Goal: Task Accomplishment & Management: Complete application form

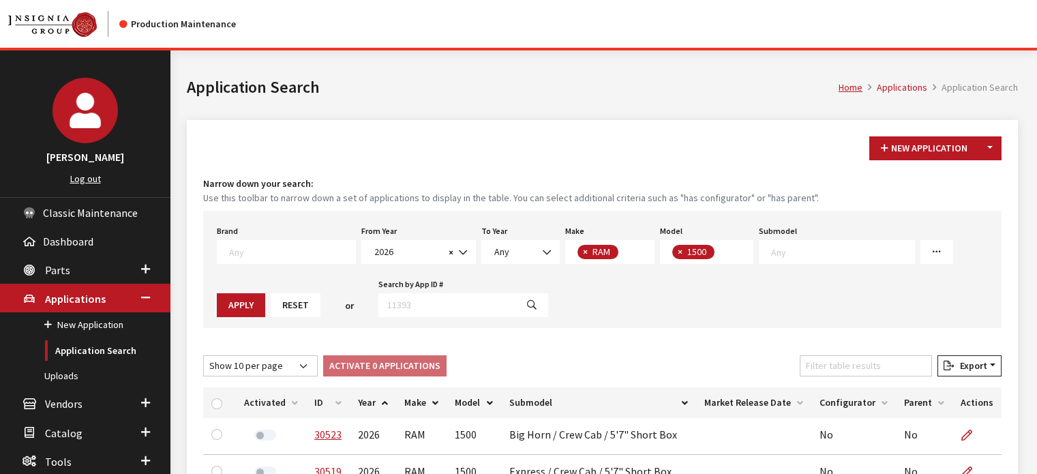
select select "2026"
select select "34"
select select "1113"
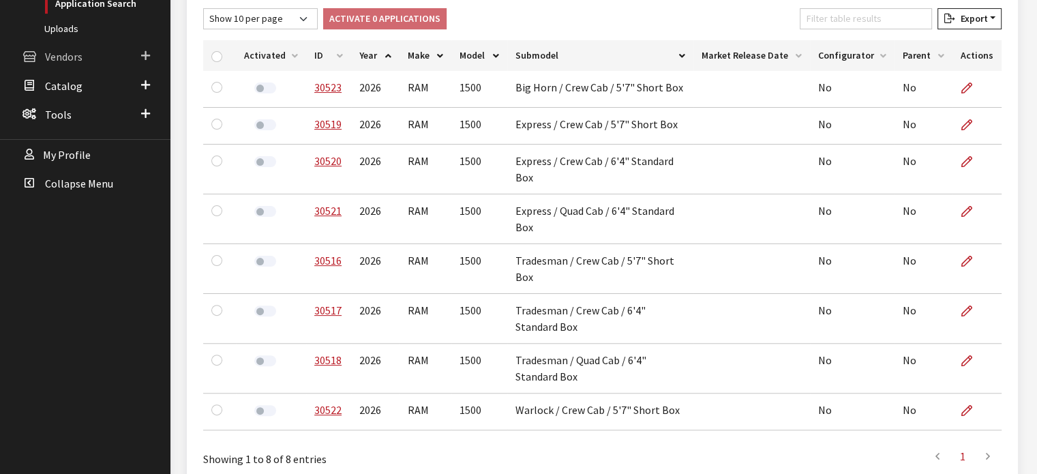
scroll to position [211, 0]
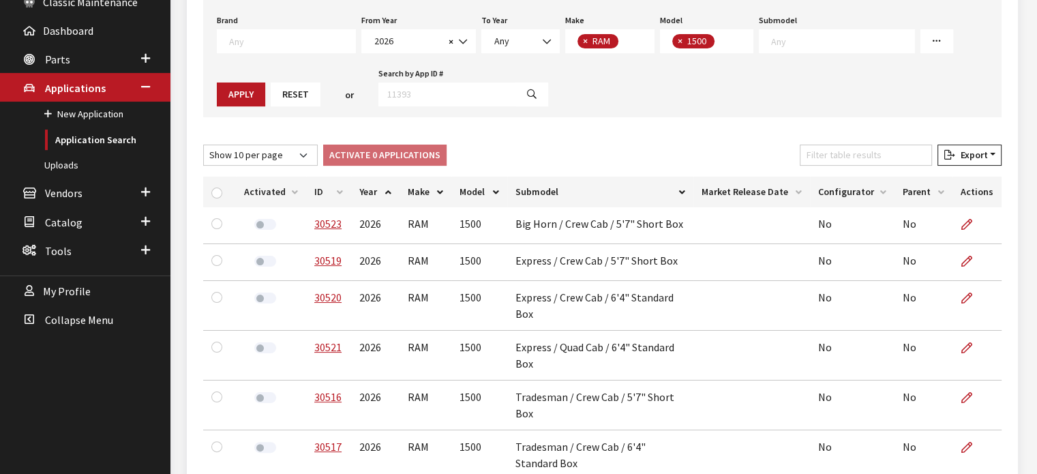
click at [333, 190] on th "ID" at bounding box center [328, 192] width 45 height 31
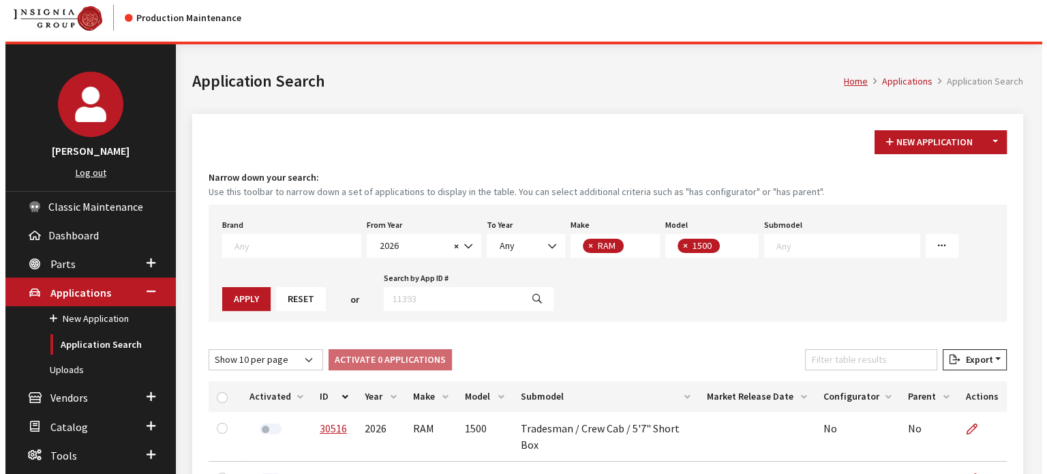
scroll to position [0, 0]
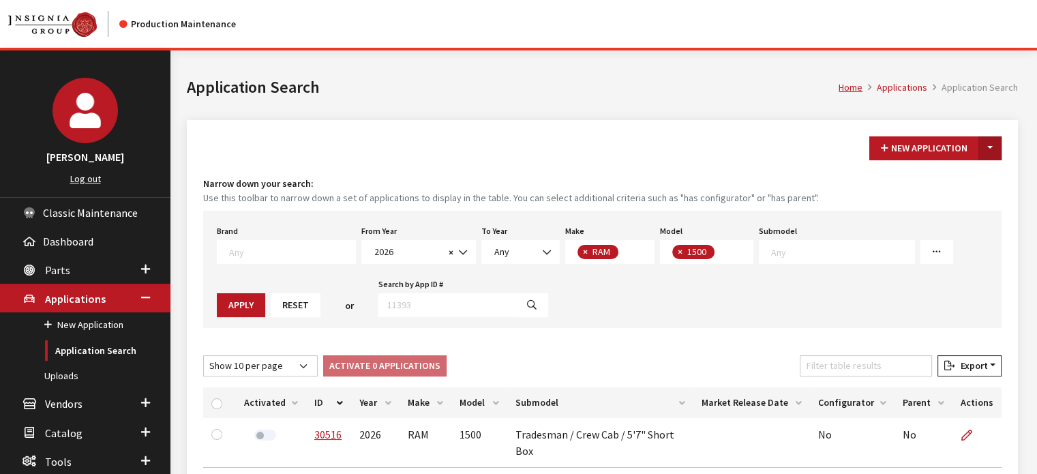
click at [998, 145] on button "Toggle Dropdown" at bounding box center [989, 148] width 23 height 24
click at [967, 181] on button "New From Existing..." at bounding box center [942, 177] width 117 height 24
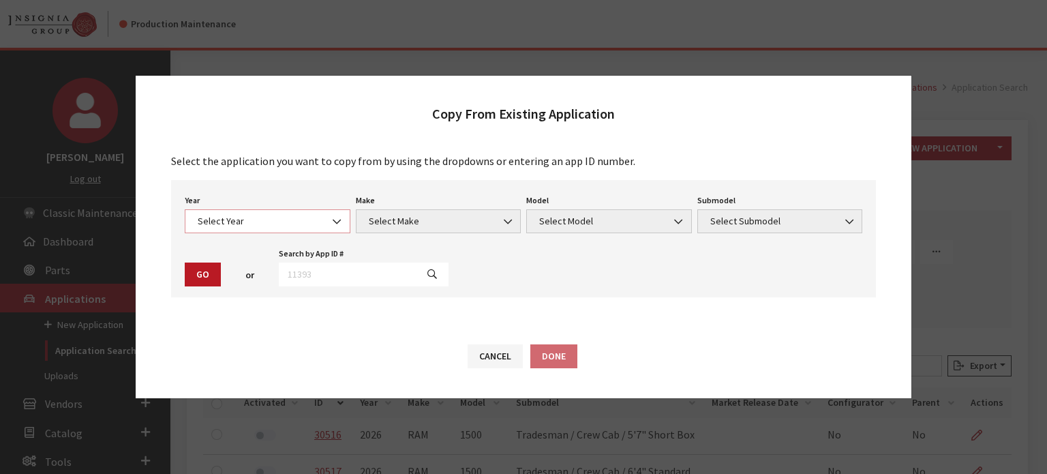
click at [327, 215] on span at bounding box center [338, 221] width 23 height 23
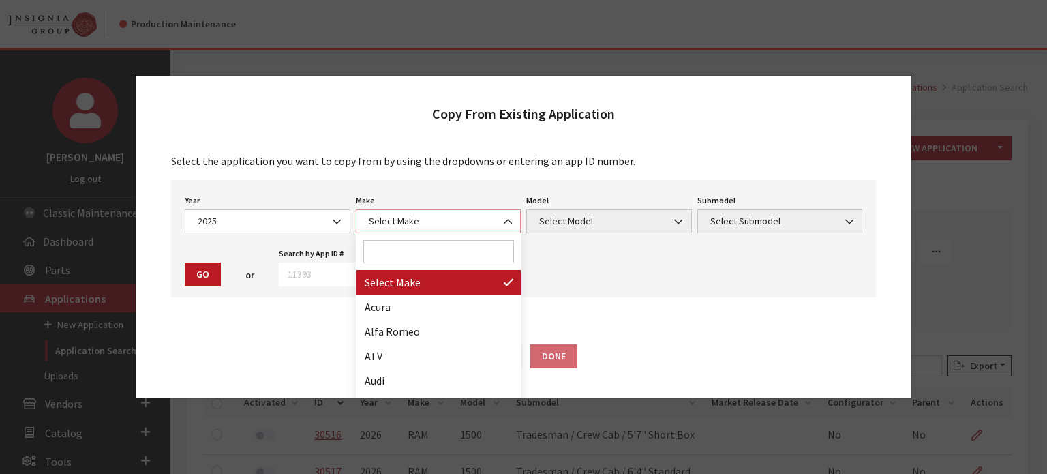
click at [440, 226] on span "Select Make" at bounding box center [439, 221] width 148 height 14
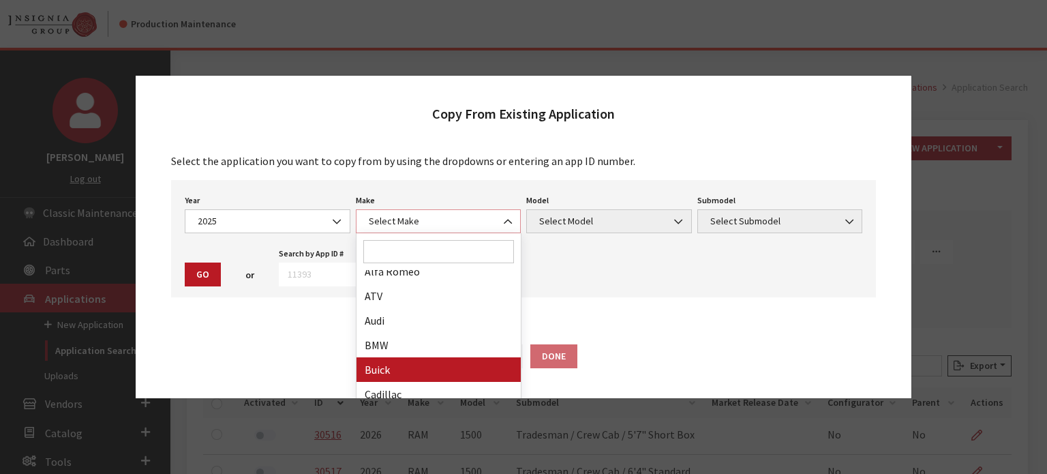
scroll to position [136, 0]
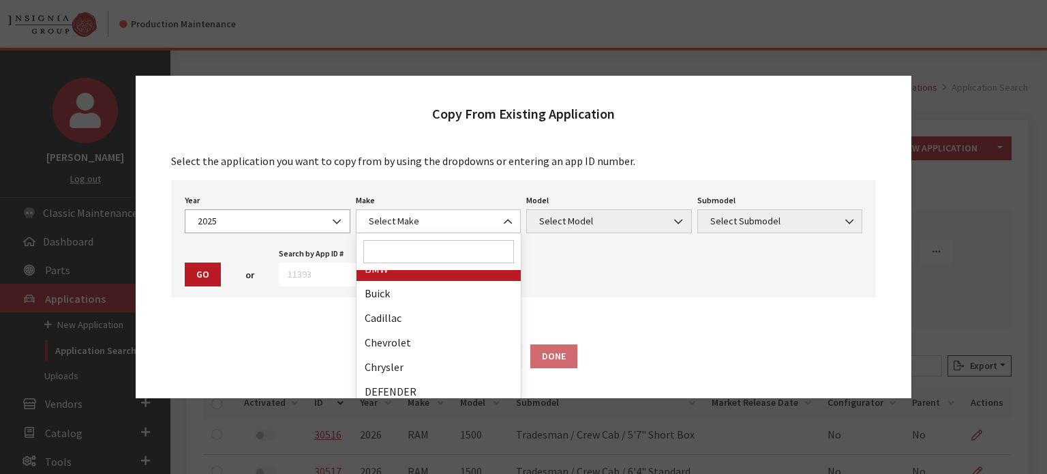
click at [284, 223] on span "2025" at bounding box center [268, 221] width 148 height 14
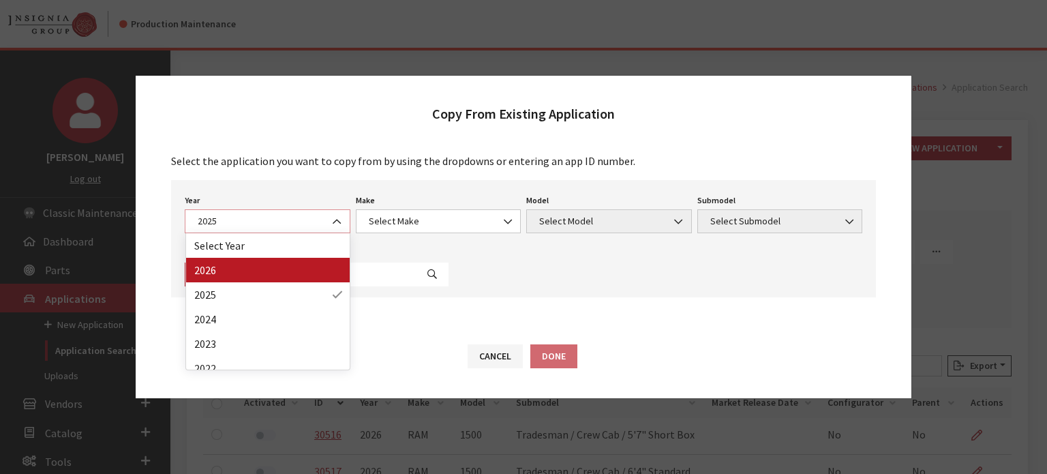
select select "44"
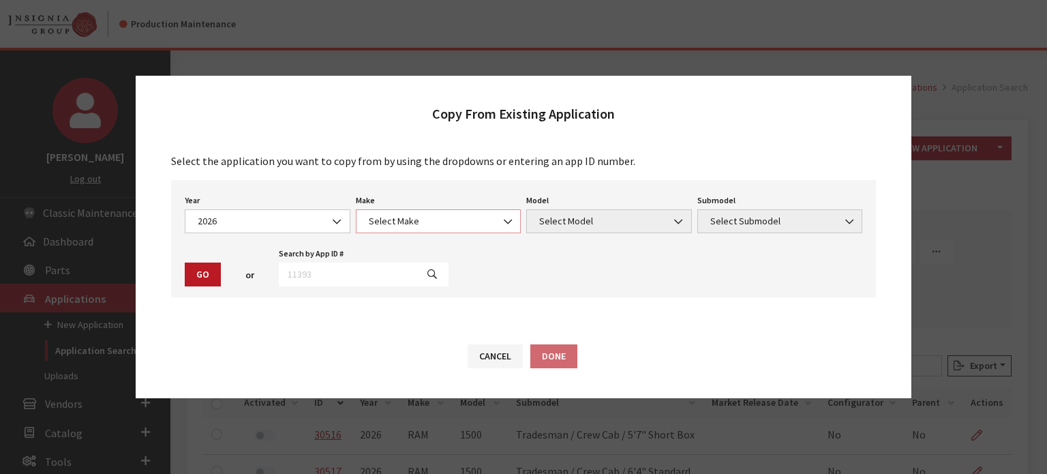
click at [412, 211] on span "Select Make" at bounding box center [439, 221] width 166 height 24
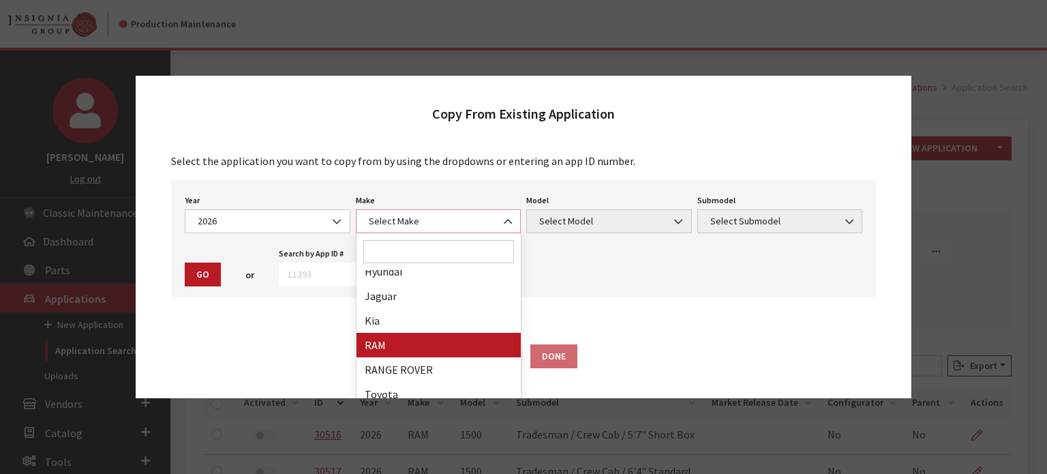
select select "34"
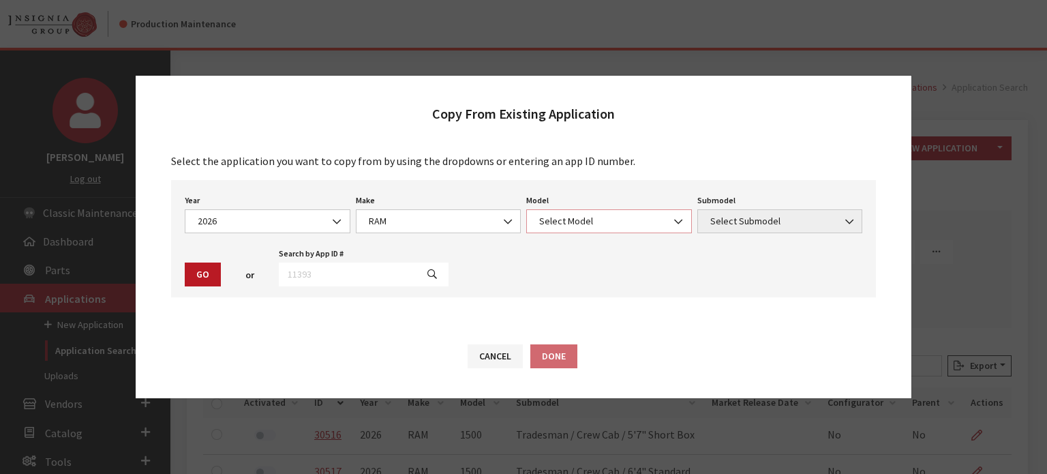
click at [548, 228] on span "Select Model" at bounding box center [609, 221] width 148 height 14
select select "1113"
click at [828, 224] on span "Select Submodel" at bounding box center [780, 221] width 148 height 14
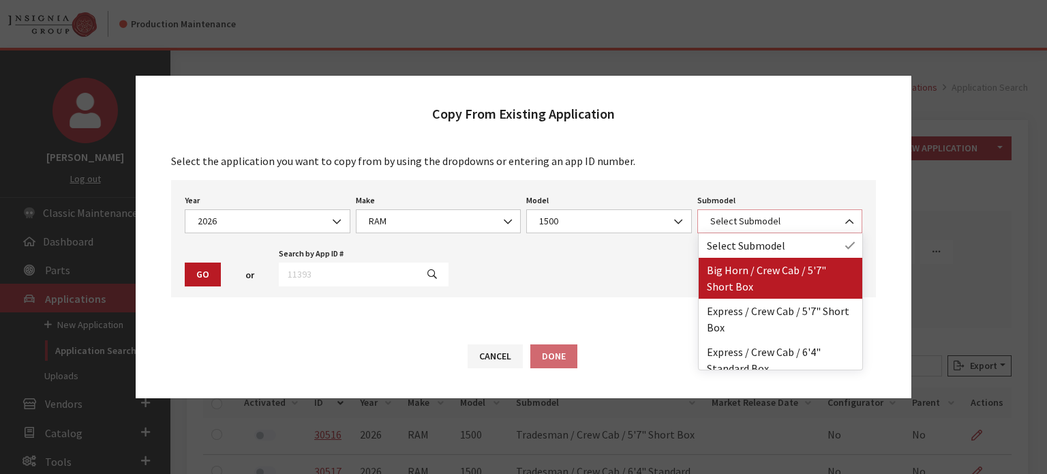
select select "3378"
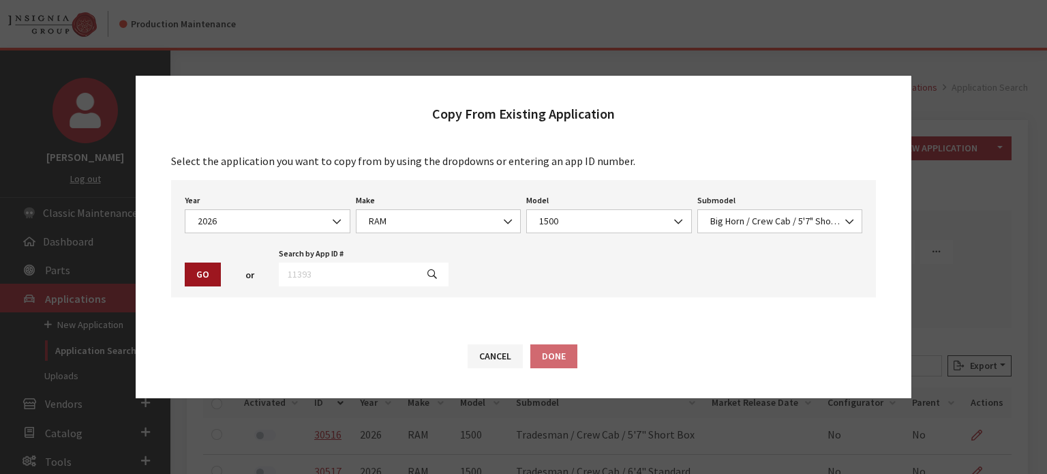
click at [194, 275] on button "Go" at bounding box center [203, 274] width 36 height 24
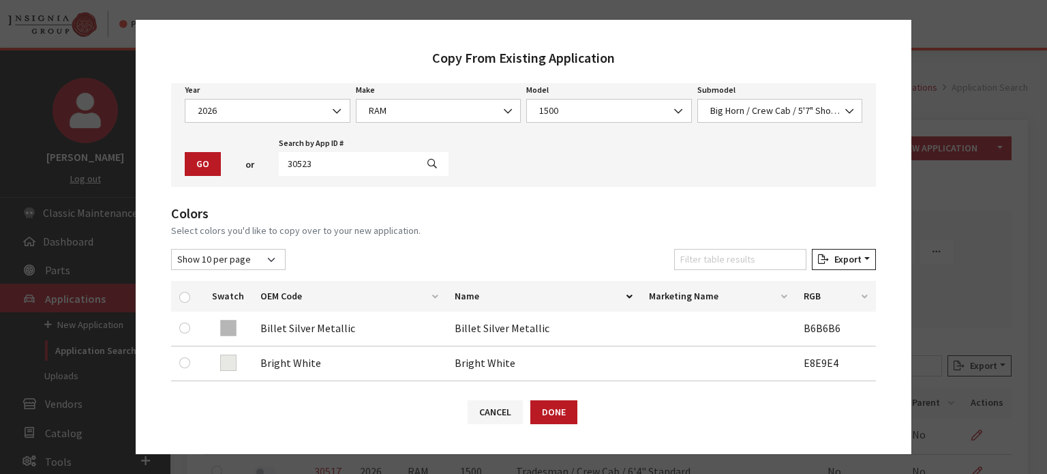
scroll to position [136, 0]
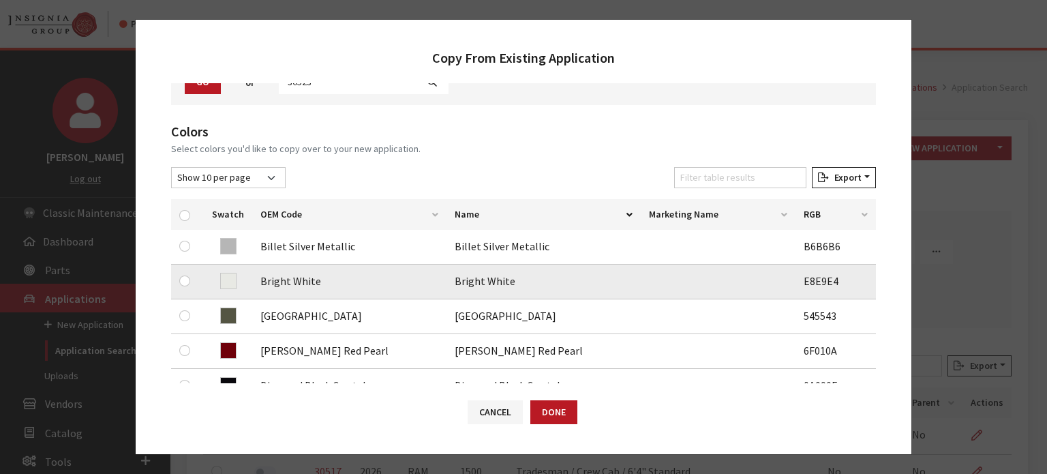
click at [184, 286] on div at bounding box center [187, 281] width 16 height 16
click at [183, 279] on input "checkbox" at bounding box center [184, 280] width 11 height 11
checkbox input "true"
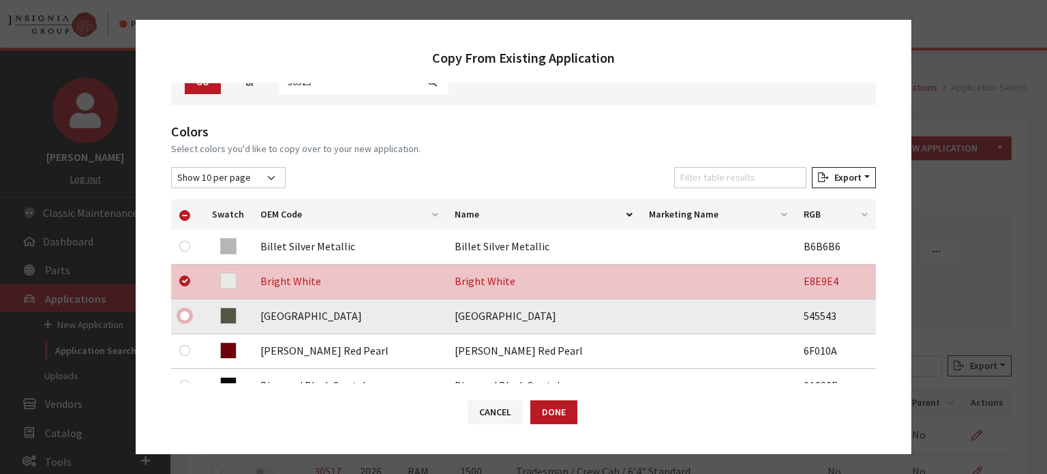
click at [187, 317] on input "checkbox" at bounding box center [184, 315] width 11 height 11
checkbox input "true"
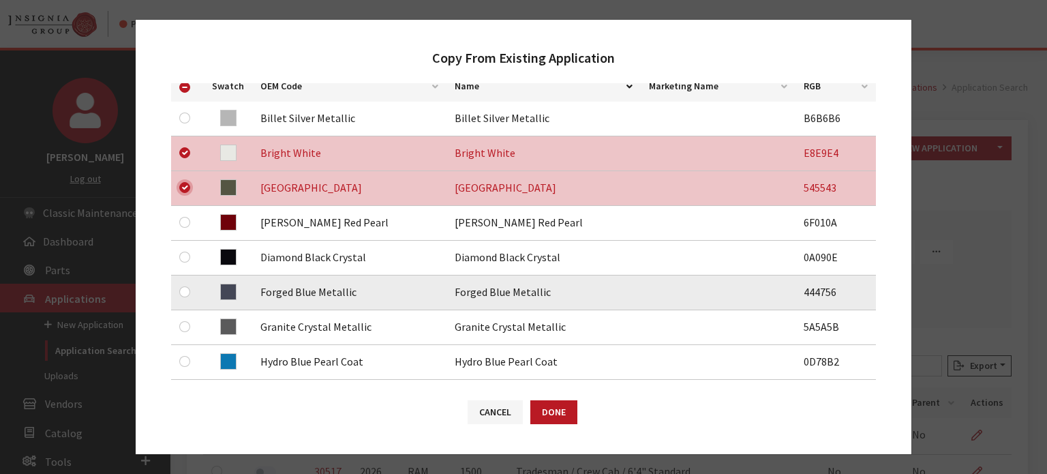
scroll to position [273, 0]
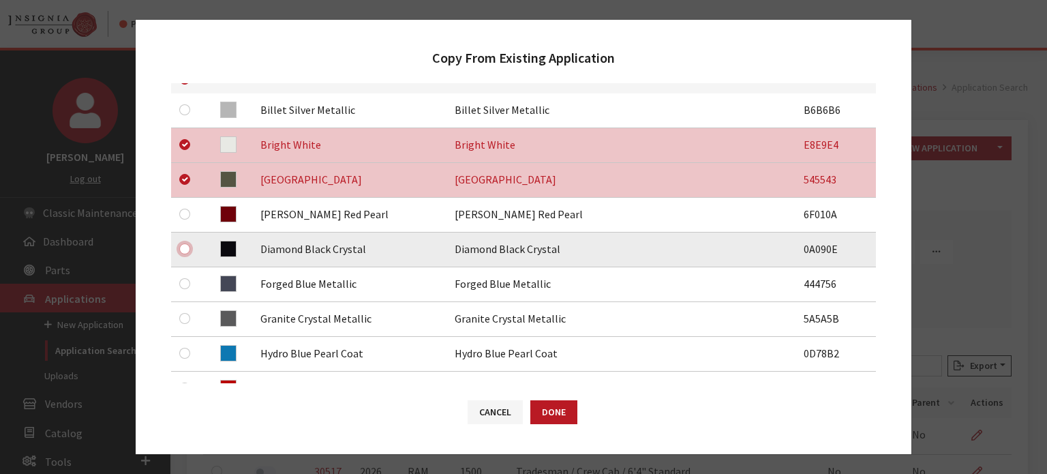
click at [184, 249] on input "checkbox" at bounding box center [184, 248] width 11 height 11
checkbox input "true"
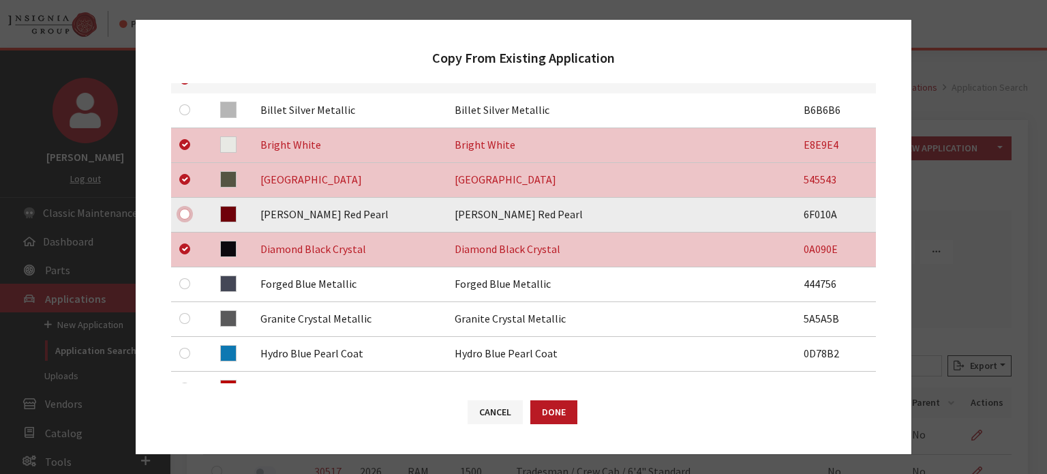
click at [182, 216] on input "checkbox" at bounding box center [184, 214] width 11 height 11
checkbox input "true"
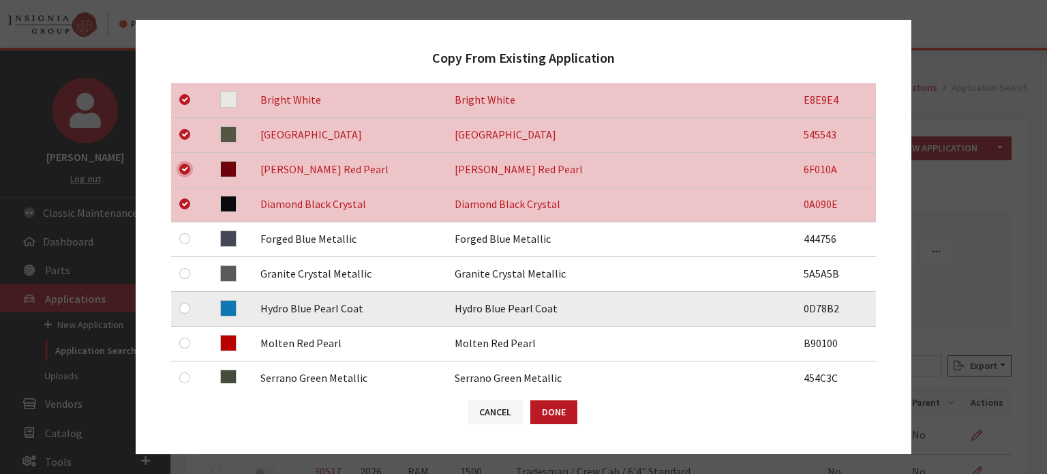
scroll to position [341, 0]
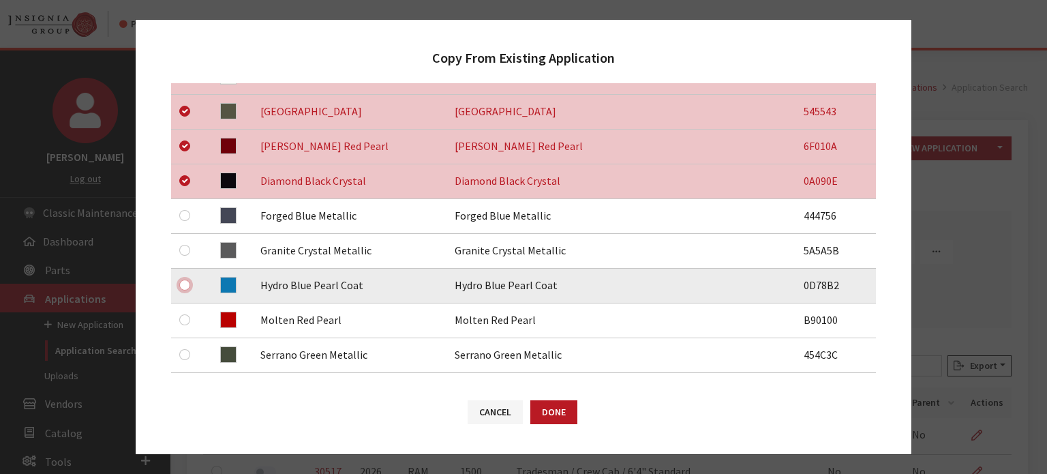
click at [184, 283] on input "checkbox" at bounding box center [184, 284] width 11 height 11
checkbox input "true"
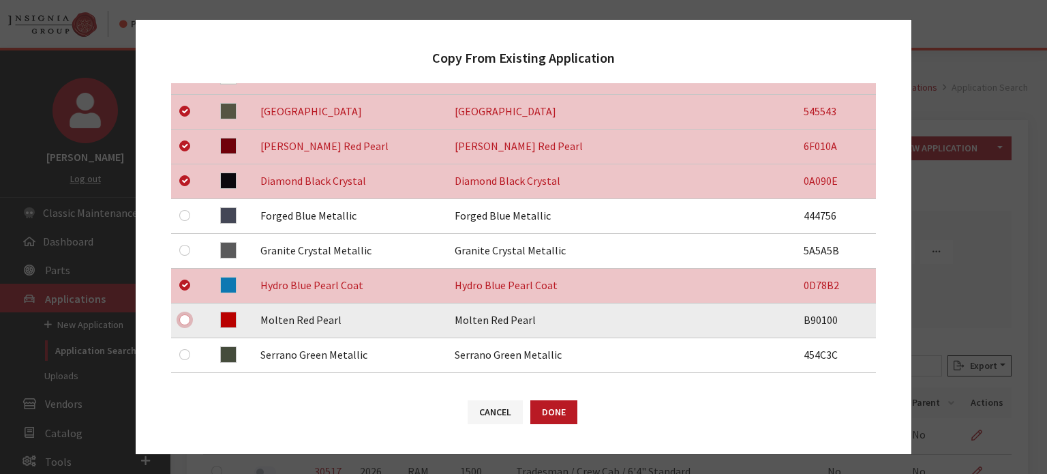
click at [185, 320] on input "checkbox" at bounding box center [184, 319] width 11 height 11
checkbox input "true"
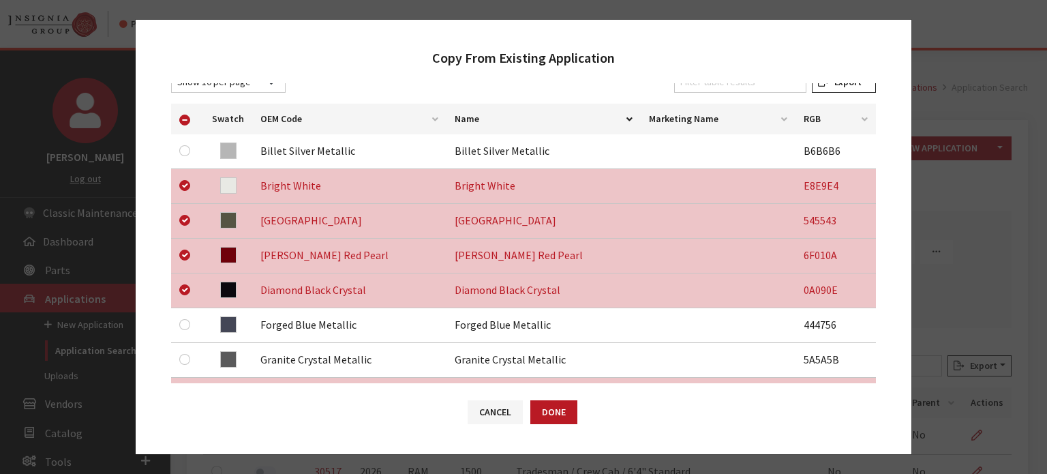
scroll to position [136, 0]
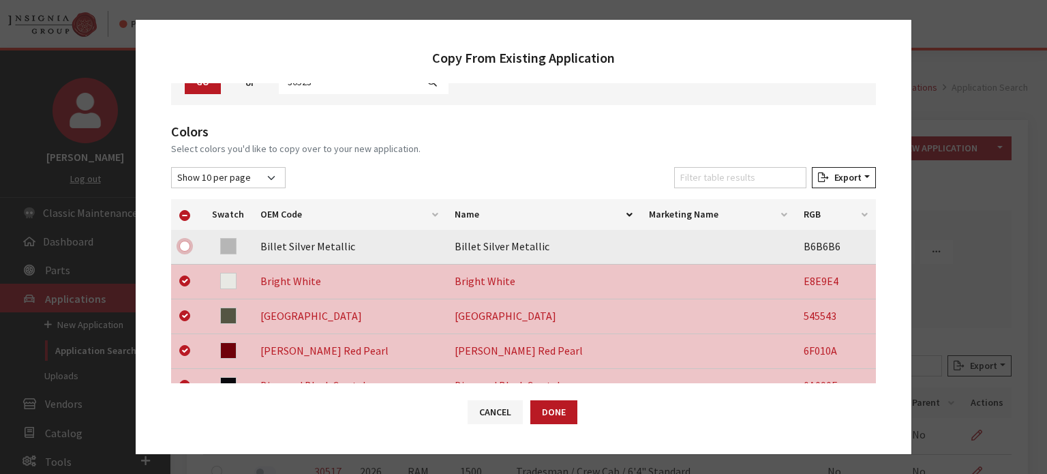
click at [190, 246] on input "checkbox" at bounding box center [184, 246] width 11 height 11
checkbox input "true"
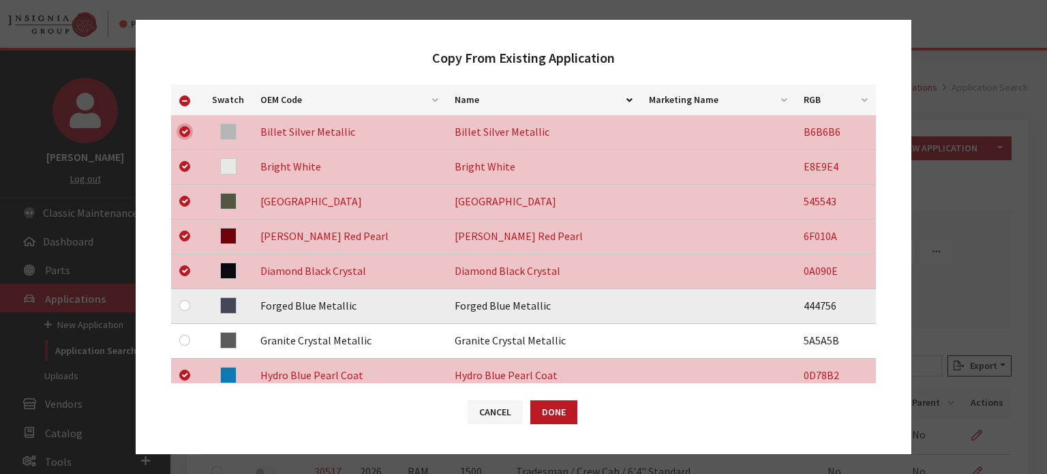
scroll to position [273, 0]
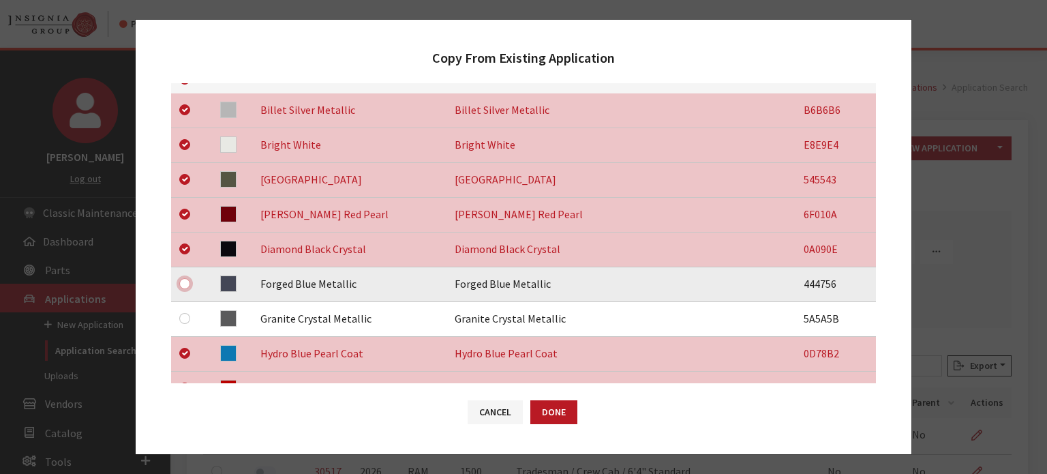
click at [185, 283] on input "checkbox" at bounding box center [184, 283] width 11 height 11
checkbox input "true"
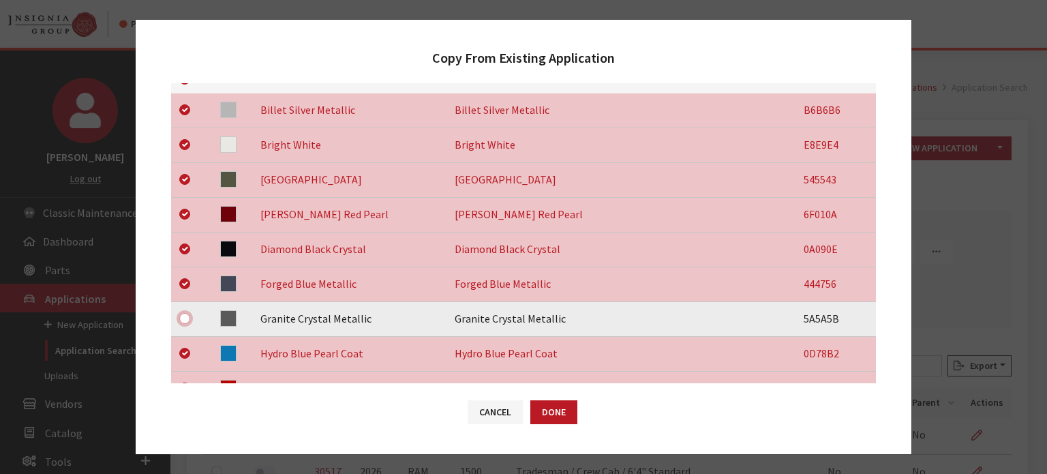
click at [187, 314] on input "checkbox" at bounding box center [184, 318] width 11 height 11
checkbox input "true"
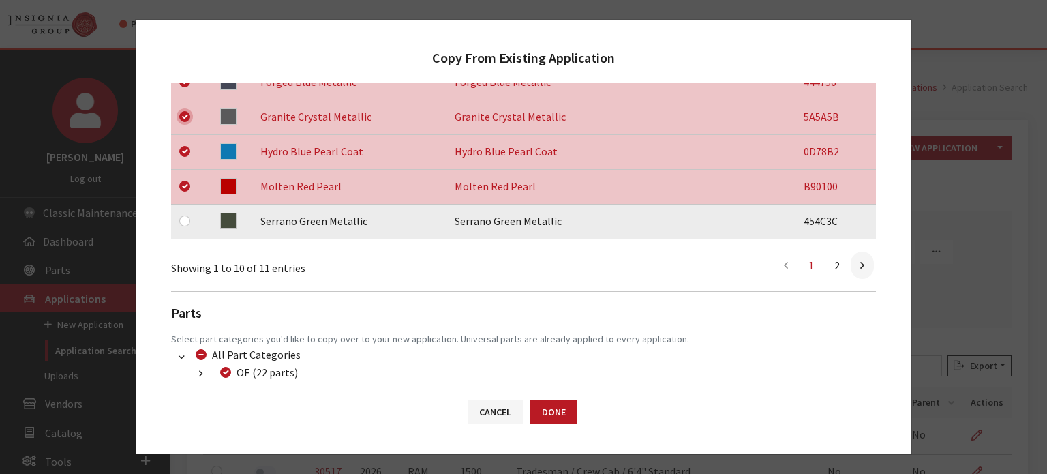
scroll to position [477, 0]
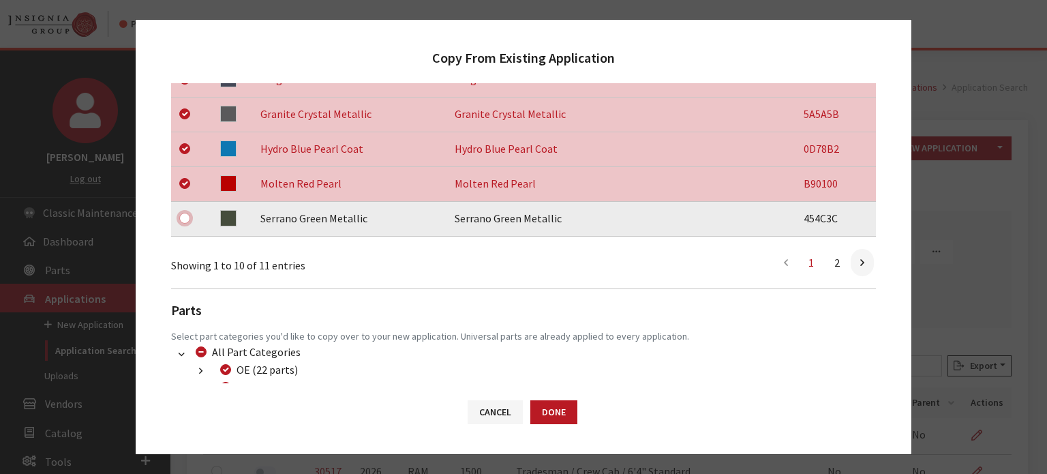
click at [183, 219] on input "checkbox" at bounding box center [184, 218] width 11 height 11
checkbox input "true"
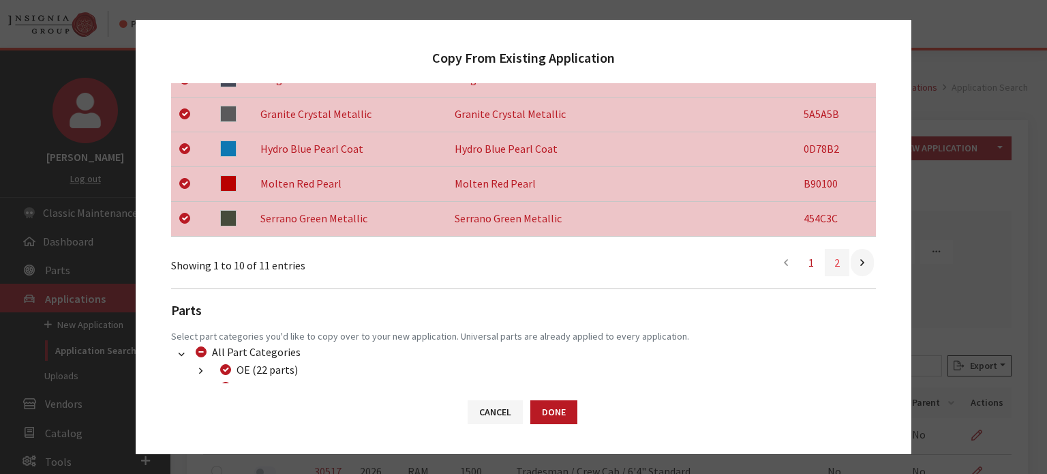
click at [826, 264] on link "2" at bounding box center [837, 262] width 25 height 27
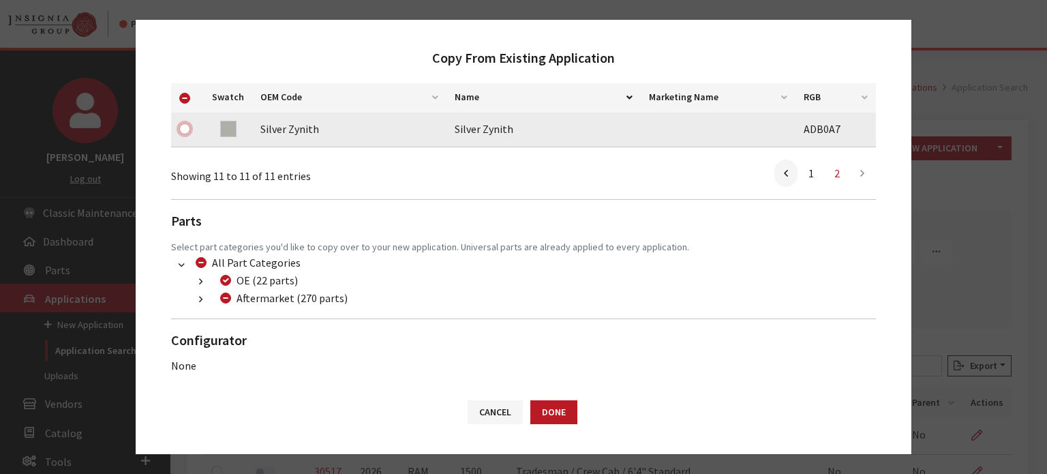
click at [188, 123] on input "checkbox" at bounding box center [184, 128] width 11 height 11
checkbox input "true"
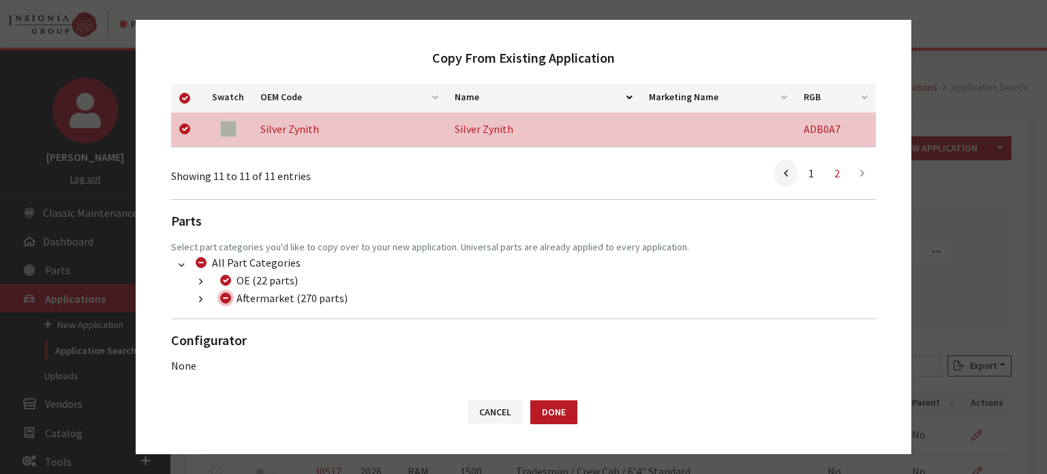
click at [230, 297] on input "Aftermarket (270 parts)" at bounding box center [225, 297] width 11 height 11
checkbox input "true"
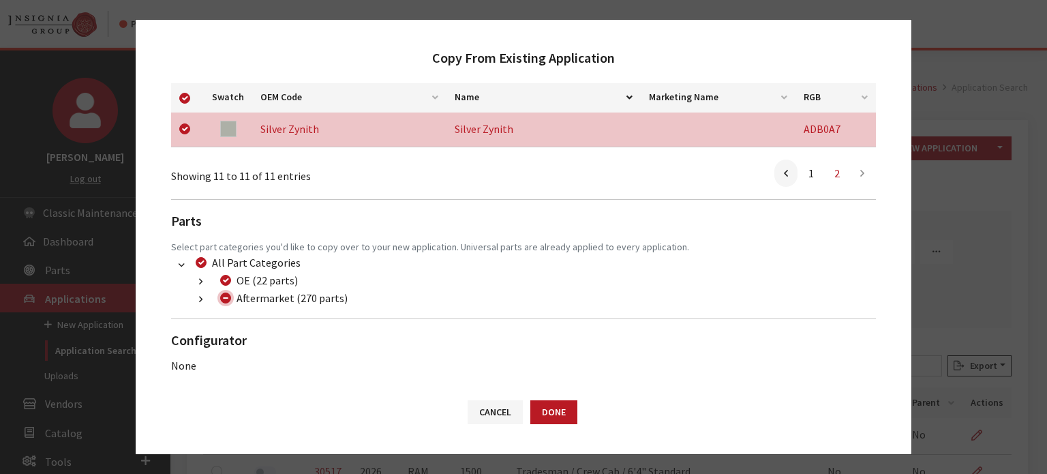
click at [229, 297] on input "Aftermarket (270 parts)" at bounding box center [225, 297] width 11 height 11
checkbox input "false"
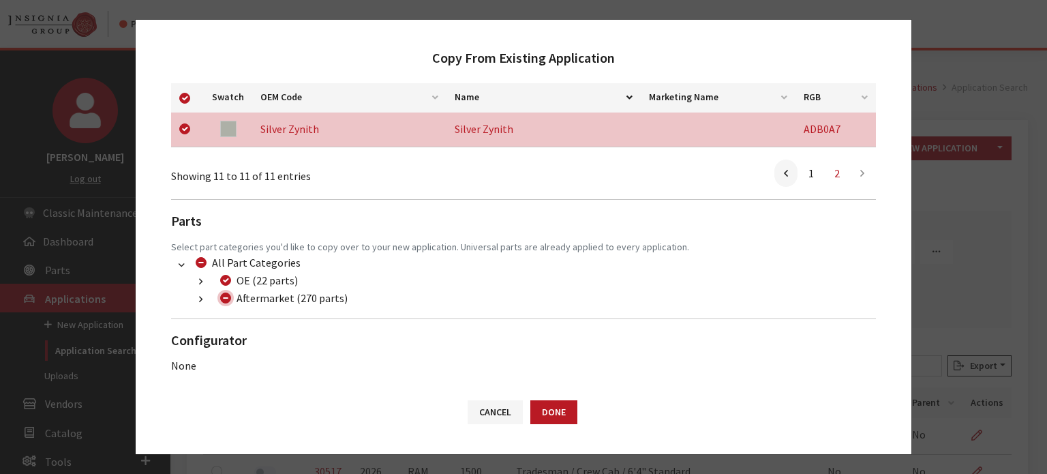
checkbox input "false"
click at [204, 294] on button "button" at bounding box center [200, 300] width 27 height 16
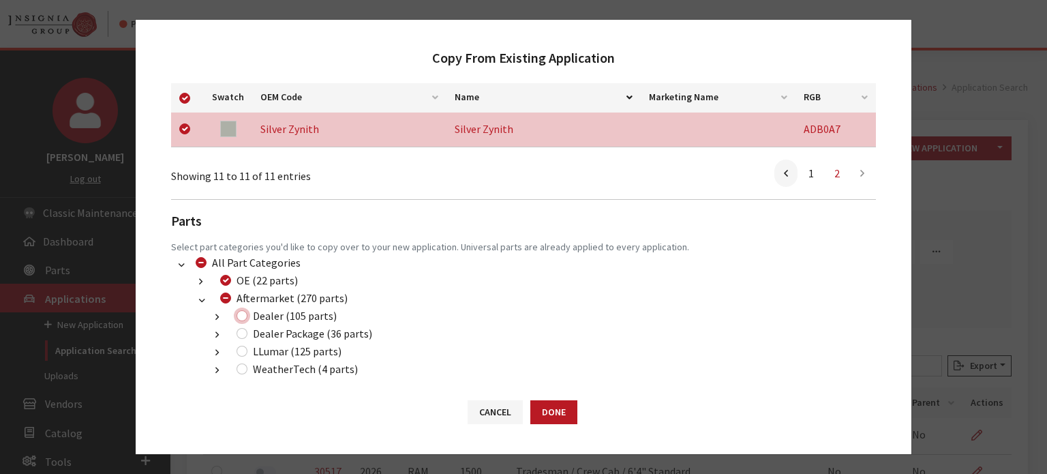
click at [240, 314] on input "Dealer (105 parts)" at bounding box center [242, 315] width 11 height 11
checkbox input "true"
click at [245, 332] on input "Dealer Package (36 parts)" at bounding box center [242, 333] width 11 height 11
checkbox input "true"
click at [236, 354] on div "LLumar (125 parts)" at bounding box center [286, 351] width 109 height 16
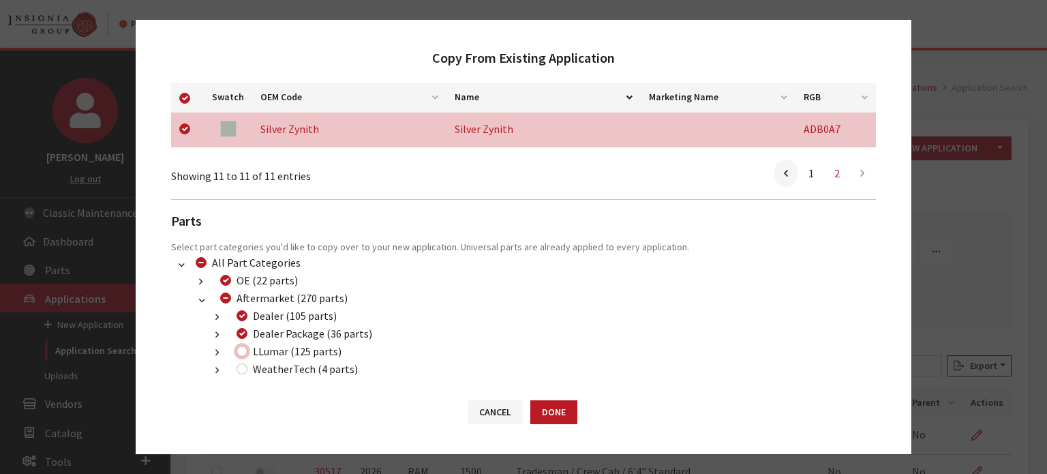
click at [245, 350] on input "LLumar (125 parts)" at bounding box center [242, 351] width 11 height 11
checkbox input "true"
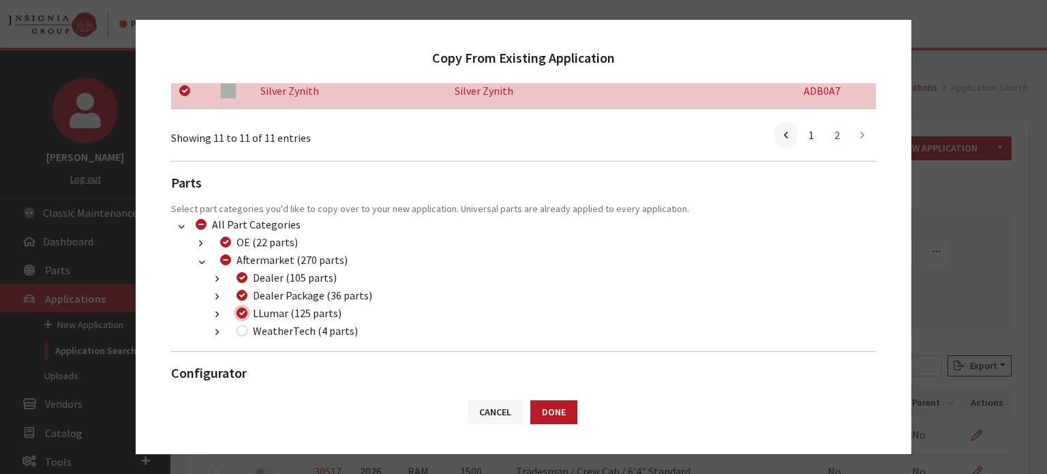
scroll to position [327, 0]
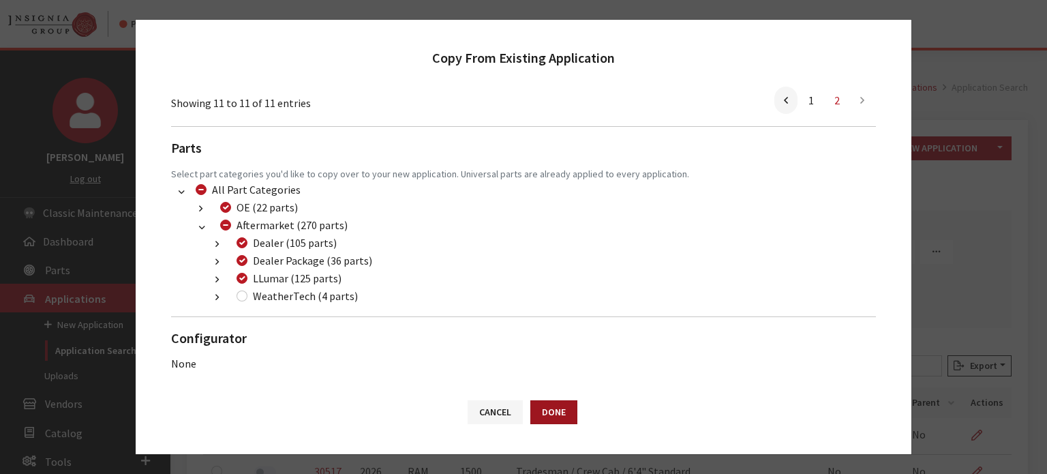
click at [541, 408] on button "Done" at bounding box center [553, 412] width 47 height 24
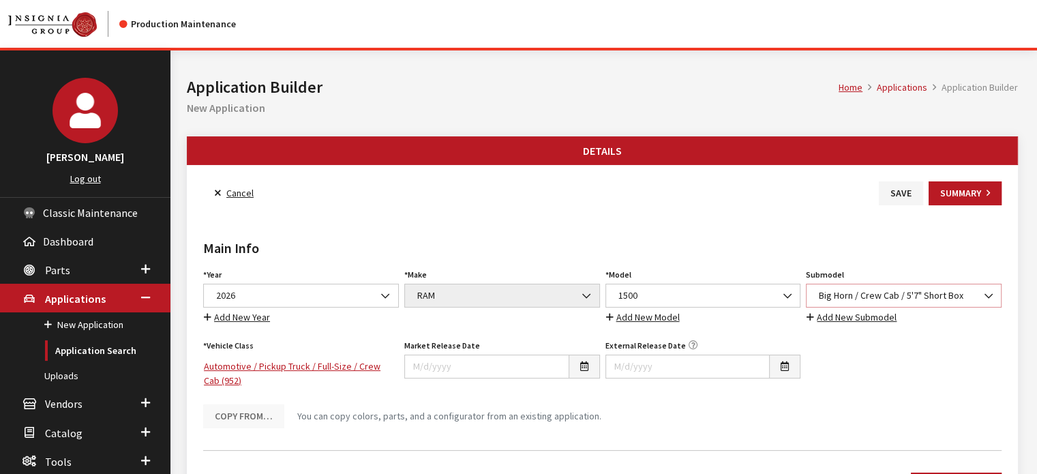
click at [913, 288] on span "Big Horn / Crew Cab / 5'7" Short Box" at bounding box center [904, 295] width 178 height 14
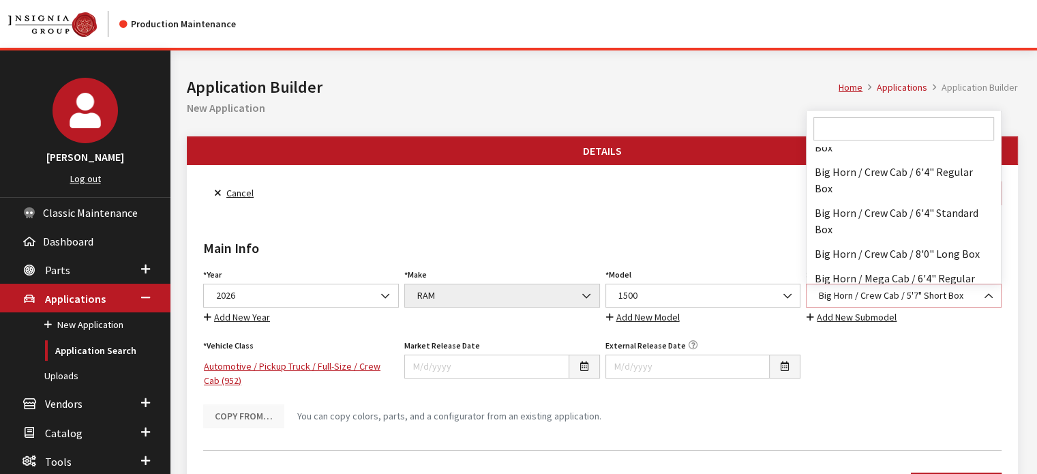
scroll to position [31954, 0]
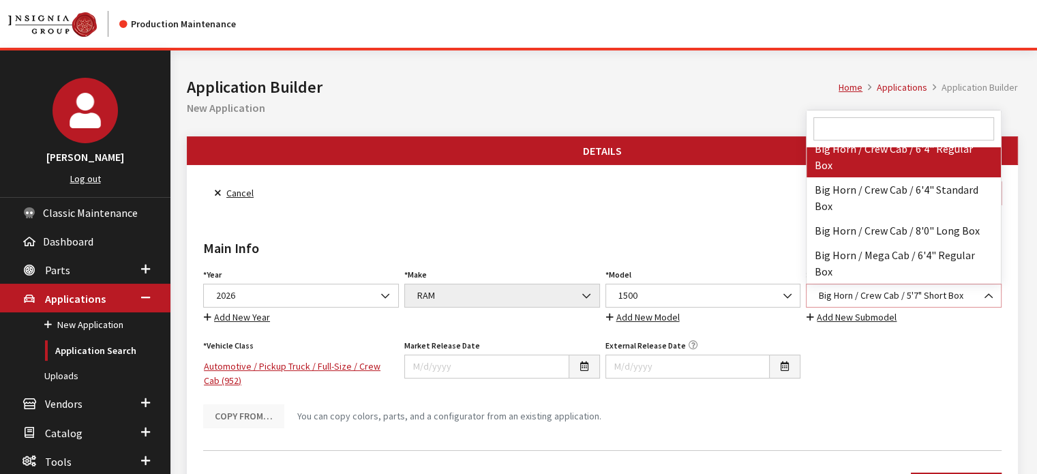
select select "3000"
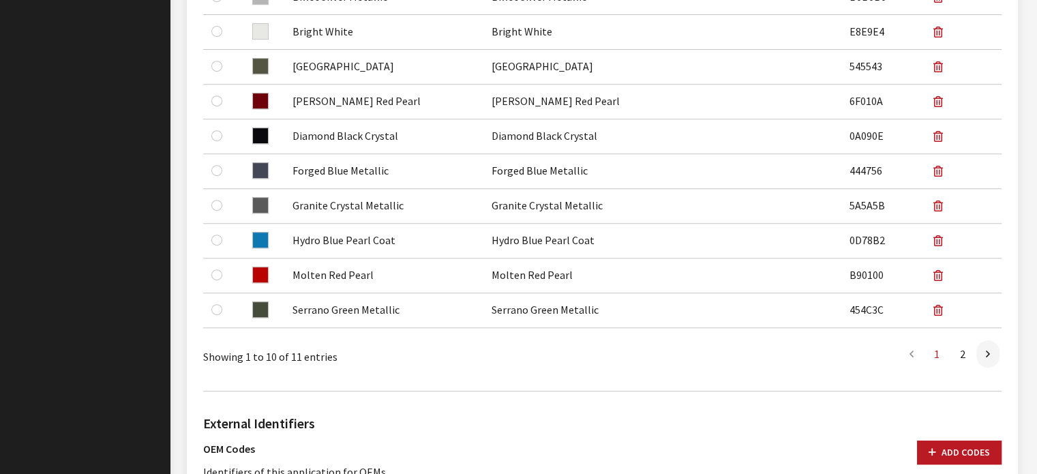
scroll to position [613, 0]
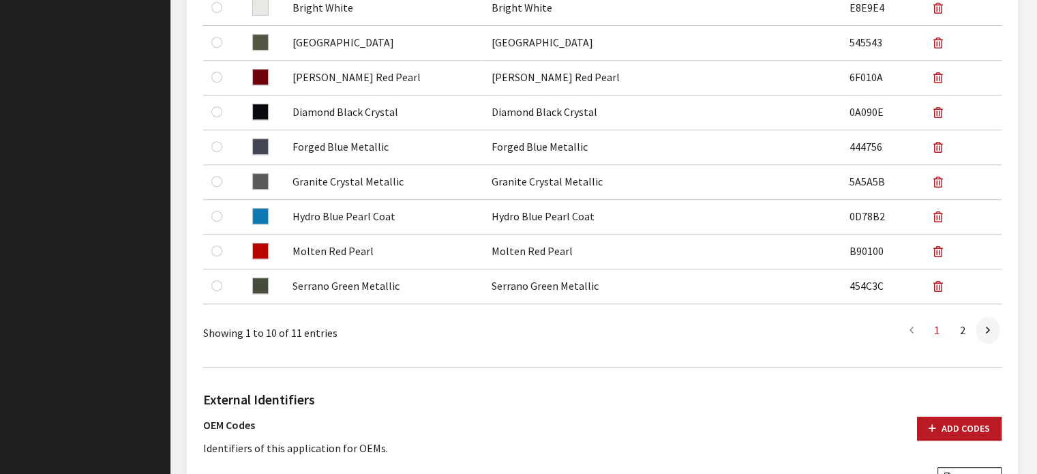
drag, startPoint x: 406, startPoint y: 442, endPoint x: 379, endPoint y: 388, distance: 60.1
click at [406, 439] on div "OEM Codes Identifiers of this application for OEMs. Add Codes" at bounding box center [602, 441] width 815 height 50
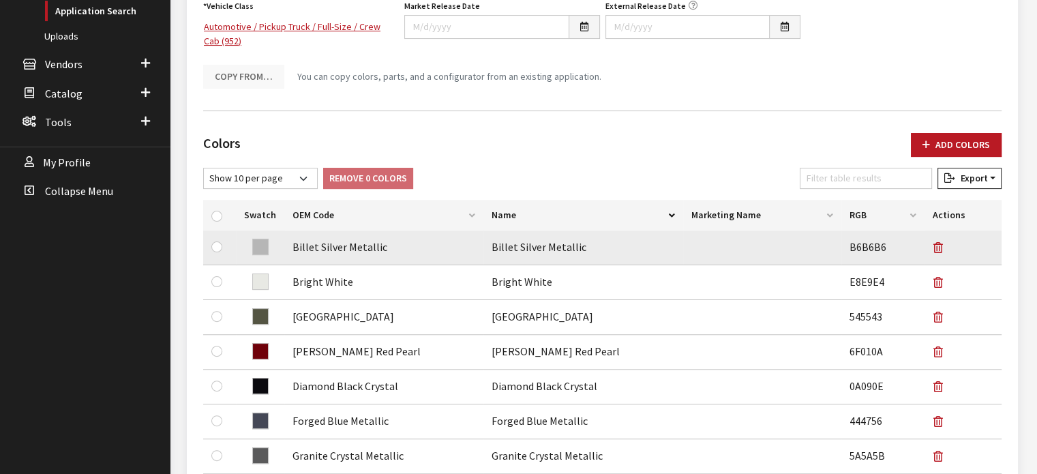
scroll to position [0, 0]
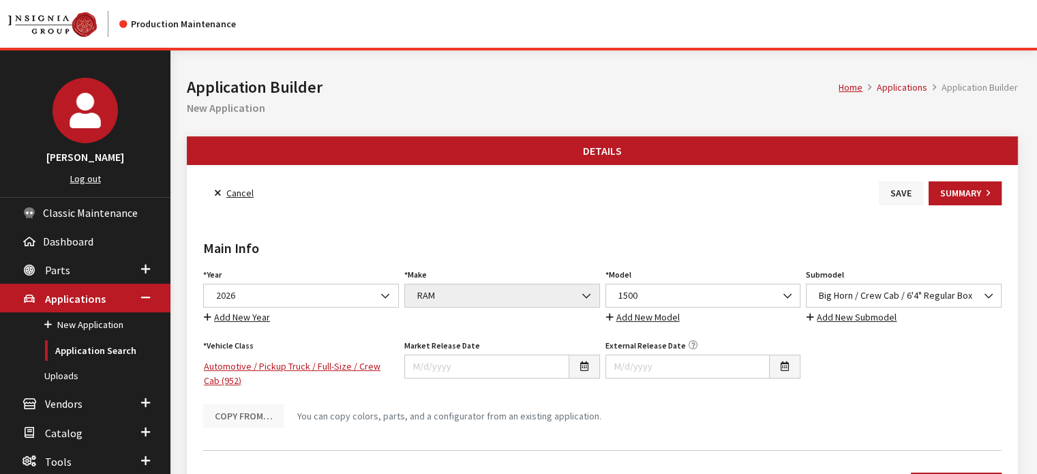
click at [903, 196] on button "Save" at bounding box center [901, 193] width 44 height 24
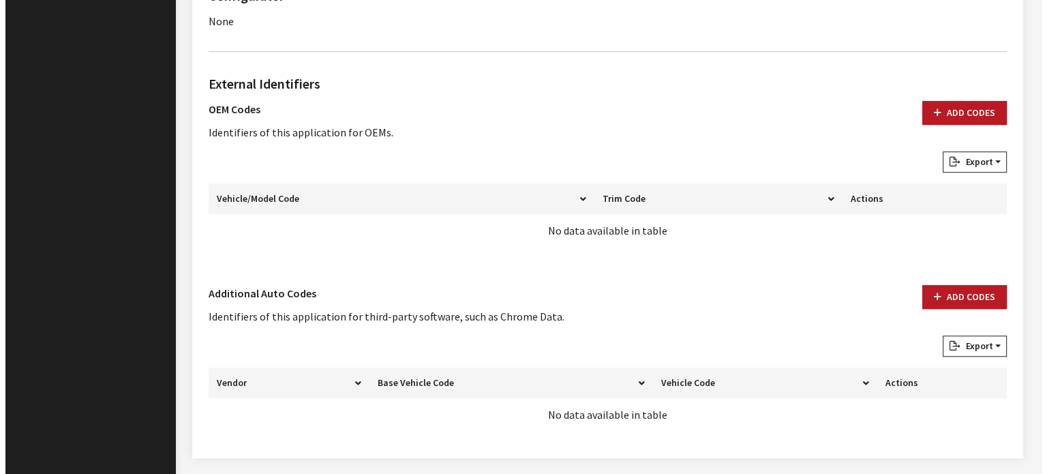
scroll to position [1057, 0]
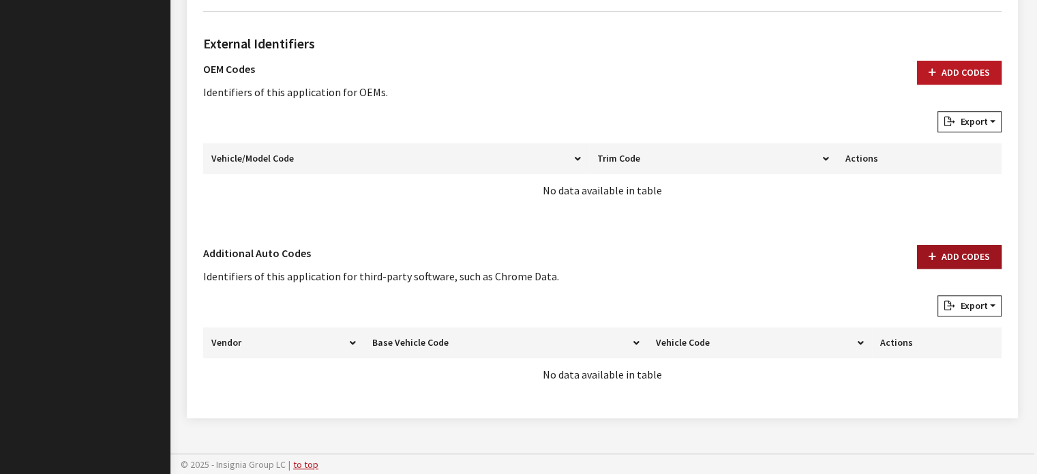
click at [955, 250] on button "Add Codes" at bounding box center [959, 257] width 85 height 24
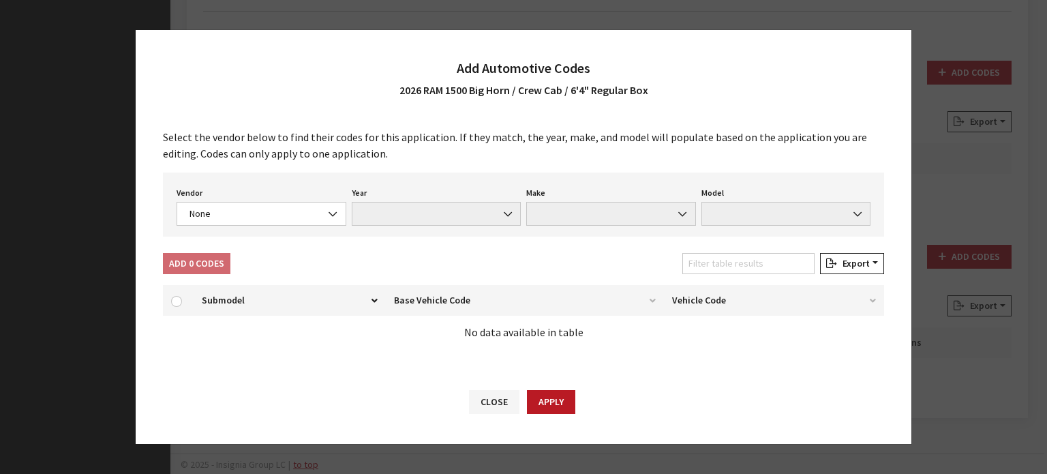
click at [222, 239] on div "Select the vendor below to find their codes for this application. If they match…" at bounding box center [524, 244] width 776 height 258
click at [223, 234] on div "Vendor None Chrome® Data Aftermarket Catalog Exchange Standard None Year None M…" at bounding box center [523, 204] width 721 height 64
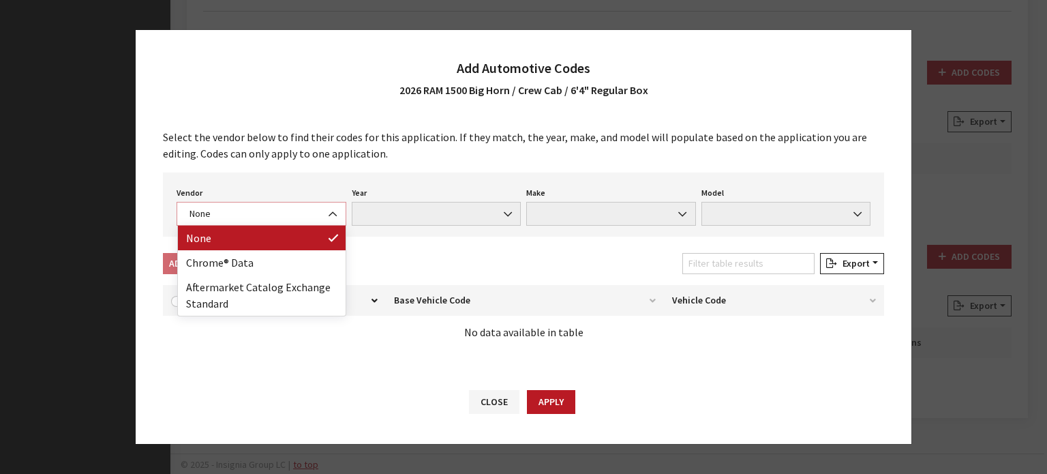
click at [247, 213] on span "None" at bounding box center [261, 214] width 152 height 14
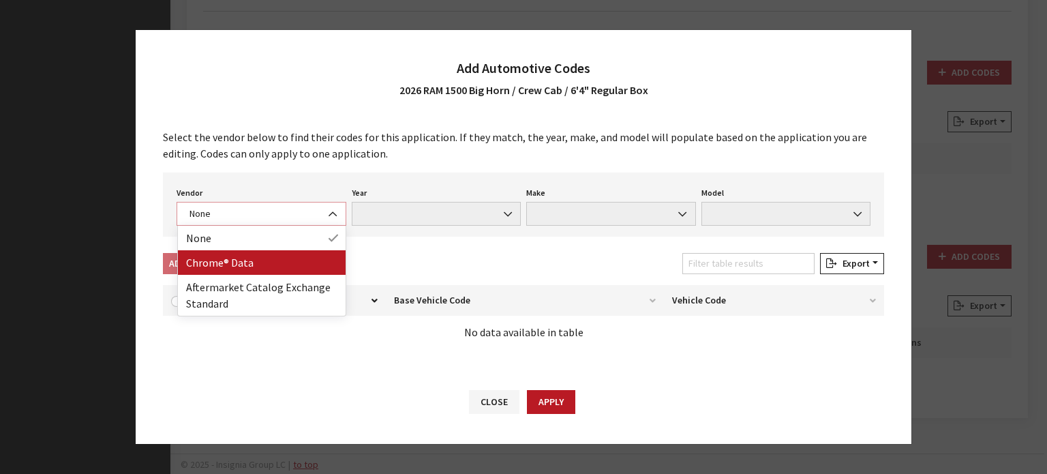
select select "4"
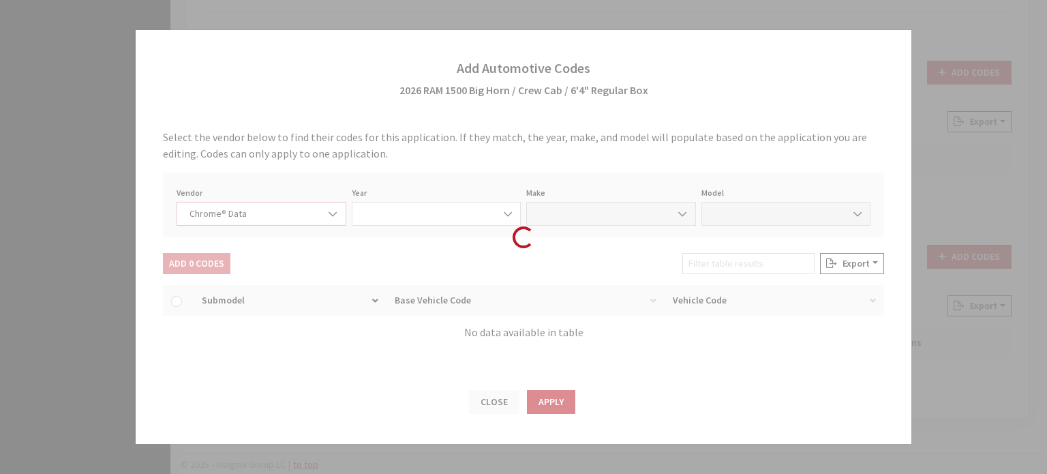
select select "2026"
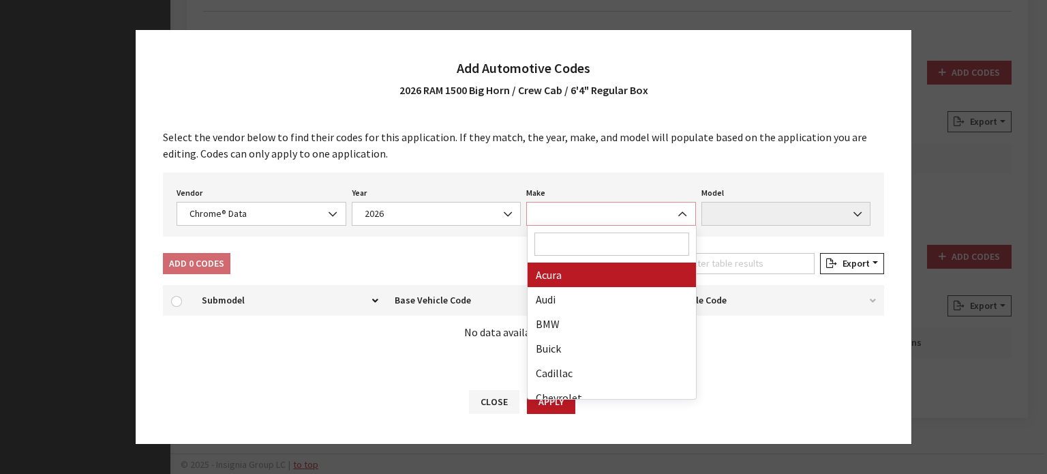
click at [628, 219] on span at bounding box center [611, 214] width 170 height 24
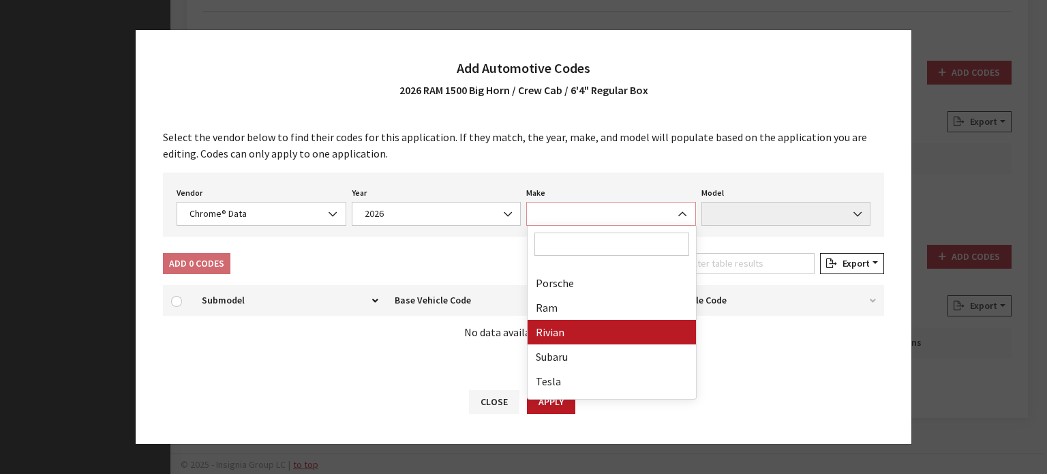
scroll to position [682, 0]
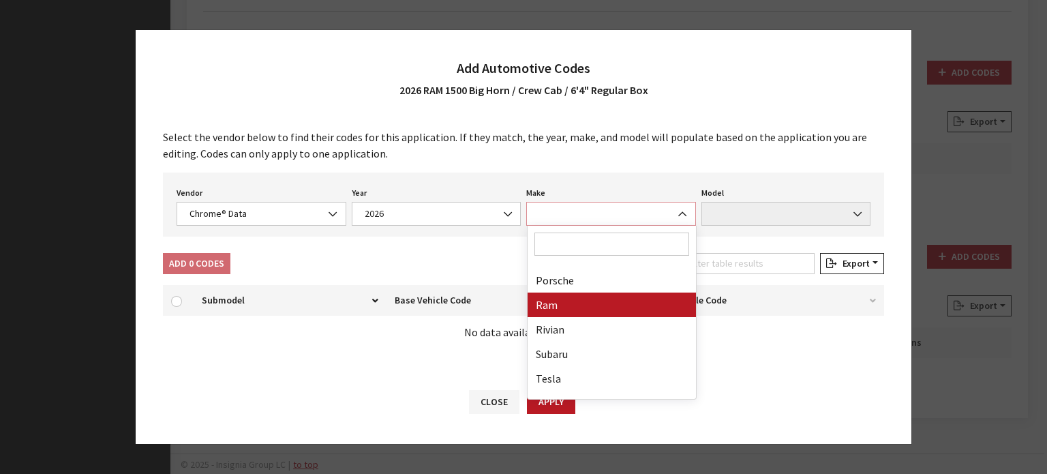
select select "57"
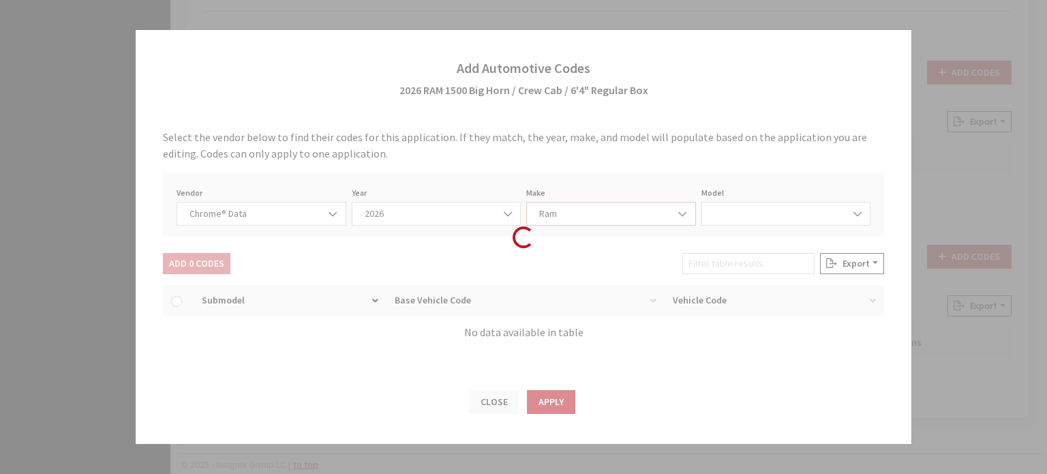
select select "69001"
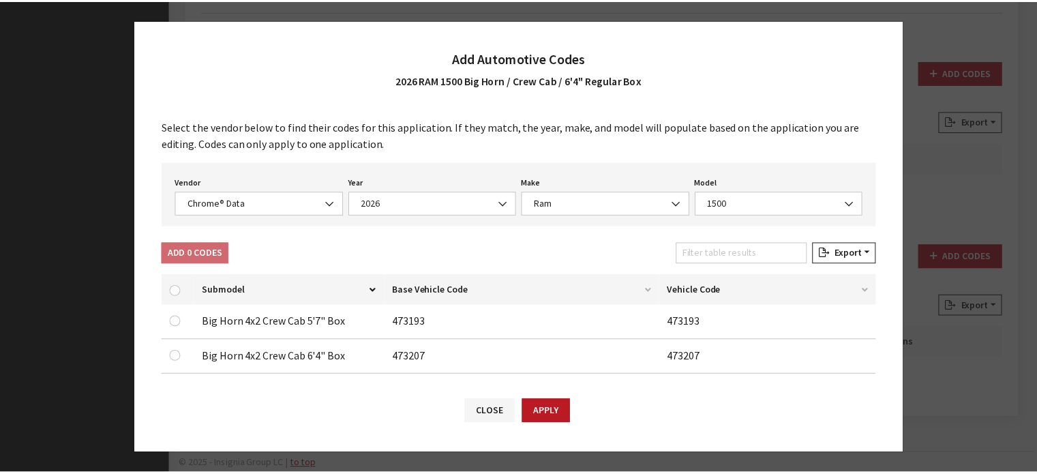
scroll to position [68, 0]
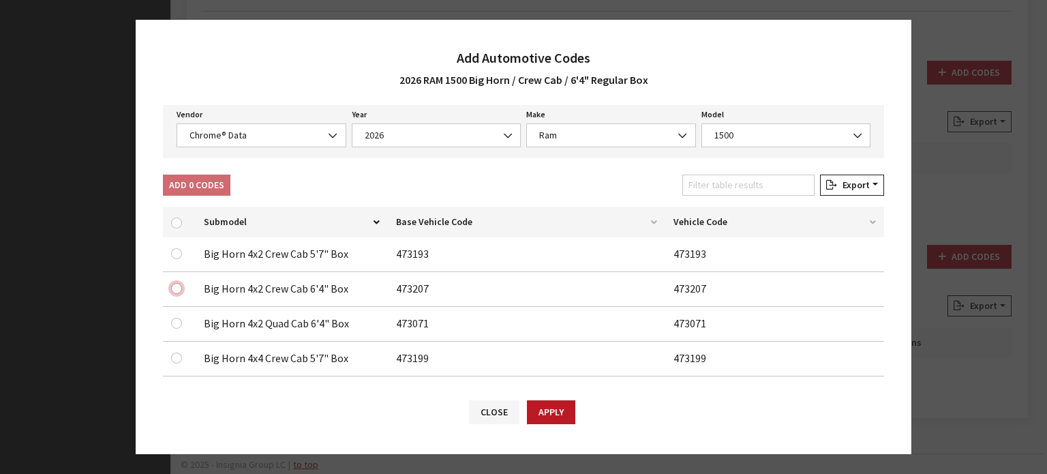
click at [177, 289] on input "checkbox" at bounding box center [176, 288] width 11 height 11
checkbox input "true"
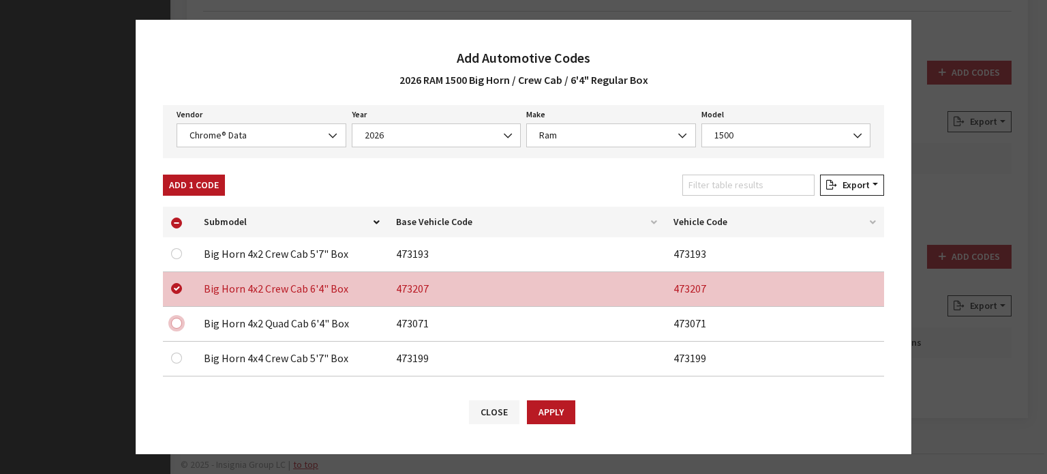
click at [179, 259] on input "checkbox" at bounding box center [176, 253] width 11 height 11
checkbox input "true"
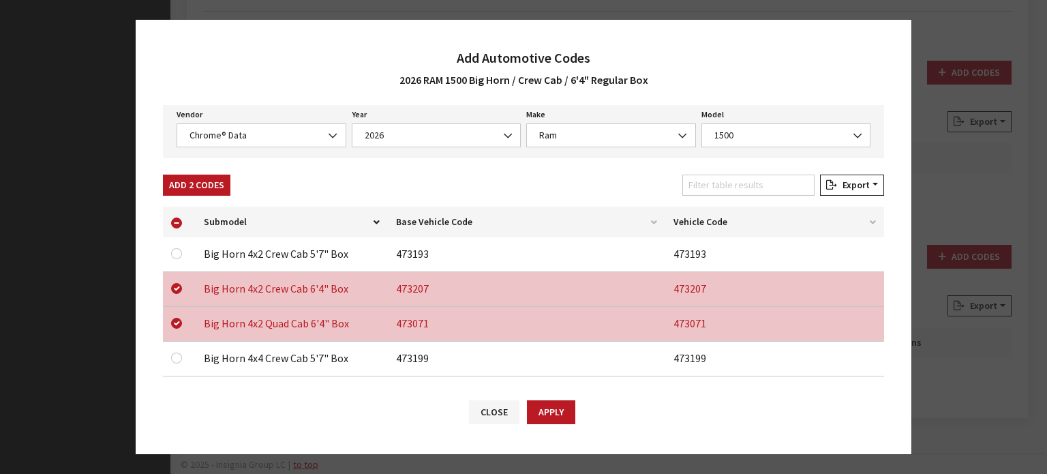
click at [551, 399] on div "Close Apply" at bounding box center [524, 418] width 776 height 71
click at [554, 414] on button "Apply" at bounding box center [551, 412] width 48 height 24
checkbox input "false"
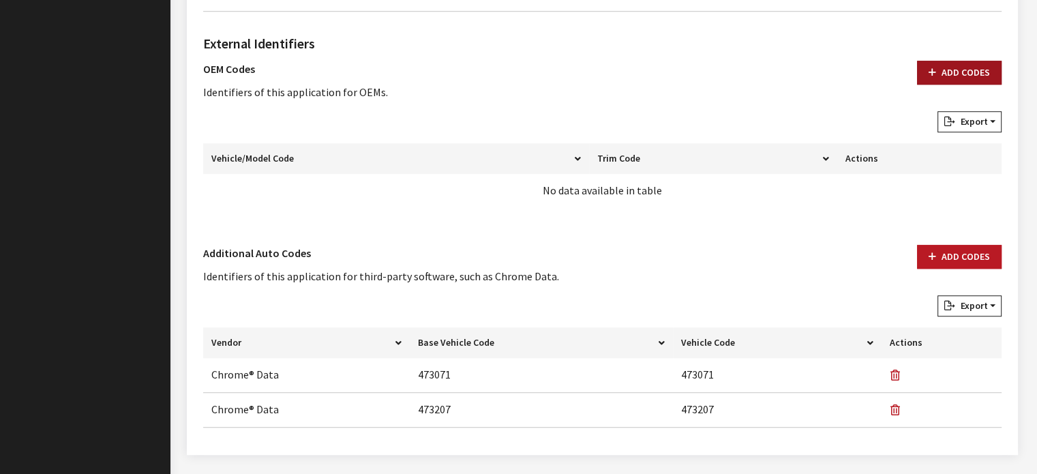
click at [965, 65] on button "Add Codes" at bounding box center [959, 73] width 85 height 24
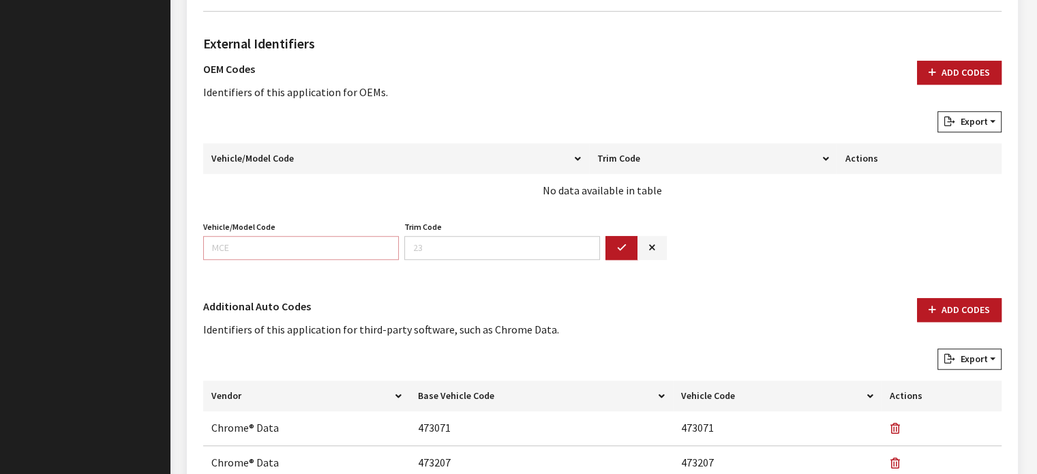
click at [330, 245] on input "Vehicle/Model Code" at bounding box center [301, 248] width 196 height 24
type input "DT6h"
type input "91"
click at [541, 243] on input "91" at bounding box center [502, 248] width 196 height 24
click at [297, 253] on input "DT6h" at bounding box center [301, 248] width 196 height 24
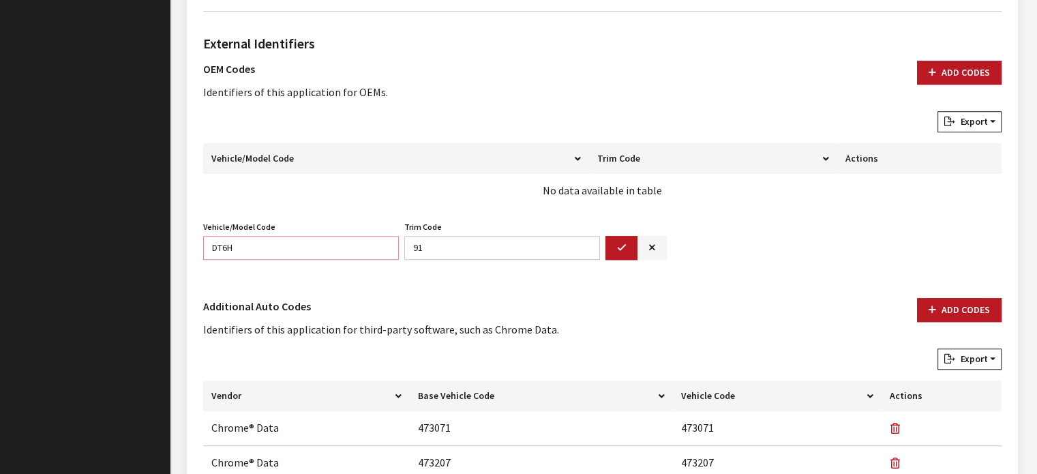
type input "DT6H"
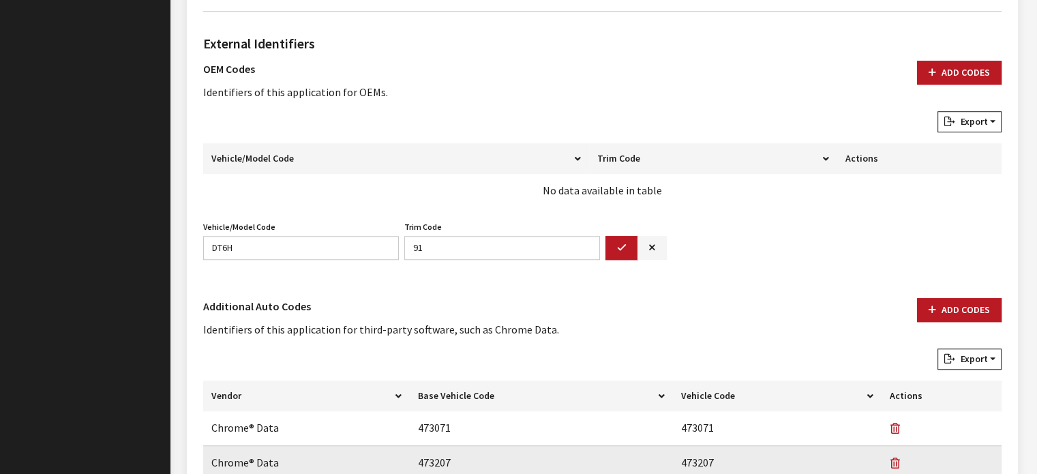
drag, startPoint x: 373, startPoint y: 316, endPoint x: 394, endPoint y: 473, distance: 158.9
click at [394, 473] on div "Additional Auto Codes Identifiers of this application for third-party software,…" at bounding box center [602, 395] width 804 height 194
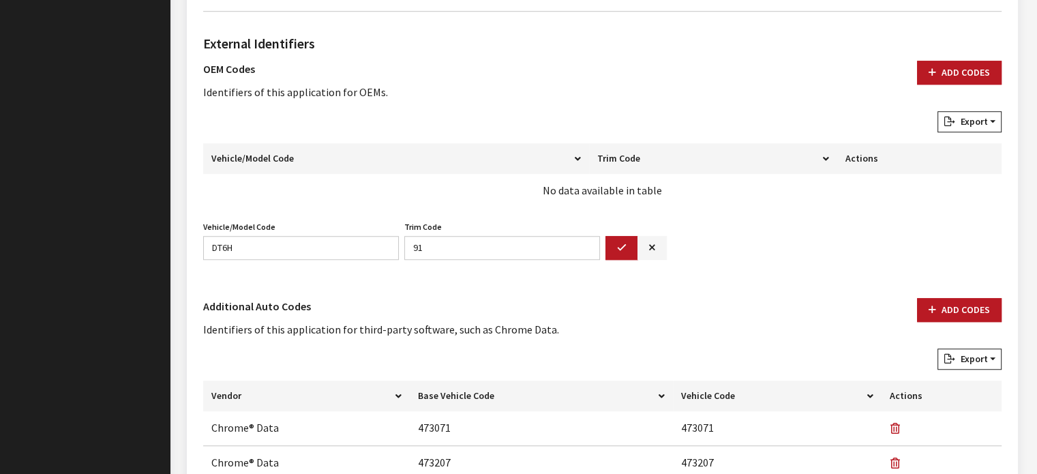
click at [690, 237] on div "Vehicle/Model Code DT6H Vehicle/Model Code is required. Trim Code 91 Trim Code …" at bounding box center [602, 243] width 804 height 53
click at [617, 243] on icon "button" at bounding box center [622, 248] width 10 height 10
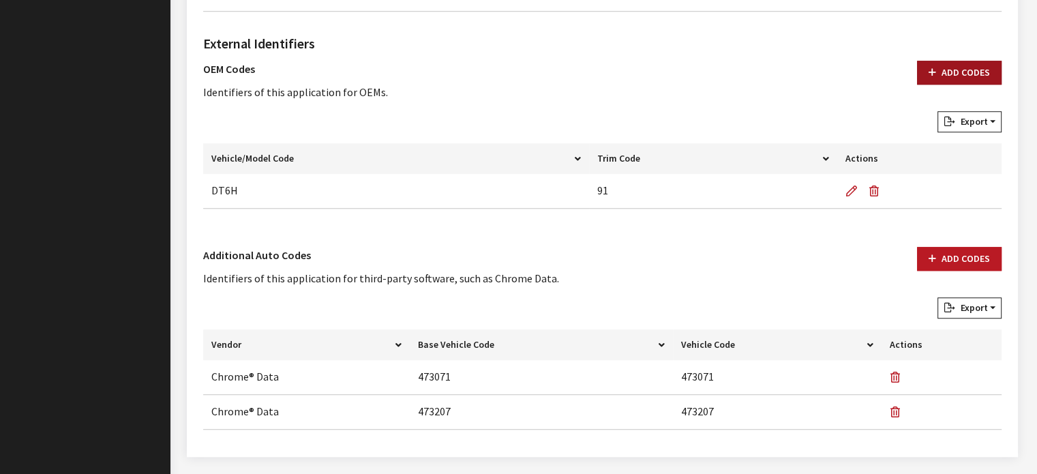
click at [982, 74] on button "Add Codes" at bounding box center [959, 73] width 85 height 24
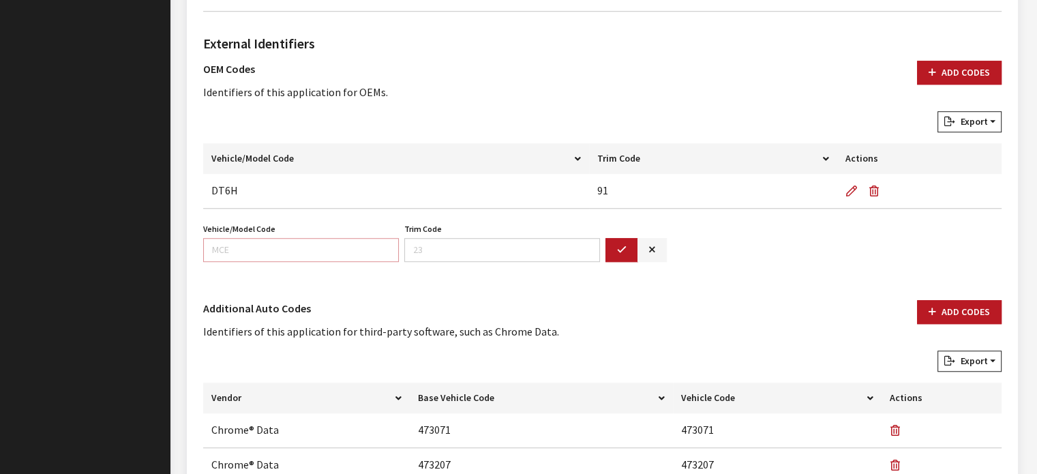
click at [277, 246] on input "Vehicle/Model Code" at bounding box center [301, 250] width 196 height 24
type input "DT1H"
type input "91"
click at [609, 249] on button "button" at bounding box center [621, 250] width 33 height 24
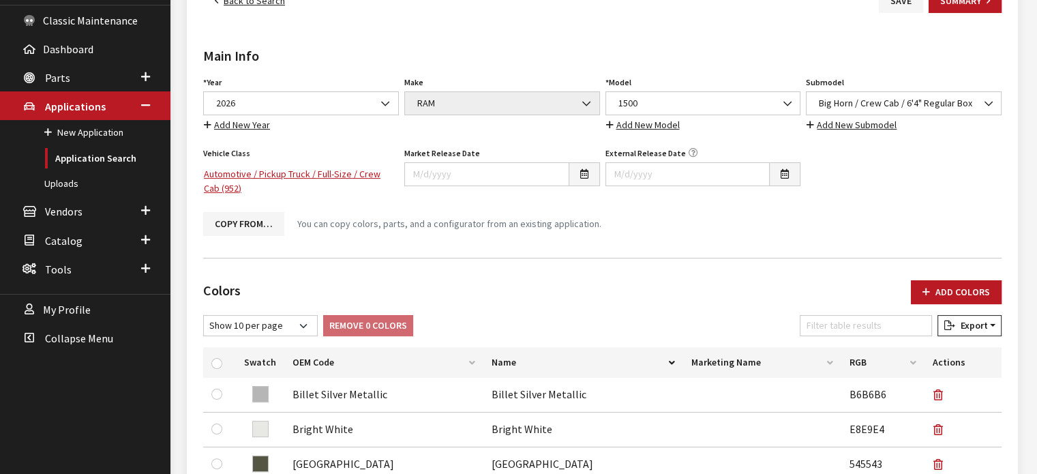
scroll to position [0, 0]
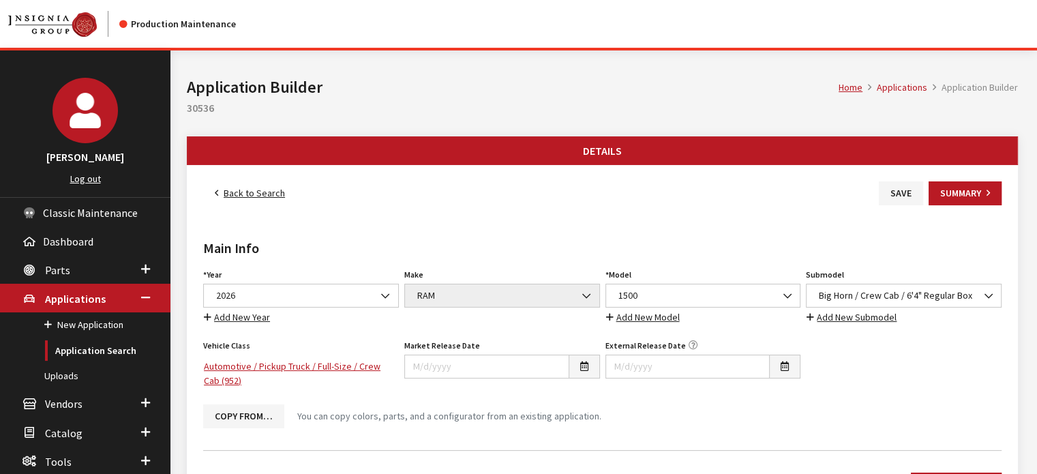
drag, startPoint x: 839, startPoint y: 70, endPoint x: 583, endPoint y: 97, distance: 257.8
click at [837, 70] on div "Home Applications Application Builder Application Builder 30536" at bounding box center [602, 93] width 847 height 86
click at [894, 195] on button "Save" at bounding box center [901, 193] width 44 height 24
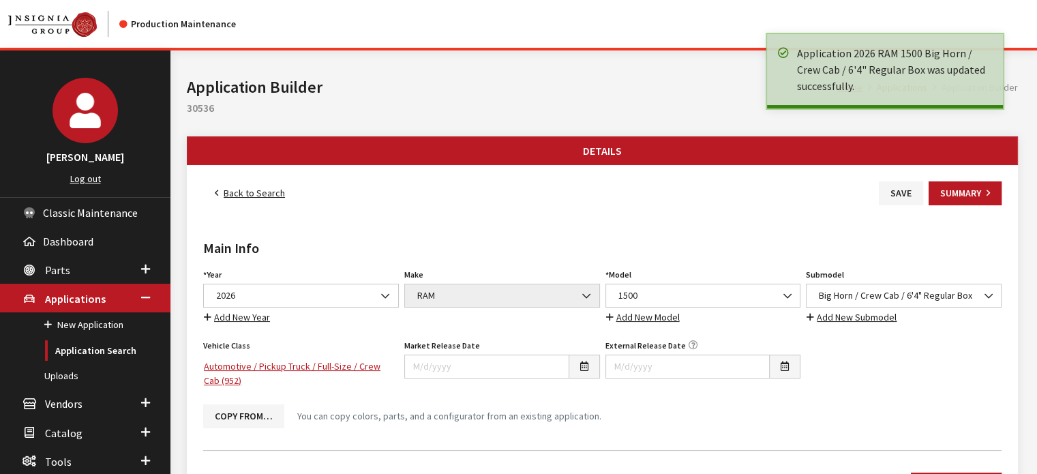
drag, startPoint x: 0, startPoint y: 0, endPoint x: 264, endPoint y: 193, distance: 327.4
click at [264, 193] on link "Back to Search" at bounding box center [249, 193] width 93 height 24
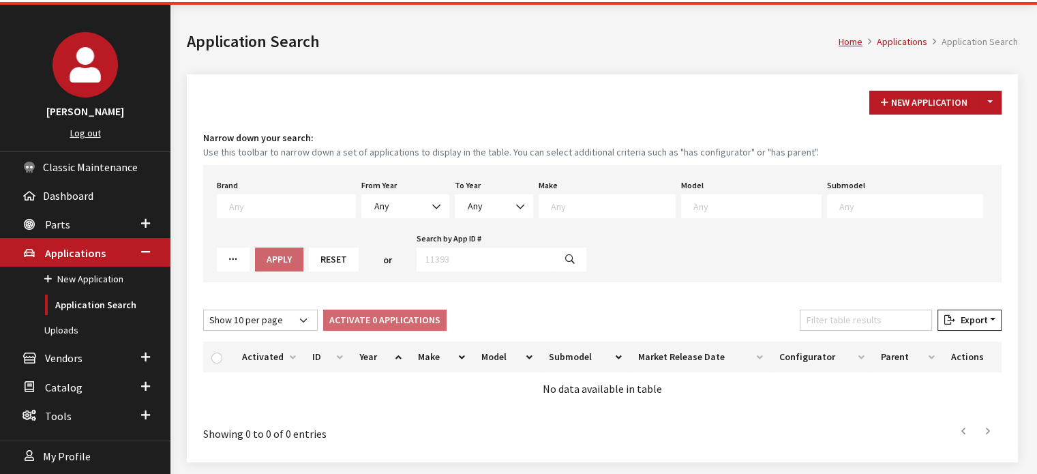
scroll to position [22, 0]
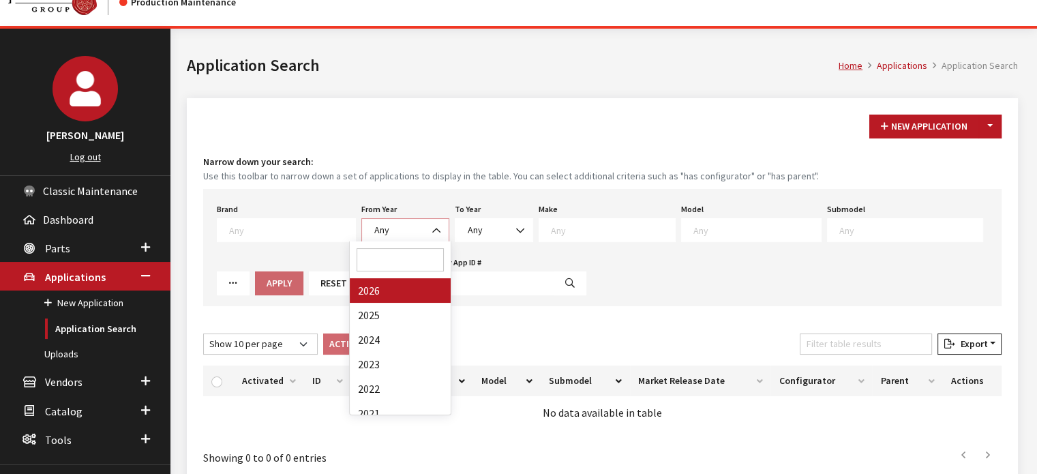
click at [370, 227] on span "Any" at bounding box center [405, 230] width 70 height 14
drag, startPoint x: 417, startPoint y: 287, endPoint x: 586, endPoint y: 250, distance: 173.0
select select "2026"
select select
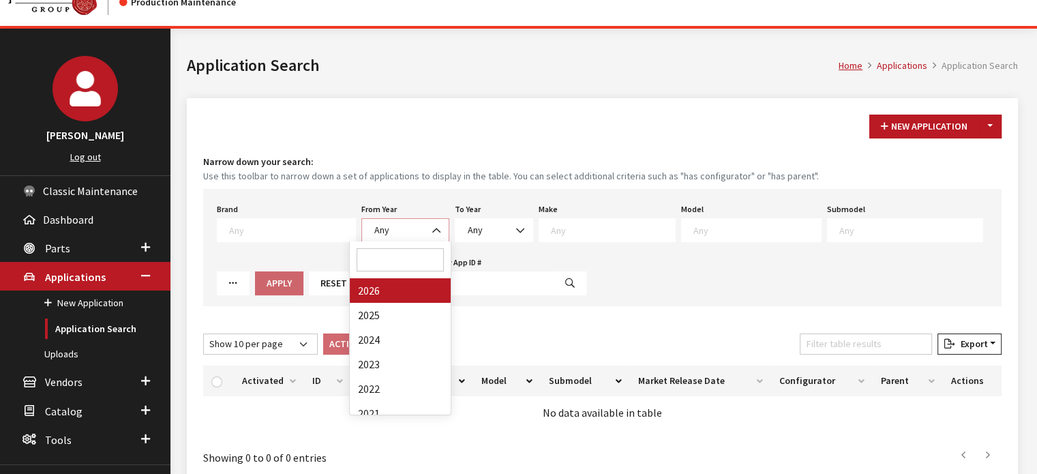
select select
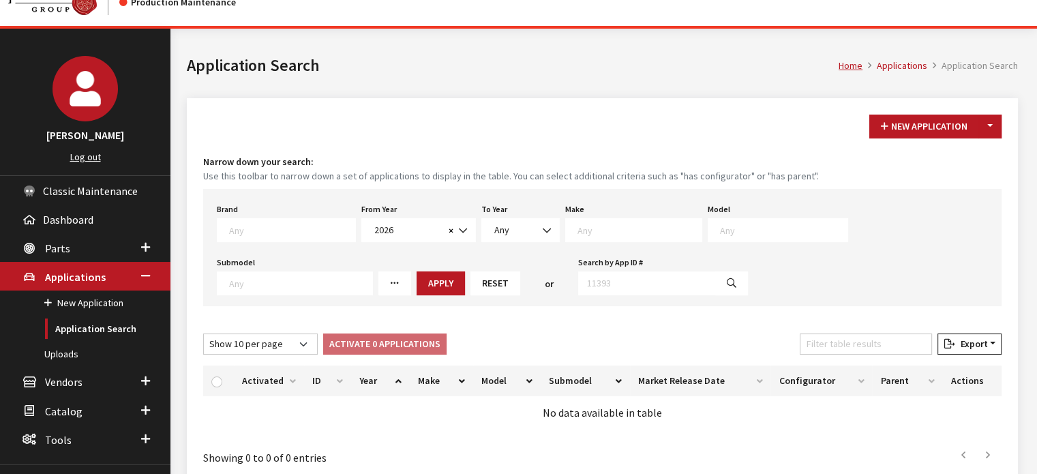
click at [586, 228] on textarea "Search" at bounding box center [639, 230] width 124 height 12
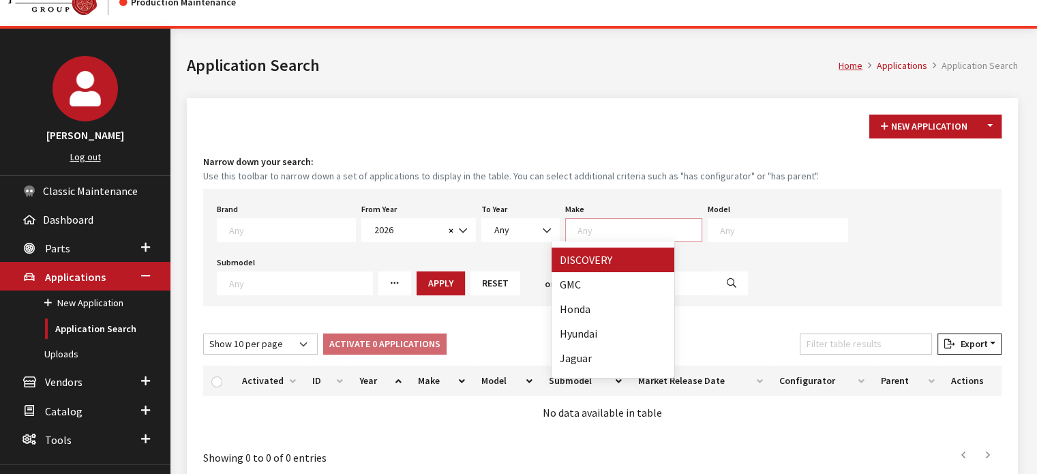
scroll to position [207, 0]
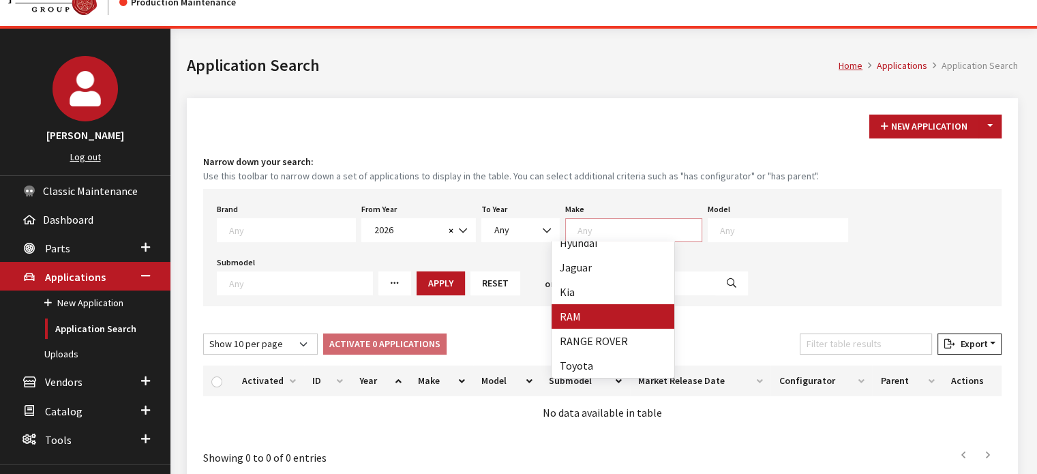
select select "34"
select select
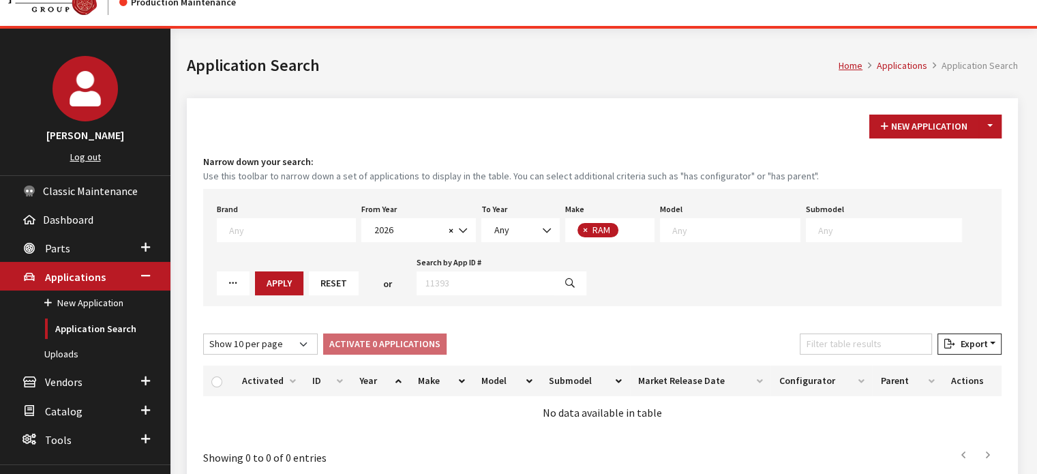
scroll to position [139, 0]
click at [712, 230] on textarea "Search" at bounding box center [735, 230] width 127 height 12
select select "1113"
select select
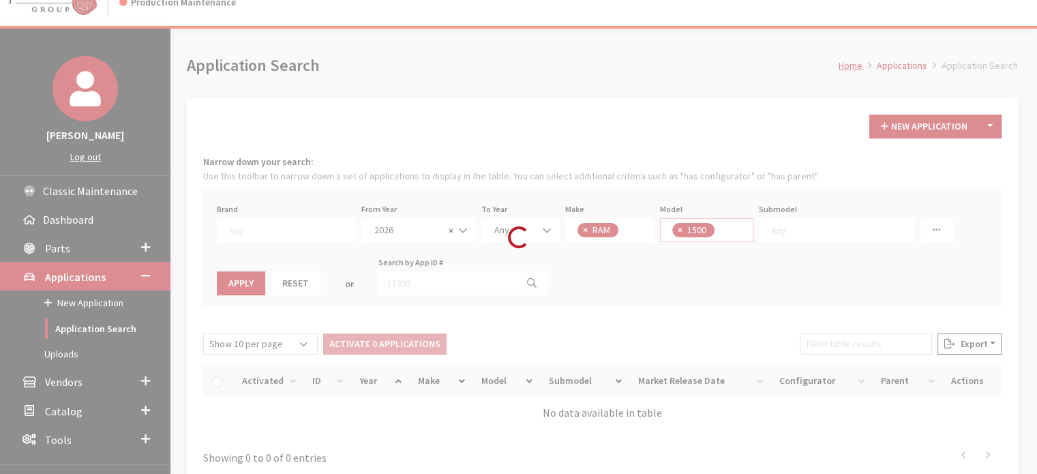
scroll to position [0, 0]
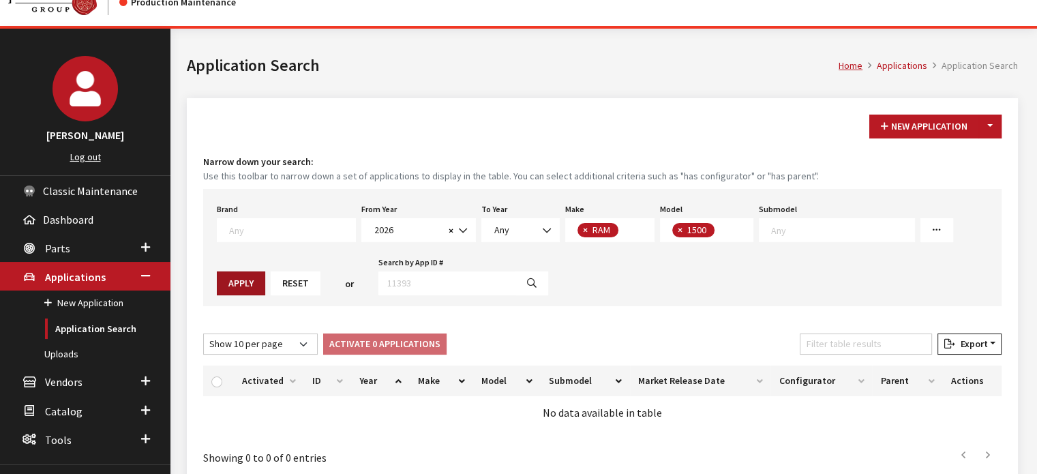
click at [265, 271] on button "Apply" at bounding box center [241, 283] width 48 height 24
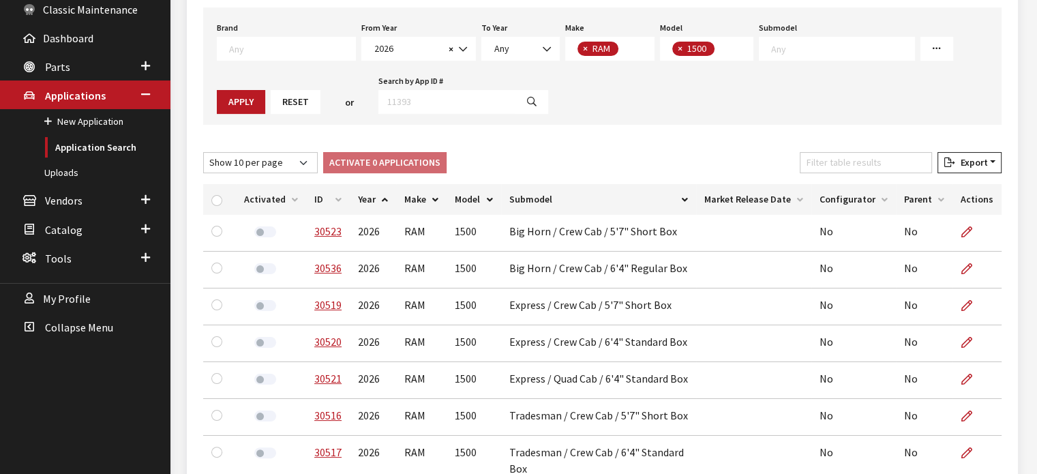
scroll to position [226, 0]
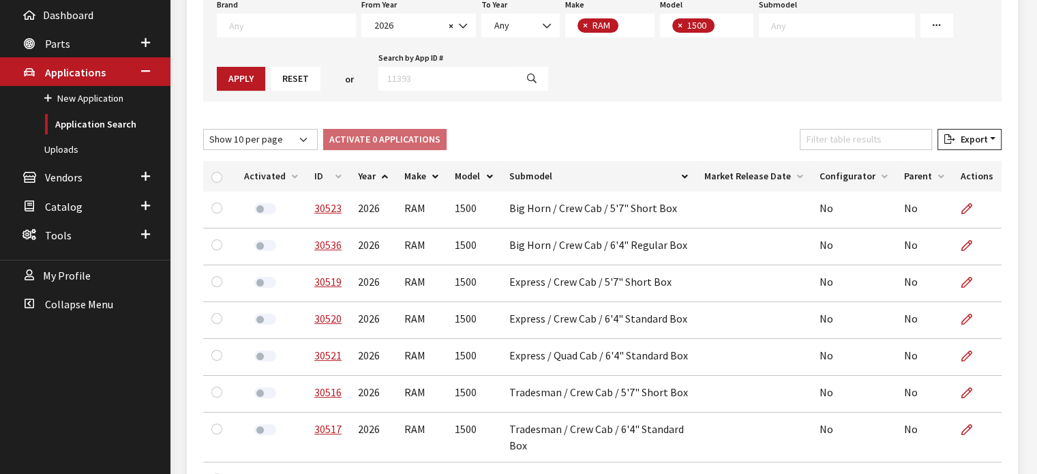
click at [335, 177] on th "ID" at bounding box center [328, 176] width 44 height 31
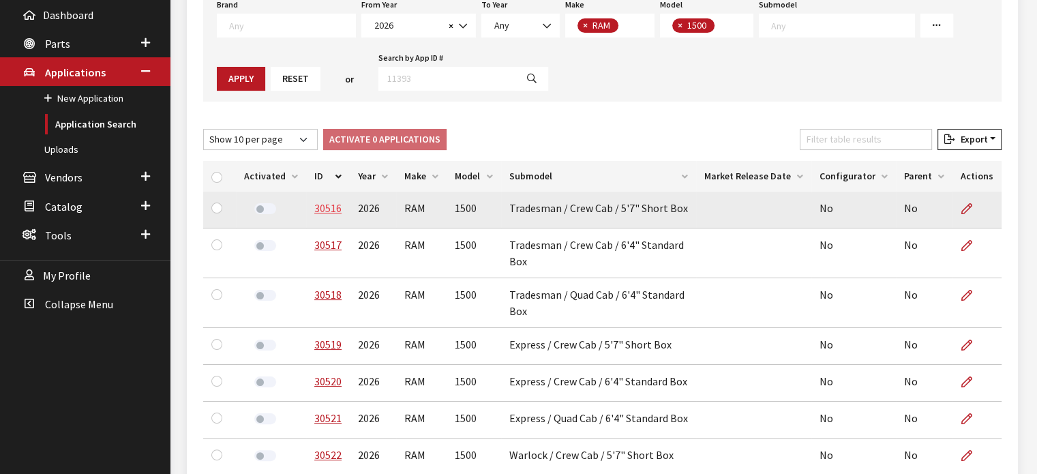
click at [327, 209] on link "30516" at bounding box center [327, 208] width 27 height 14
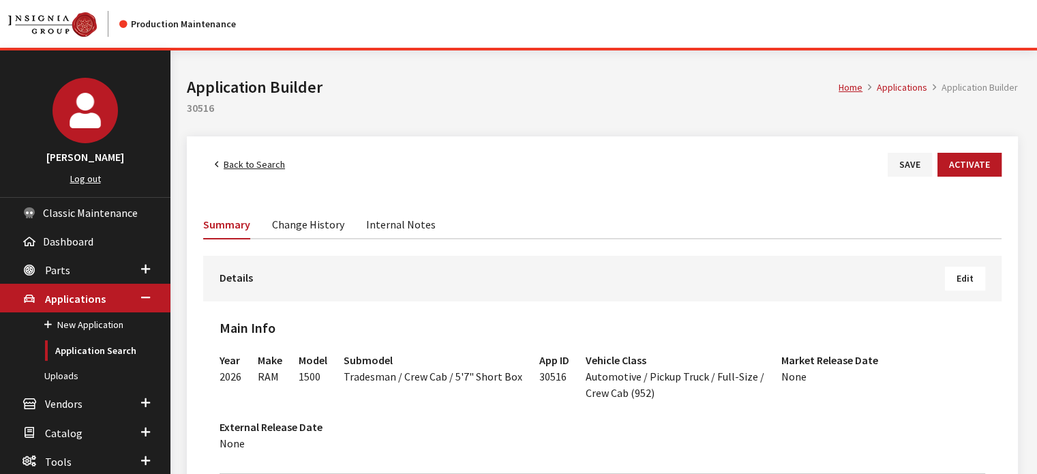
click at [952, 277] on button "Edit" at bounding box center [965, 279] width 40 height 24
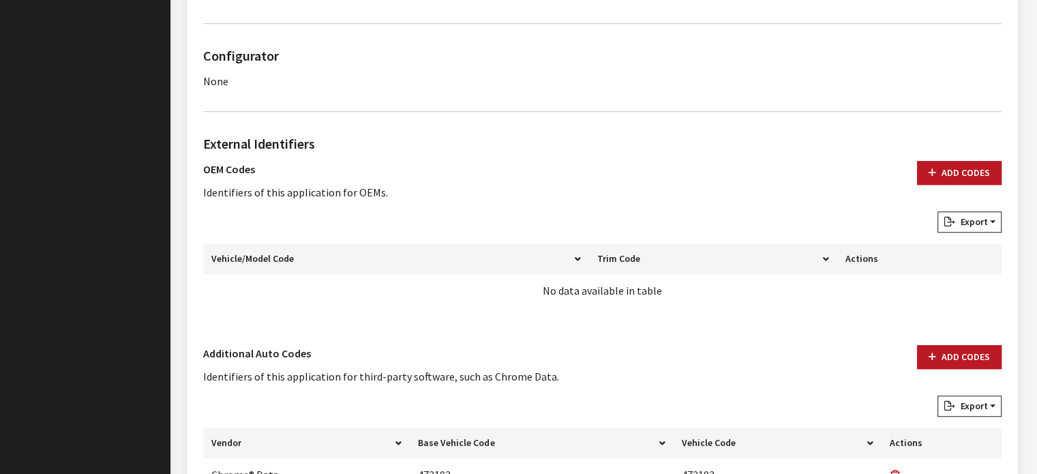
scroll to position [1093, 0]
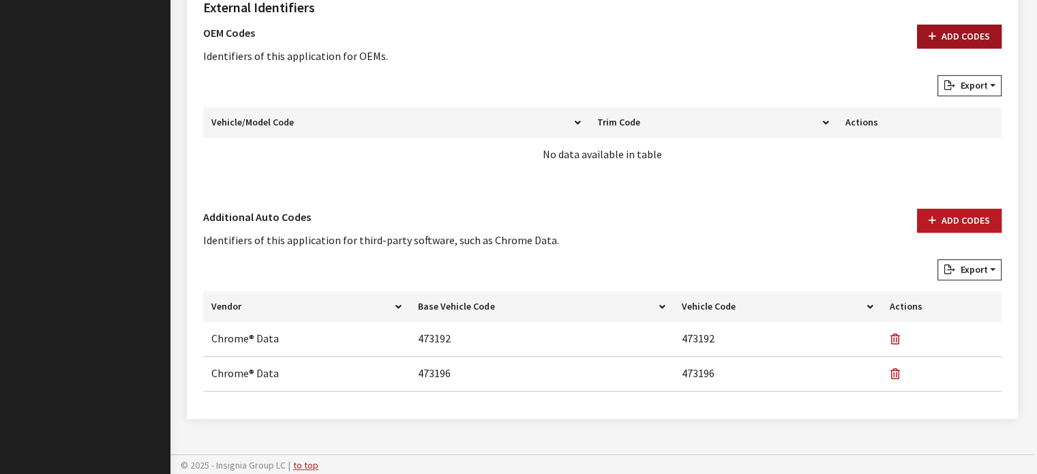
click at [970, 25] on button "Add Codes" at bounding box center [959, 37] width 85 height 24
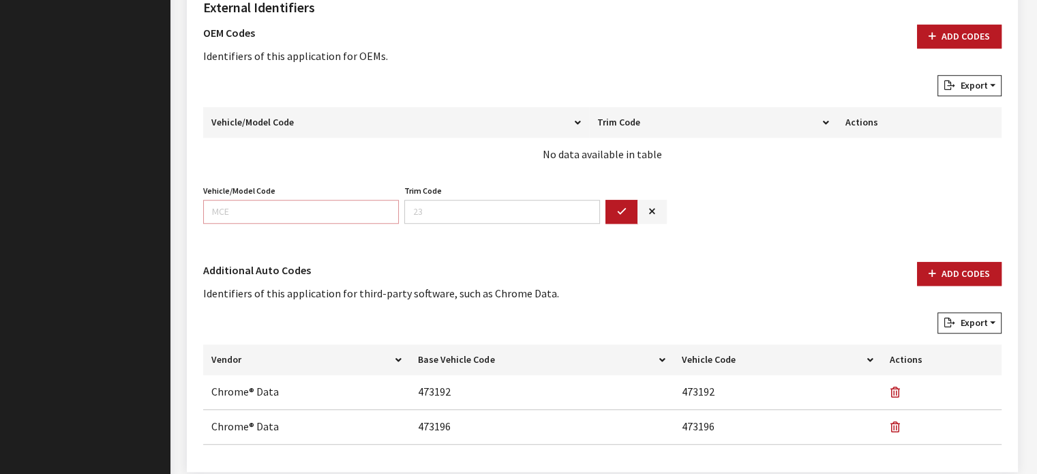
click at [253, 203] on input "Vehicle/Model Code" at bounding box center [301, 212] width 196 height 24
type input "DT1L"
type input "98"
click at [622, 202] on button "button" at bounding box center [621, 212] width 33 height 24
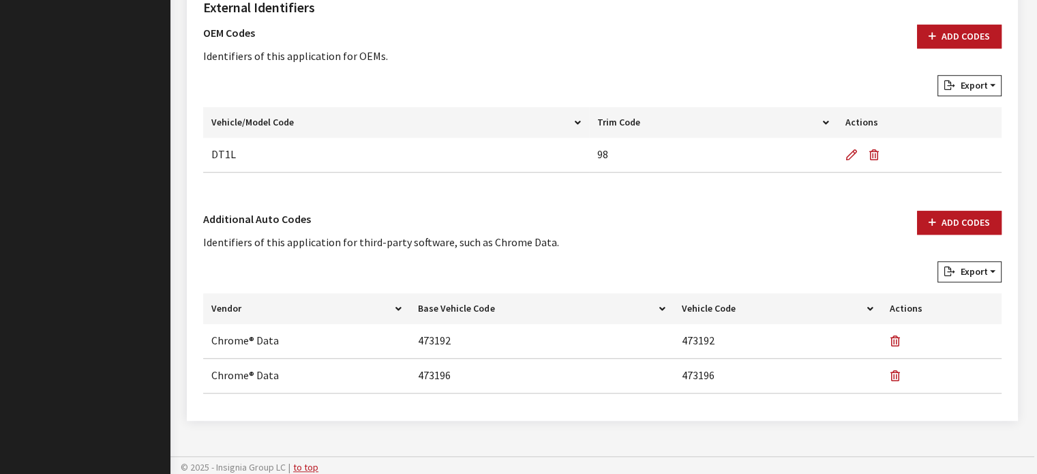
drag, startPoint x: 960, startPoint y: 31, endPoint x: 633, endPoint y: 130, distance: 341.8
click at [960, 31] on button "Add Codes" at bounding box center [959, 37] width 85 height 24
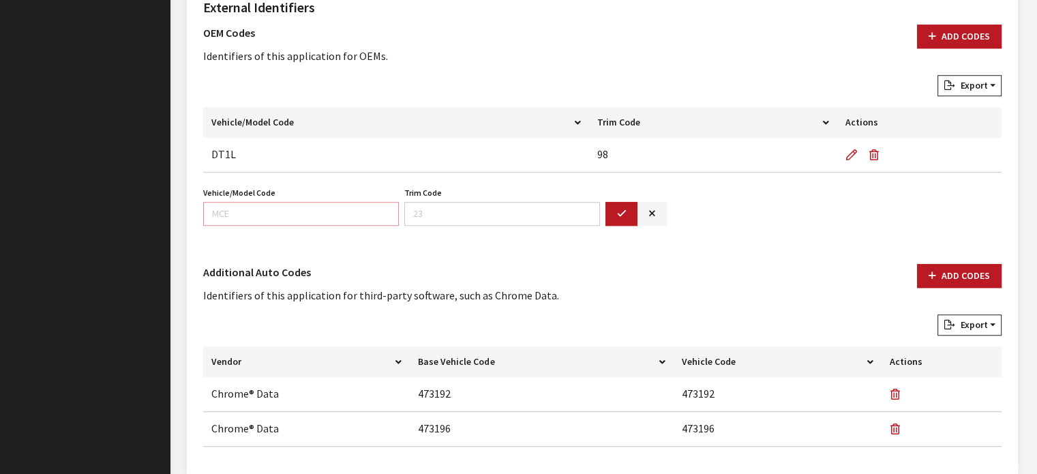
click at [344, 211] on input "Vehicle/Model Code" at bounding box center [301, 214] width 196 height 24
type input "DT6L"
type input "98"
click at [619, 211] on icon "button" at bounding box center [622, 214] width 10 height 10
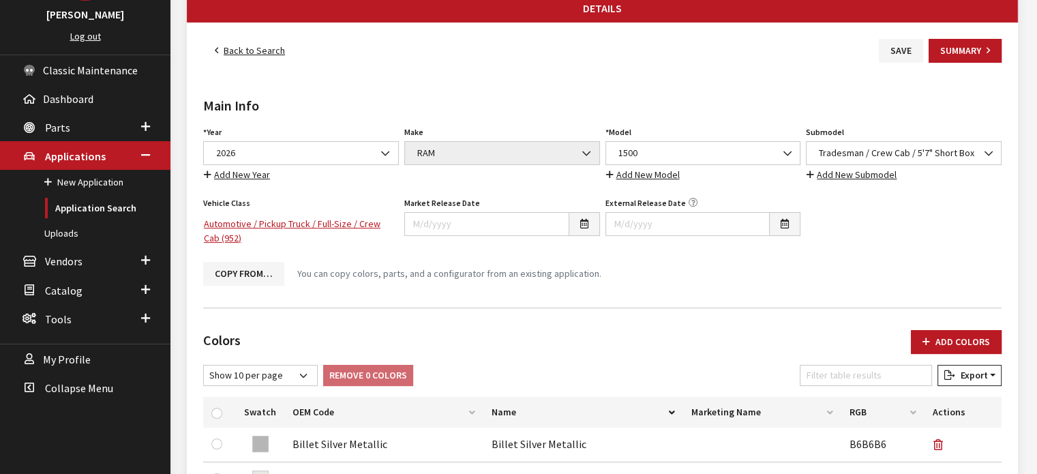
scroll to position [139, 0]
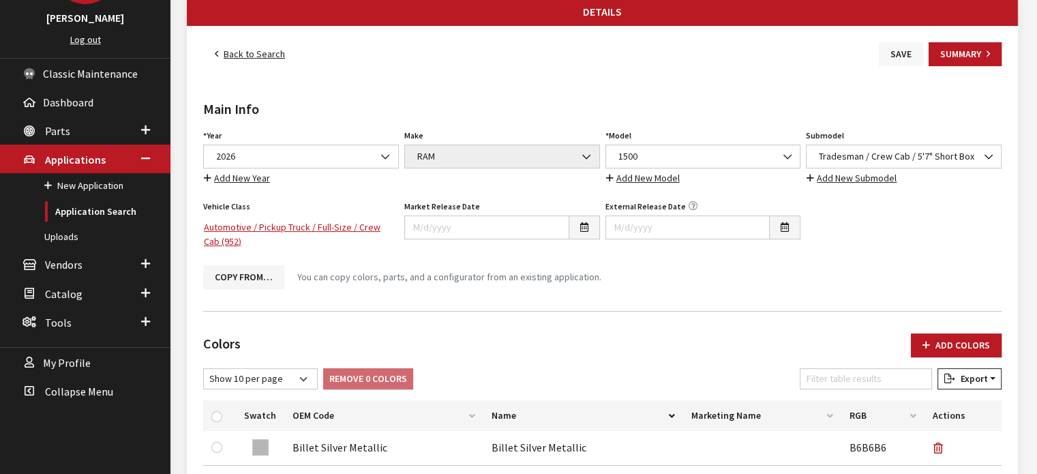
click at [901, 60] on button "Save" at bounding box center [901, 54] width 44 height 24
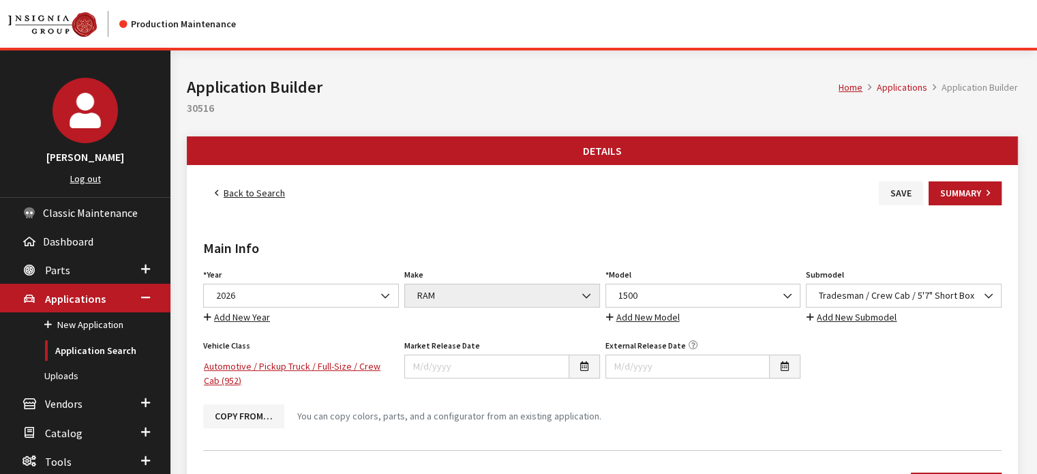
click at [267, 183] on link "Back to Search" at bounding box center [249, 193] width 93 height 24
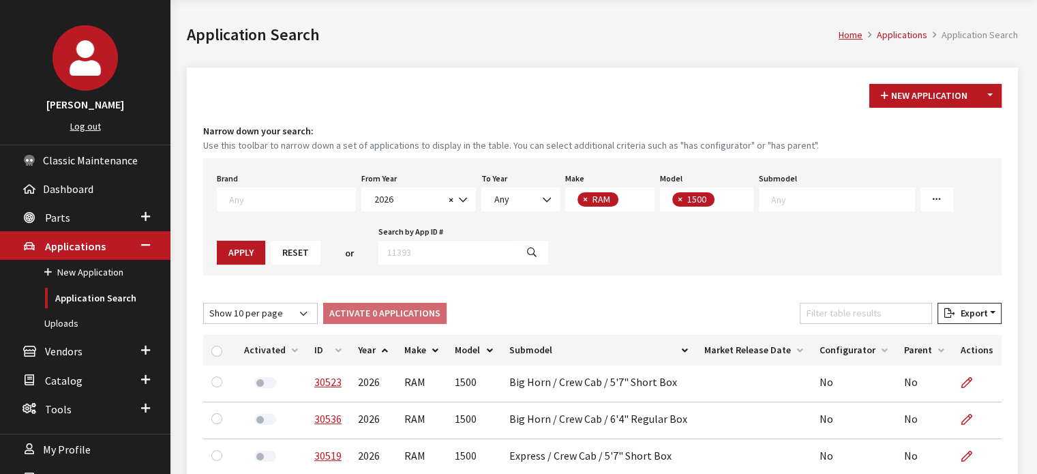
scroll to position [136, 0]
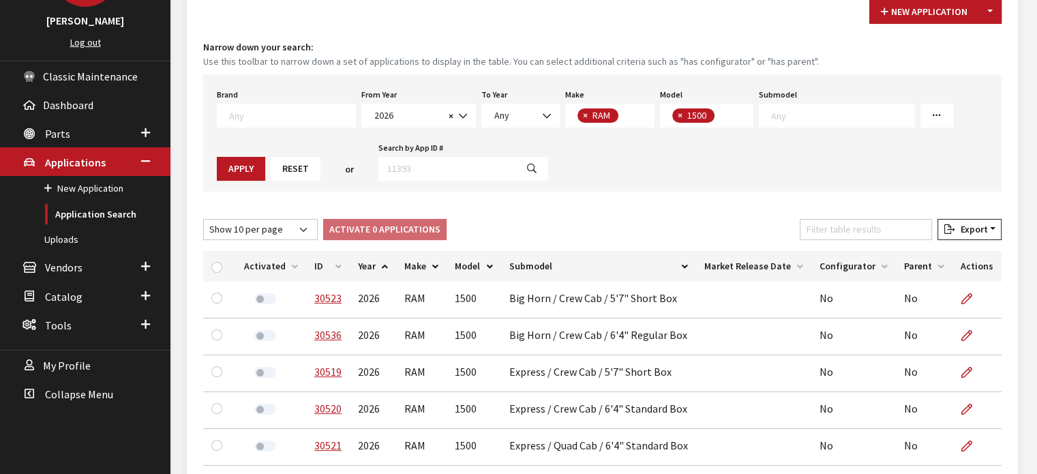
click at [324, 256] on th "ID" at bounding box center [328, 266] width 44 height 31
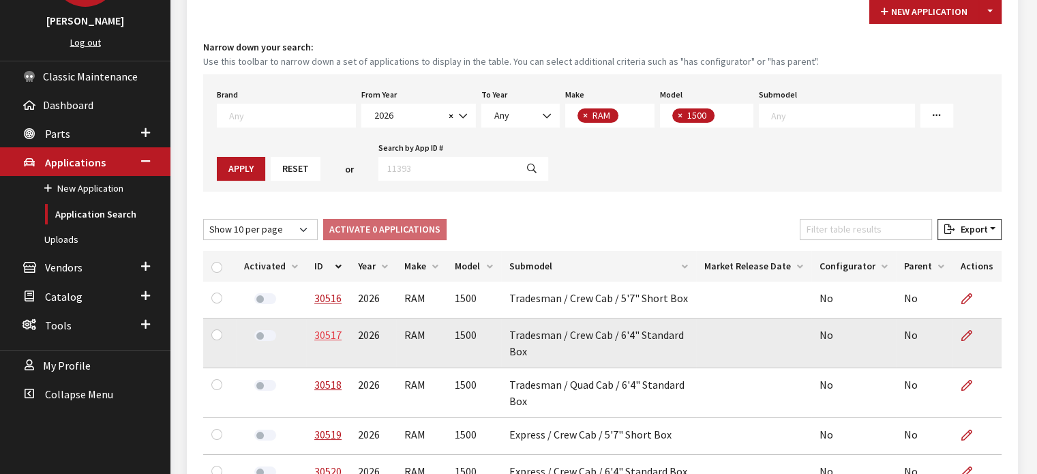
click at [327, 337] on link "30517" at bounding box center [327, 335] width 27 height 14
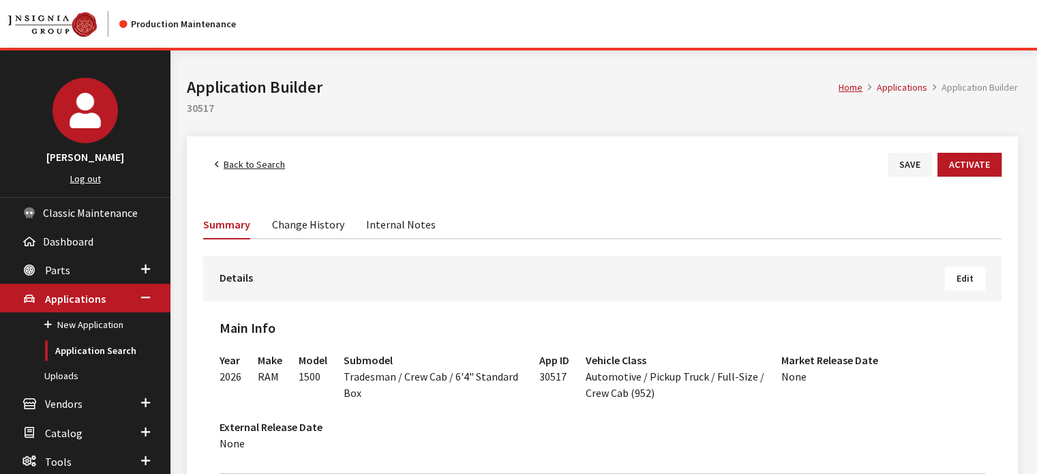
click at [648, 286] on h3 "Details Edit" at bounding box center [602, 279] width 766 height 24
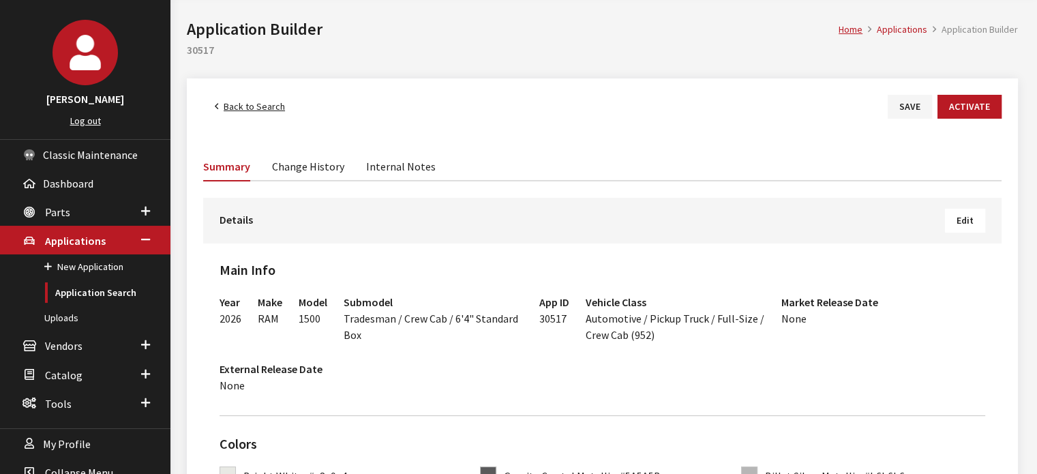
scroll to position [204, 0]
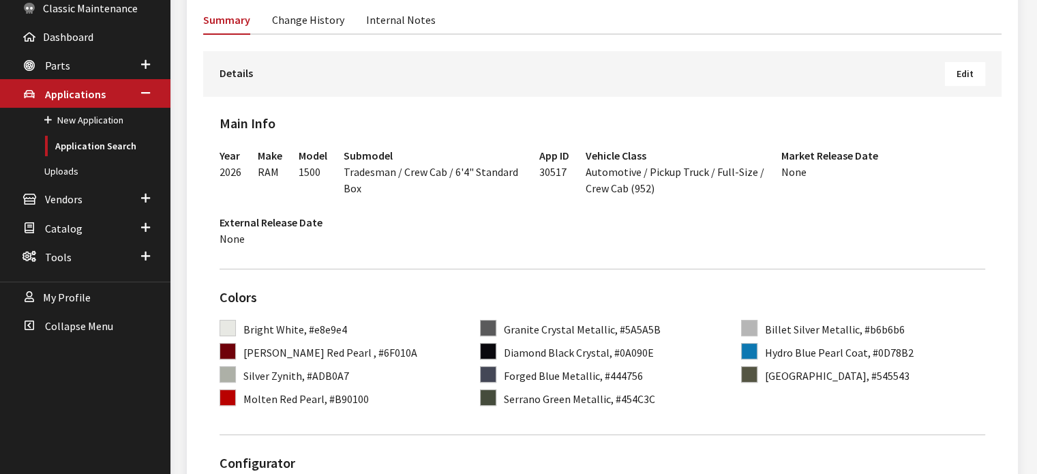
click at [968, 69] on span "Edit" at bounding box center [964, 73] width 17 height 12
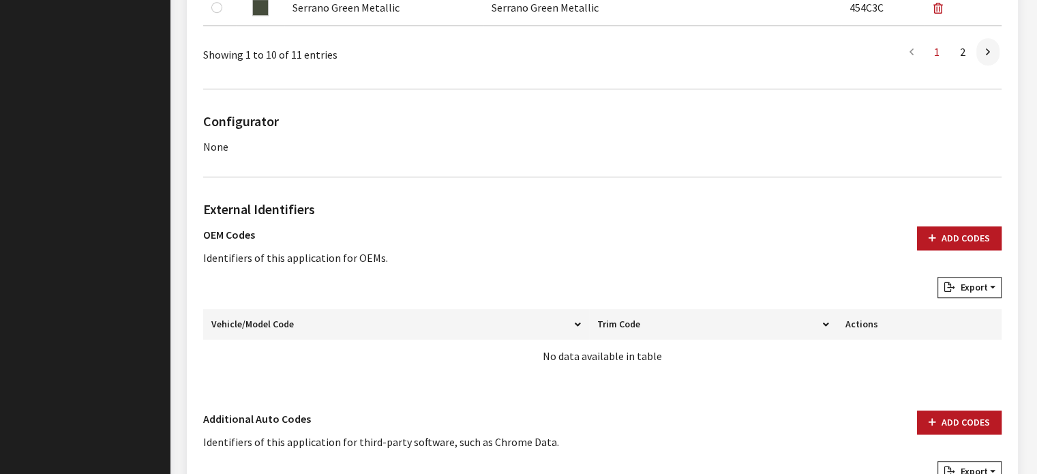
scroll to position [889, 0]
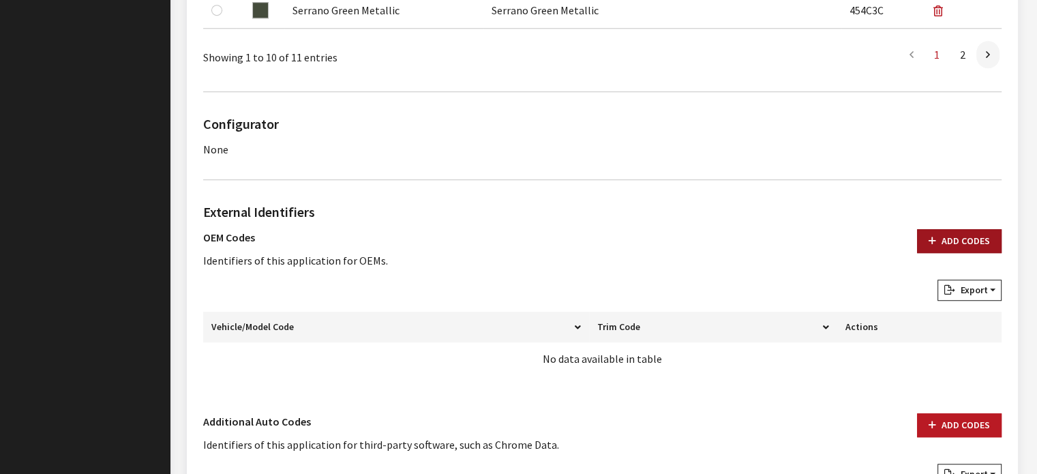
click at [950, 243] on button "Add Codes" at bounding box center [959, 241] width 85 height 24
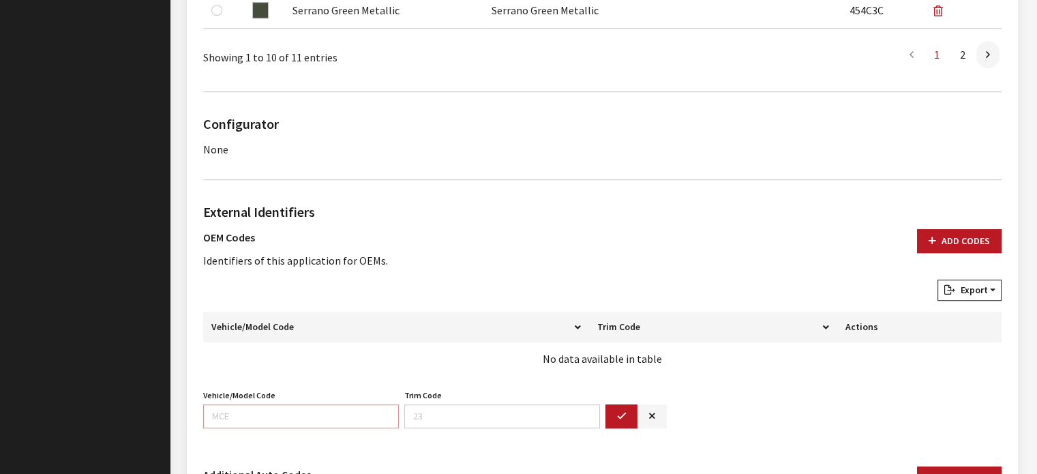
click at [267, 416] on input "Vehicle/Model Code" at bounding box center [301, 416] width 196 height 24
type input "DT1L"
click at [475, 406] on input "Trim Code" at bounding box center [502, 416] width 196 height 24
type input "91"
click at [622, 419] on icon "button" at bounding box center [622, 417] width 10 height 10
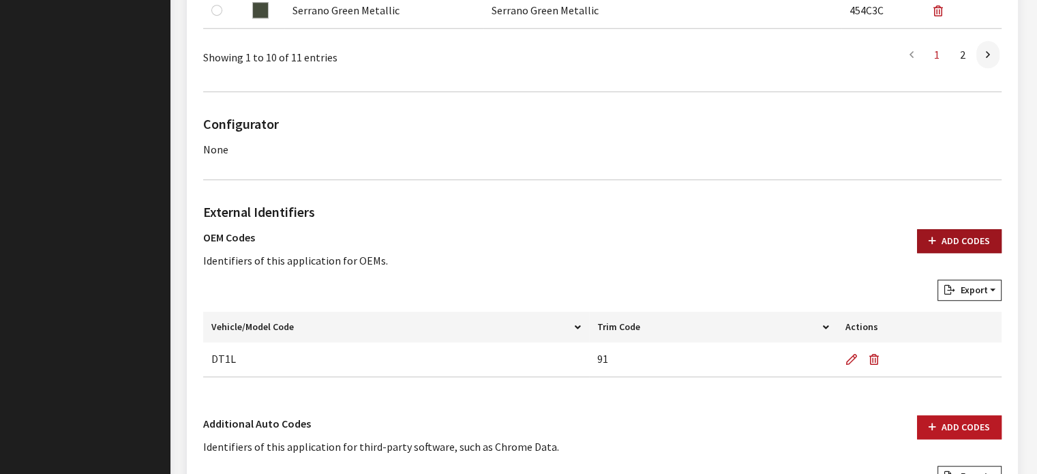
click at [980, 239] on button "Add Codes" at bounding box center [959, 241] width 85 height 24
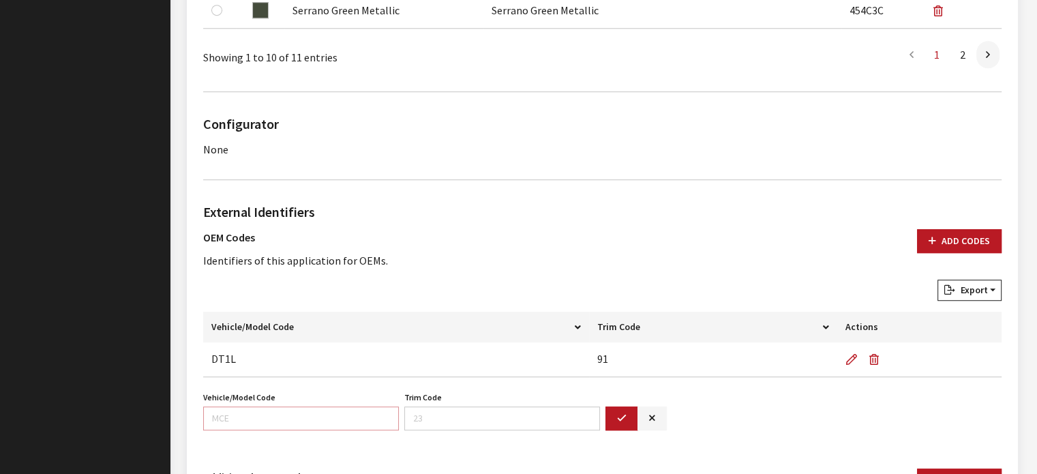
click at [354, 414] on input "Vehicle/Model Code" at bounding box center [301, 418] width 196 height 24
type input "DT6L"
type input "91"
click at [626, 415] on button "button" at bounding box center [621, 418] width 33 height 24
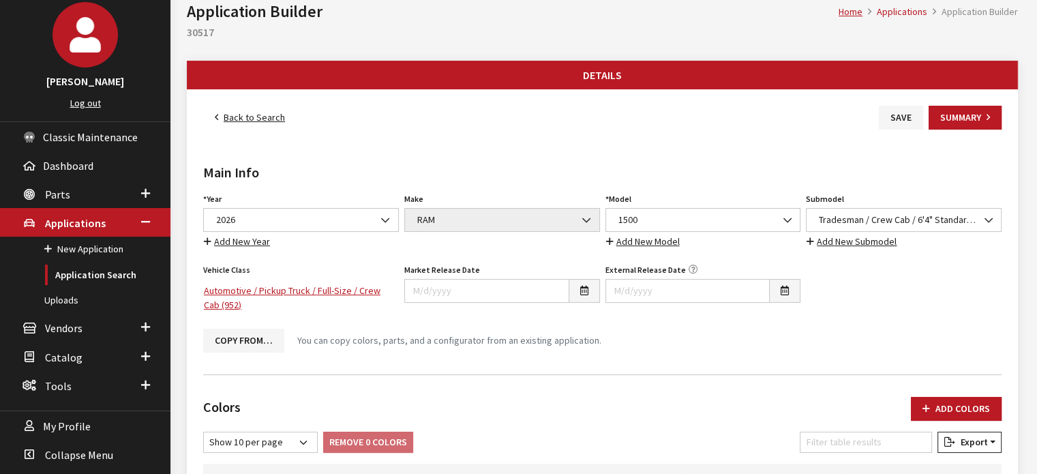
scroll to position [71, 0]
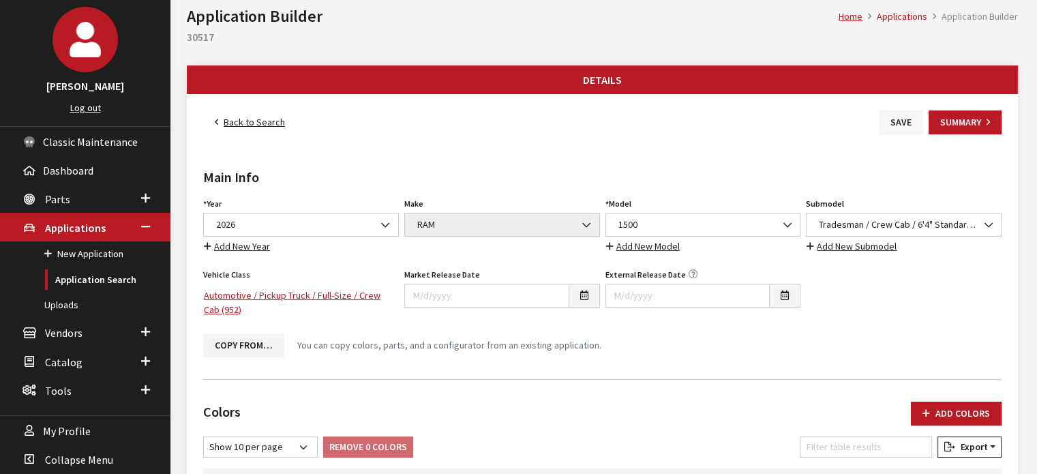
click at [900, 133] on button "Save" at bounding box center [901, 122] width 44 height 24
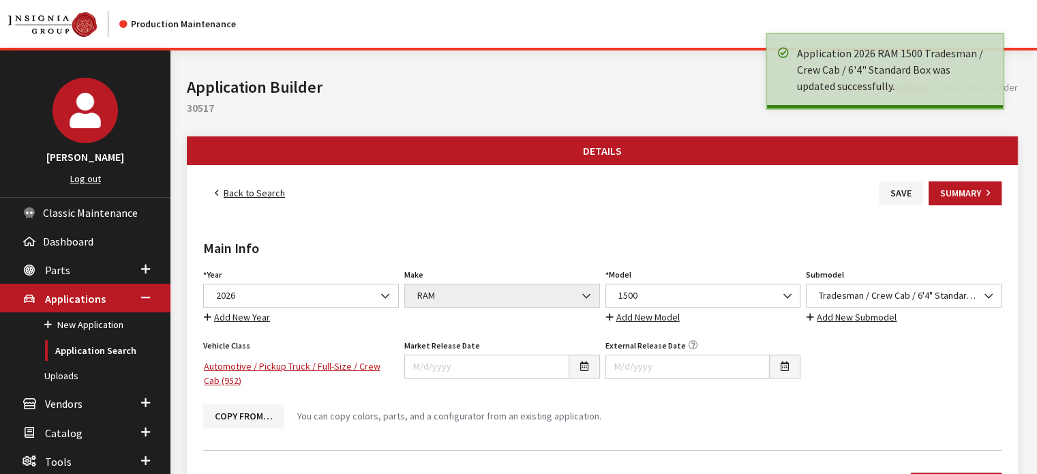
click at [279, 187] on link "Back to Search" at bounding box center [249, 193] width 93 height 24
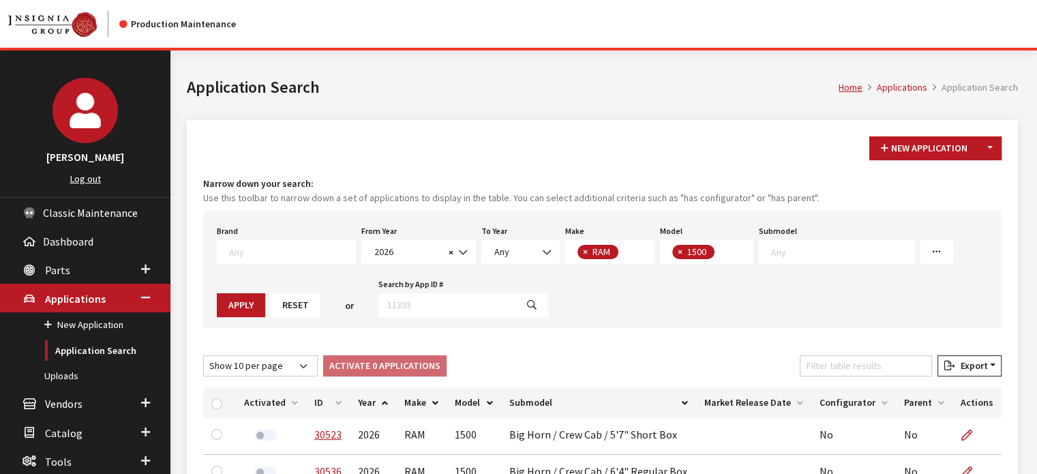
scroll to position [110, 0]
drag, startPoint x: 414, startPoint y: 125, endPoint x: 410, endPoint y: 80, distance: 44.6
click at [414, 119] on div "Modal title Cancel Yes OK Modal title OK Modal title Cancel Apply Copy From Exi…" at bounding box center [602, 449] width 847 height 798
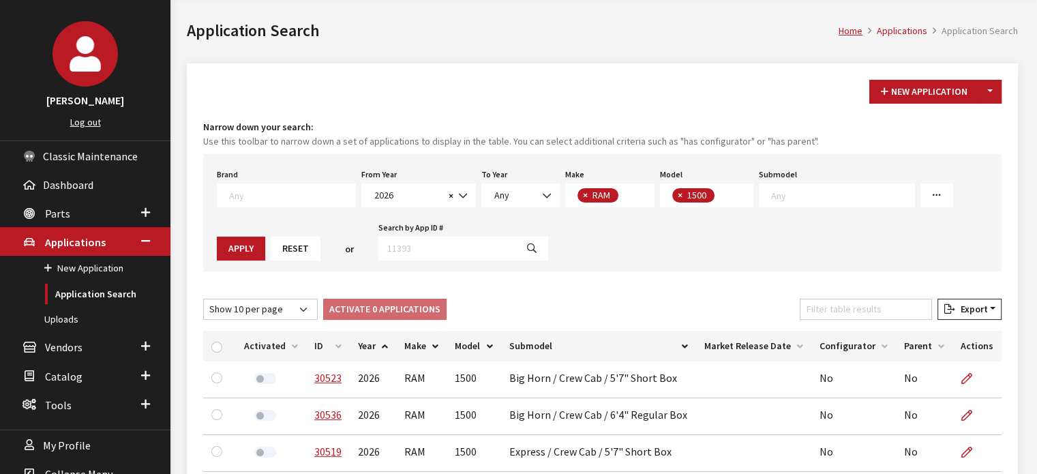
scroll to position [136, 0]
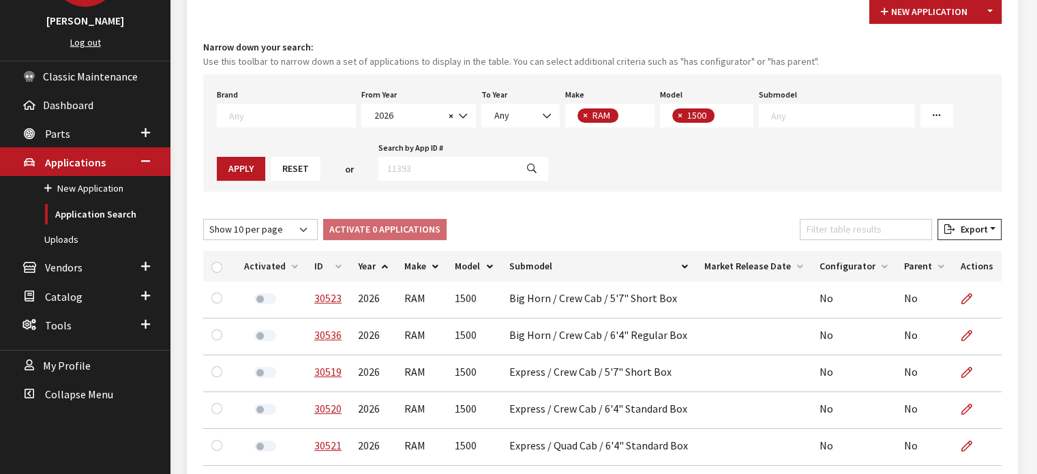
click at [319, 267] on th "ID" at bounding box center [328, 266] width 44 height 31
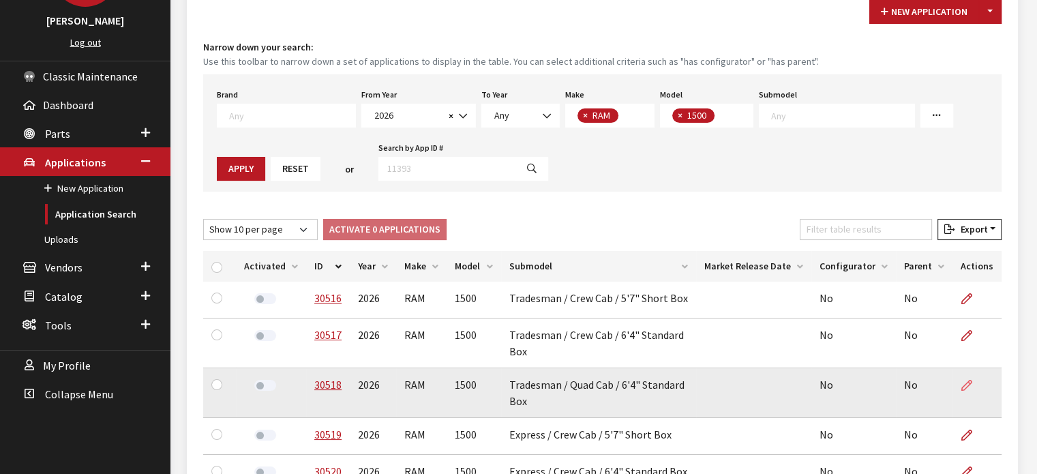
click at [971, 381] on icon at bounding box center [966, 385] width 11 height 11
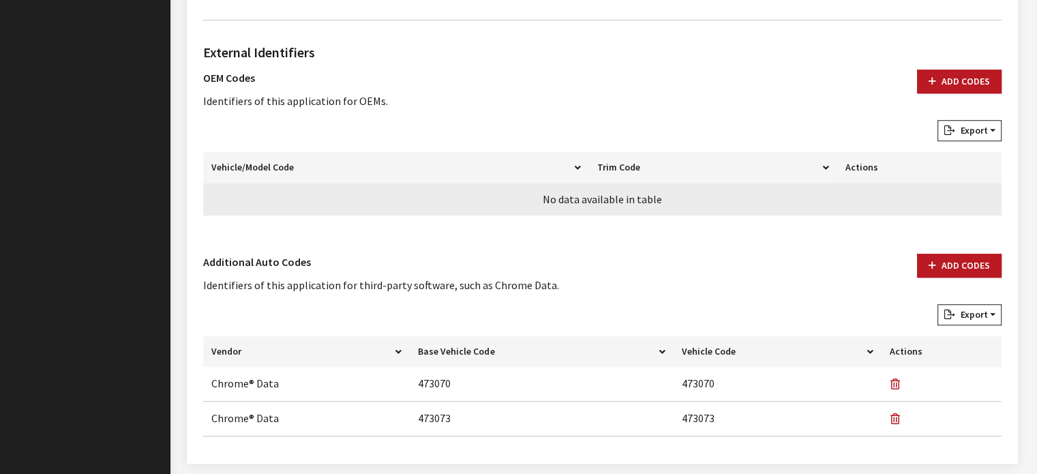
scroll to position [1025, 0]
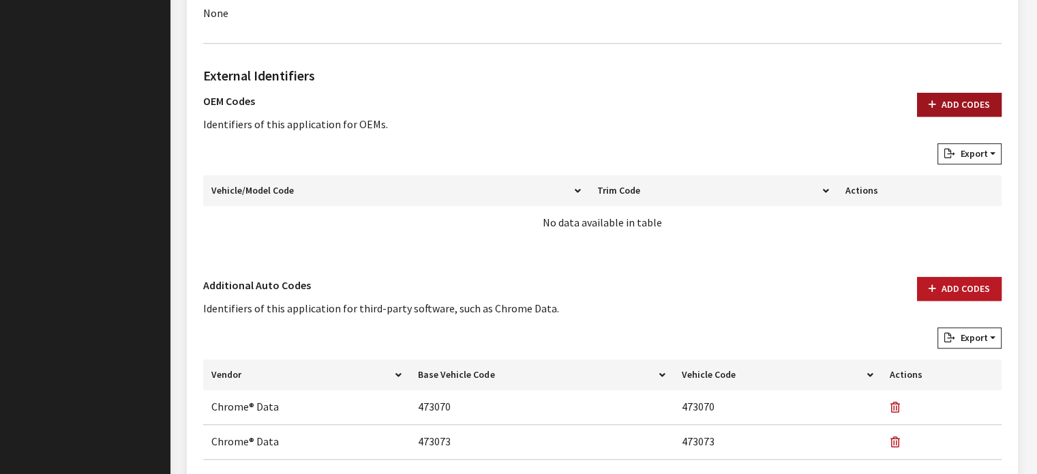
click at [946, 112] on button "Add Codes" at bounding box center [959, 105] width 85 height 24
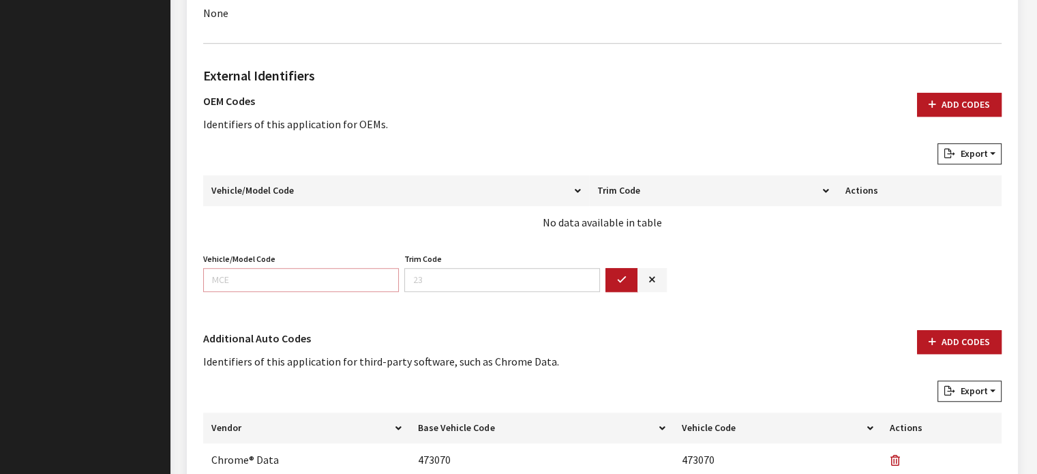
click at [292, 283] on input "Vehicle/Model Code" at bounding box center [301, 280] width 196 height 24
type input "DT1L"
type input "41"
click at [627, 280] on button "button" at bounding box center [621, 280] width 33 height 24
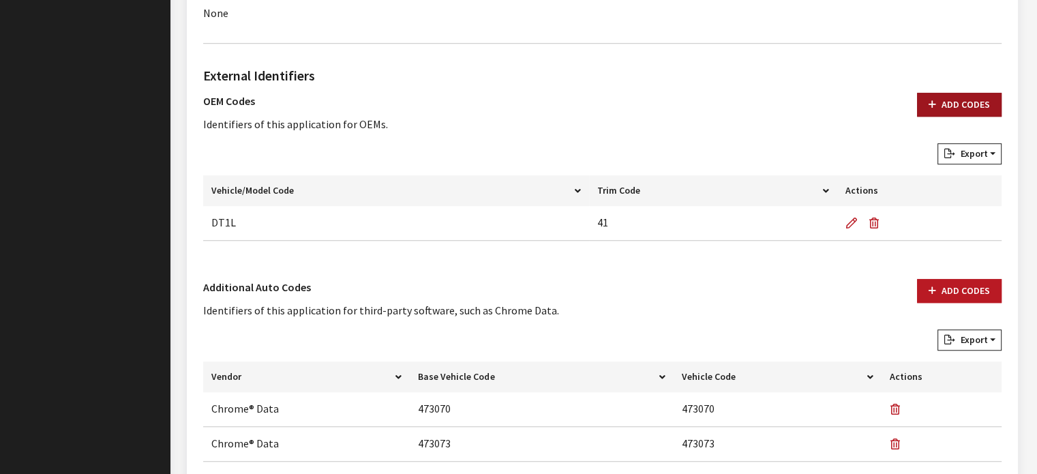
click at [971, 100] on button "Add Codes" at bounding box center [959, 105] width 85 height 24
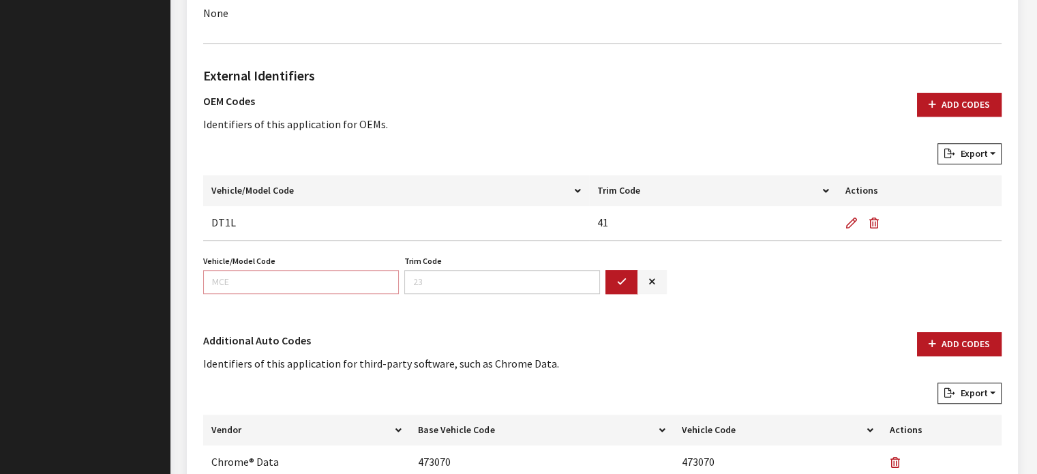
click at [324, 277] on input "Vehicle/Model Code" at bounding box center [301, 282] width 196 height 24
type input "DT6L41"
click at [609, 286] on button "button" at bounding box center [621, 282] width 33 height 24
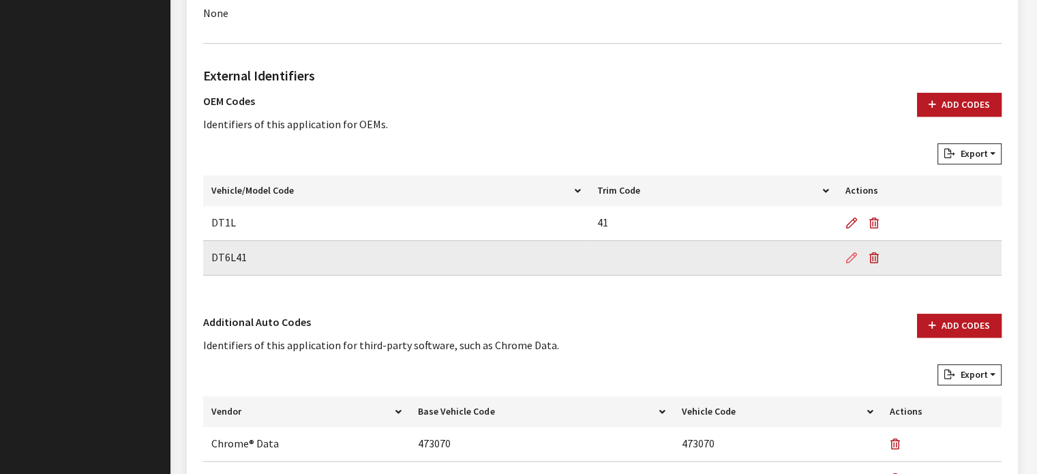
click at [853, 258] on icon "button" at bounding box center [850, 258] width 11 height 11
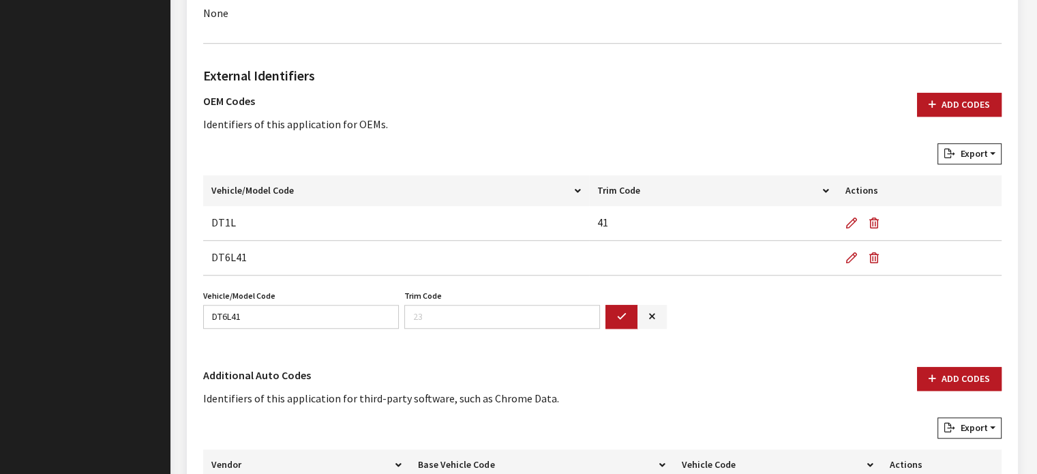
click at [255, 299] on label "Vehicle/Model Code" at bounding box center [239, 296] width 72 height 12
click at [255, 305] on input "DT6L41" at bounding box center [301, 317] width 196 height 24
click at [258, 307] on input "DT6L41" at bounding box center [301, 317] width 196 height 24
type input "DT6L"
type input "41"
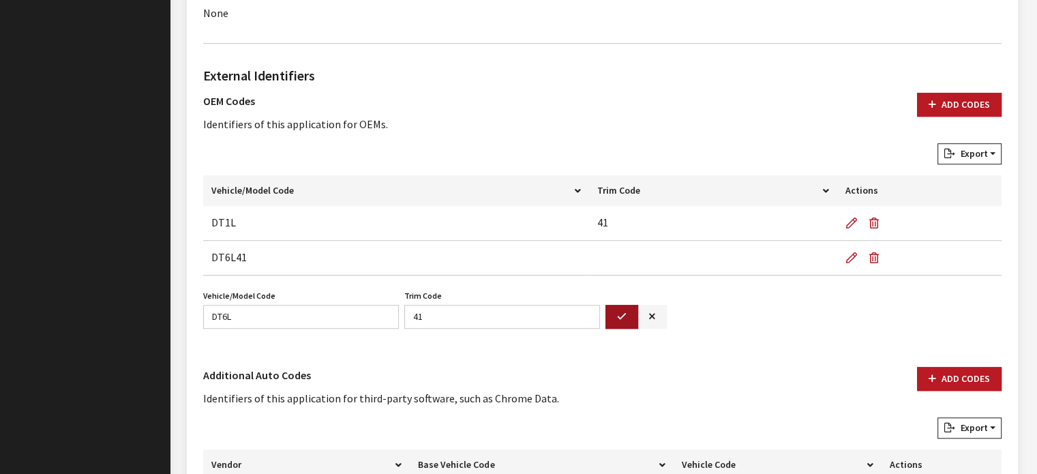
click at [624, 316] on icon "button" at bounding box center [622, 317] width 10 height 10
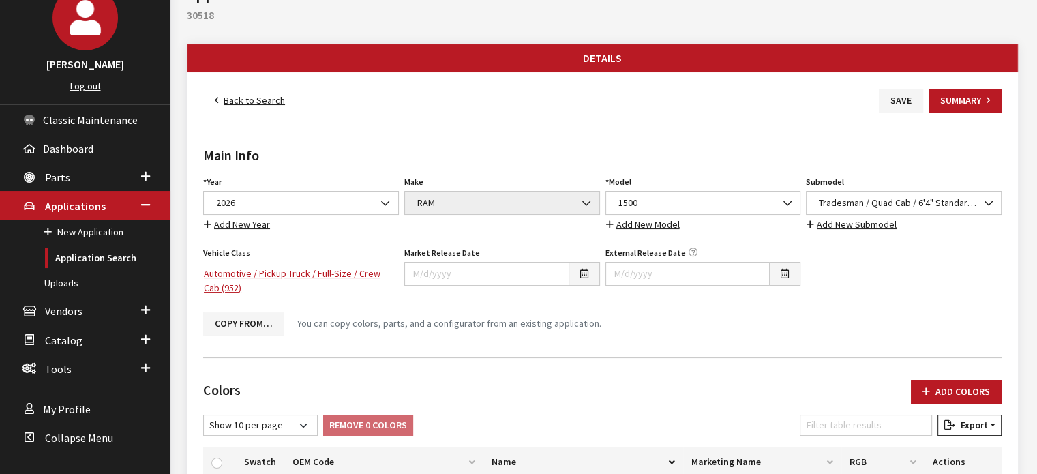
scroll to position [0, 0]
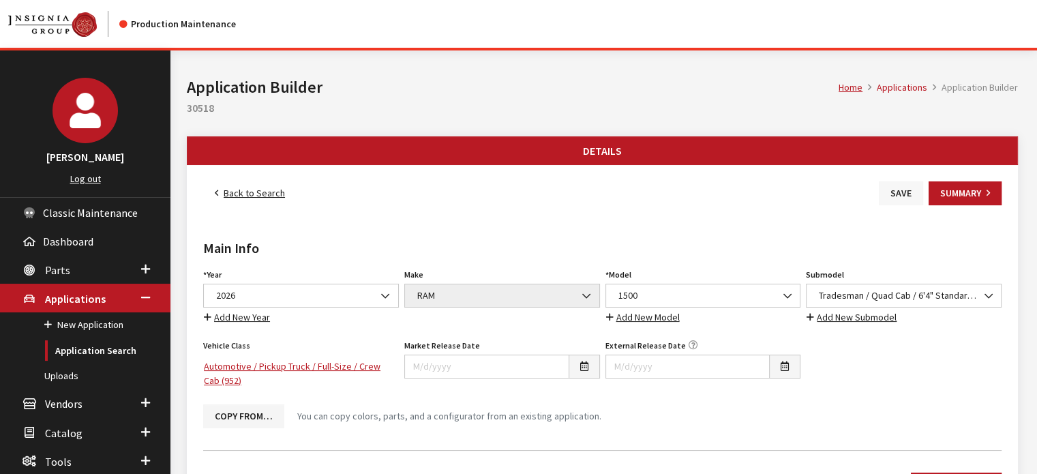
click at [907, 197] on button "Save" at bounding box center [901, 193] width 44 height 24
click at [264, 189] on link "Back to Search" at bounding box center [249, 193] width 93 height 24
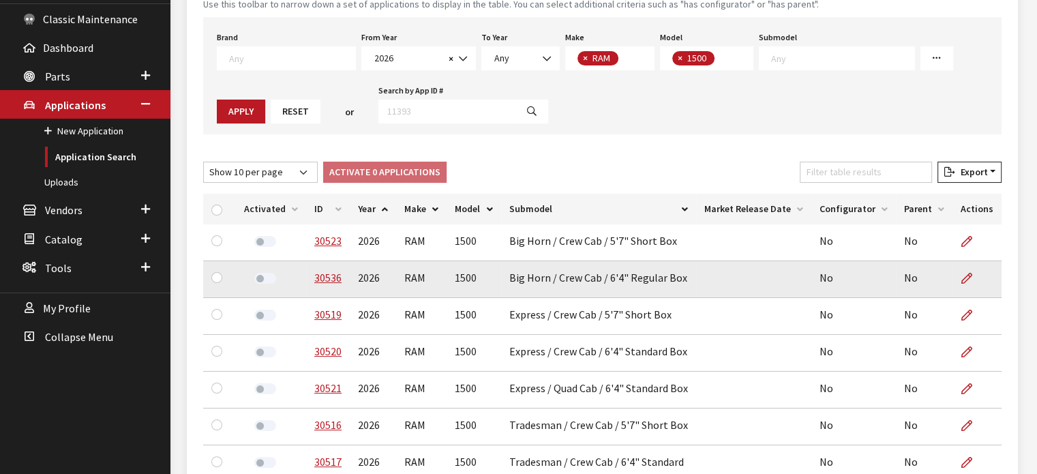
scroll to position [204, 0]
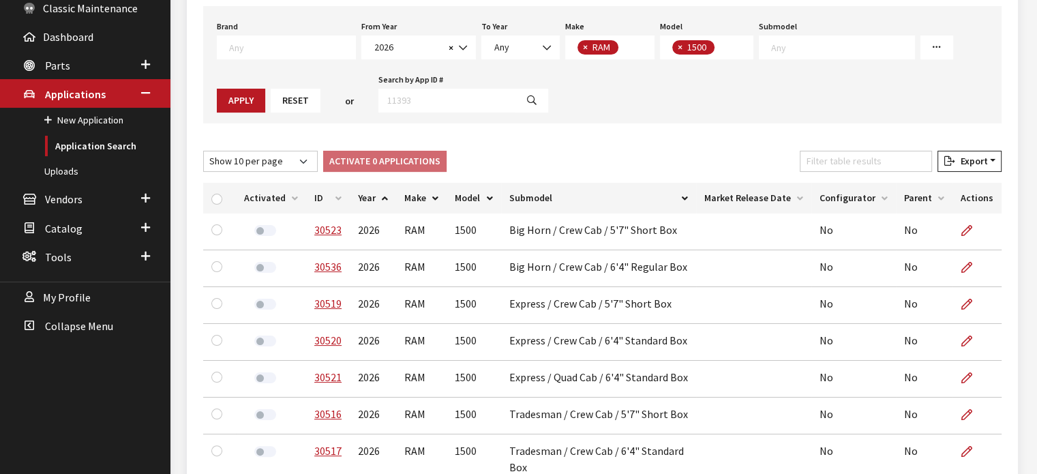
click at [320, 198] on th "ID" at bounding box center [328, 198] width 44 height 31
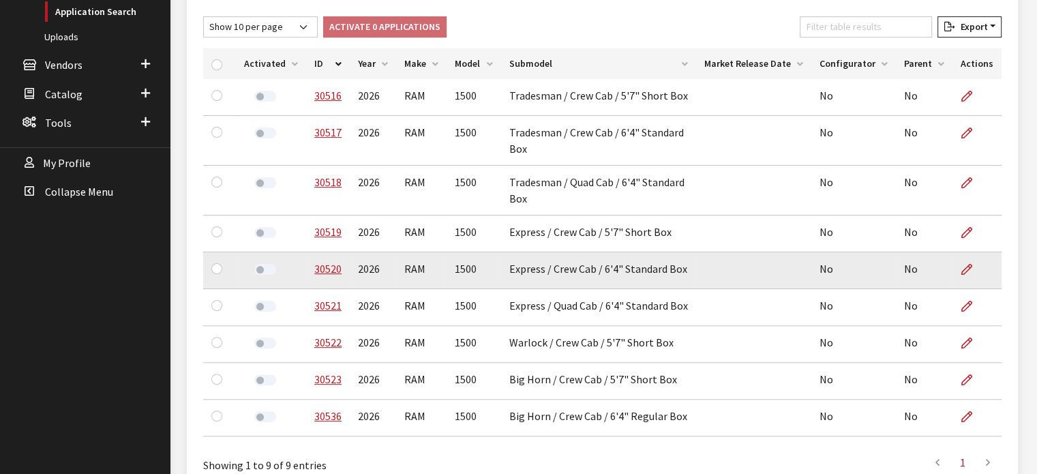
scroll to position [341, 0]
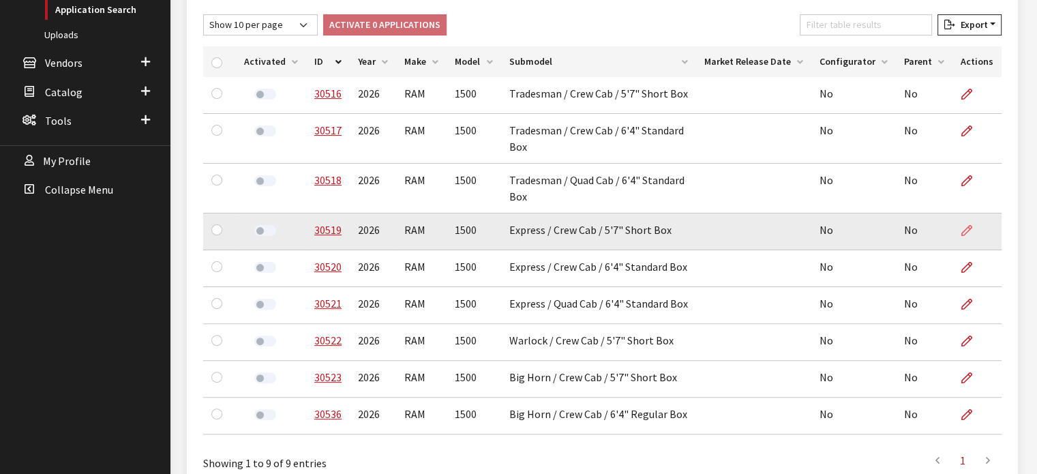
click at [963, 227] on icon at bounding box center [966, 231] width 11 height 11
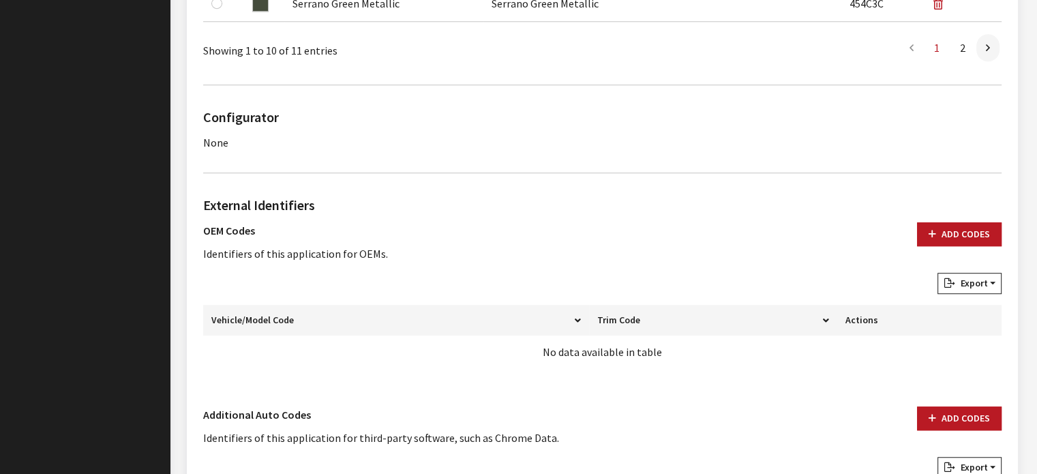
scroll to position [1091, 0]
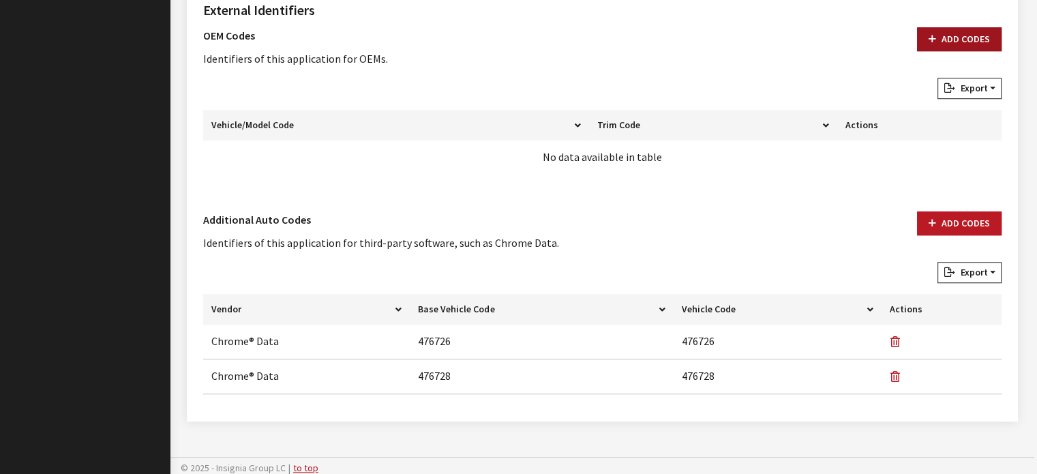
click at [948, 43] on button "Add Codes" at bounding box center [959, 39] width 85 height 24
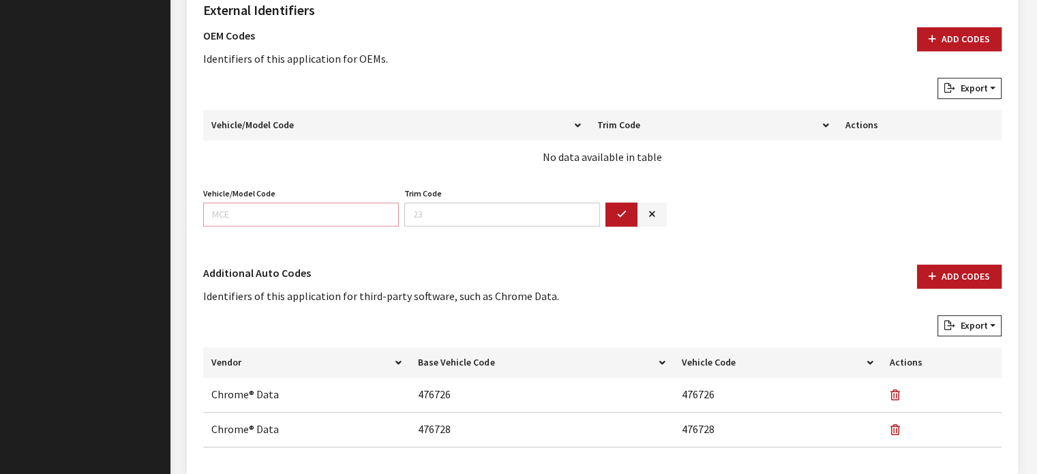
click at [314, 211] on input "Vehicle/Model Code" at bounding box center [301, 214] width 196 height 24
type input "DTIL"
type input "98"
click at [221, 212] on input "DTIL" at bounding box center [301, 214] width 196 height 24
click at [223, 214] on input "DTIL" at bounding box center [301, 214] width 196 height 24
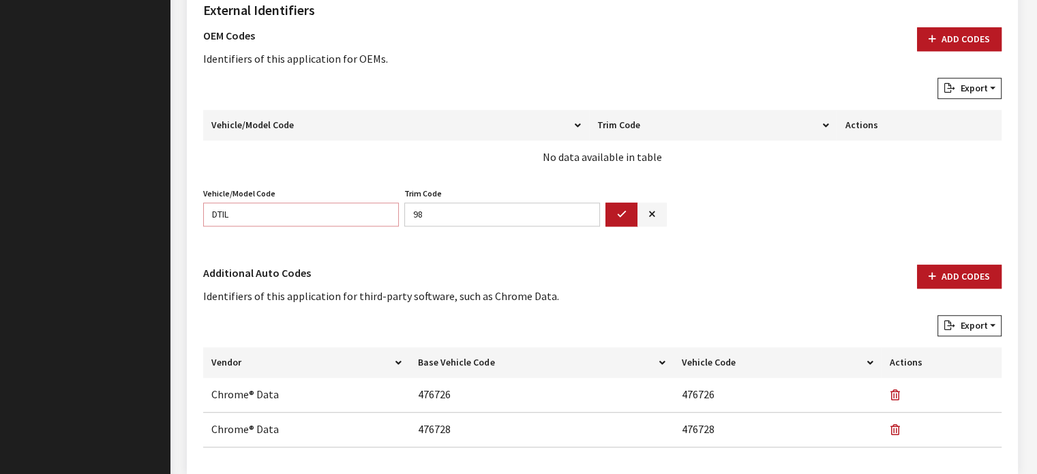
click at [224, 210] on input "DTIL" at bounding box center [301, 214] width 196 height 24
type input "DT1L"
click at [616, 205] on button "button" at bounding box center [621, 214] width 33 height 24
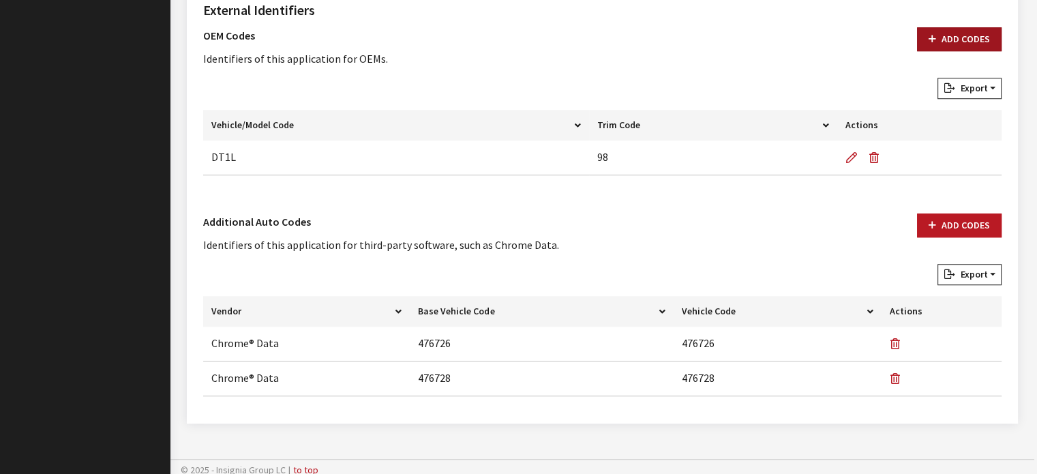
click at [943, 33] on button "Add Codes" at bounding box center [959, 39] width 85 height 24
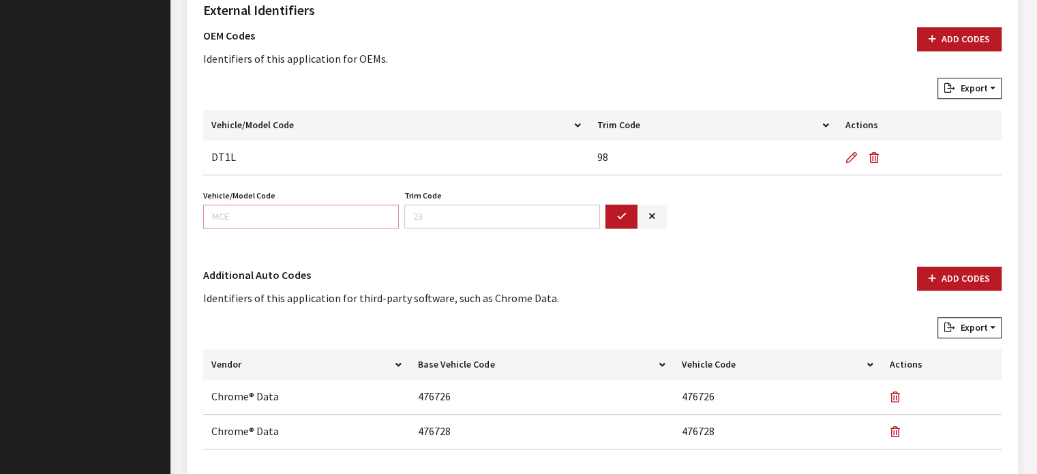
click at [324, 219] on input "Vehicle/Model Code" at bounding box center [301, 216] width 196 height 24
type input "DT6L"
type input "98"
click at [616, 224] on button "button" at bounding box center [621, 216] width 33 height 24
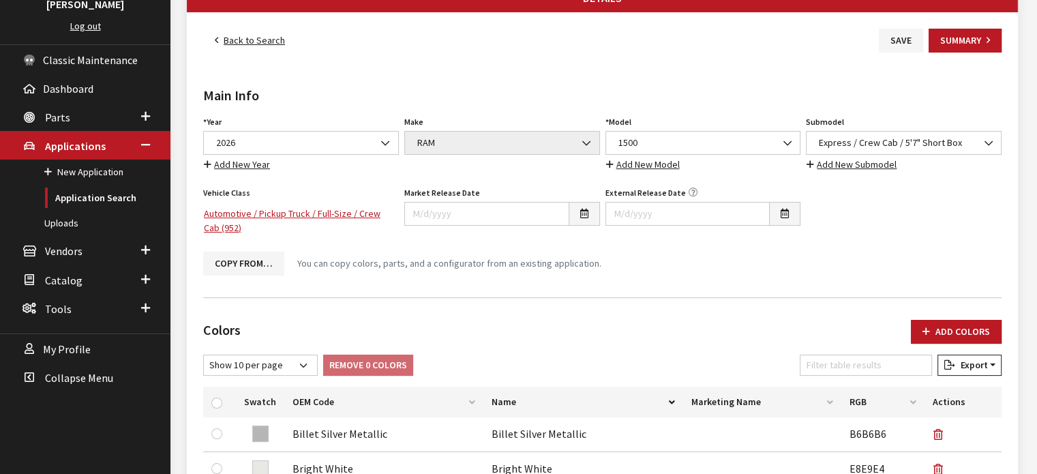
scroll to position [0, 0]
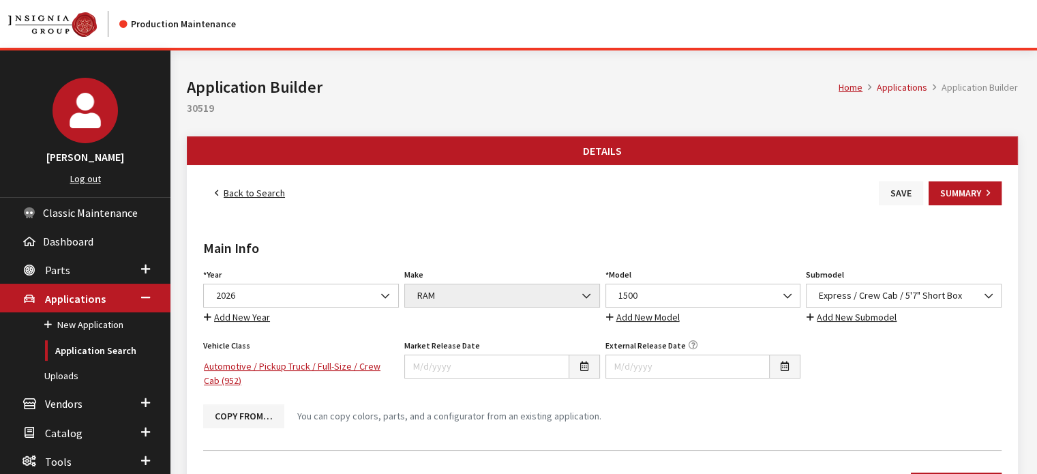
click at [888, 182] on button "Save" at bounding box center [901, 193] width 44 height 24
click at [891, 187] on button "Save" at bounding box center [901, 193] width 44 height 24
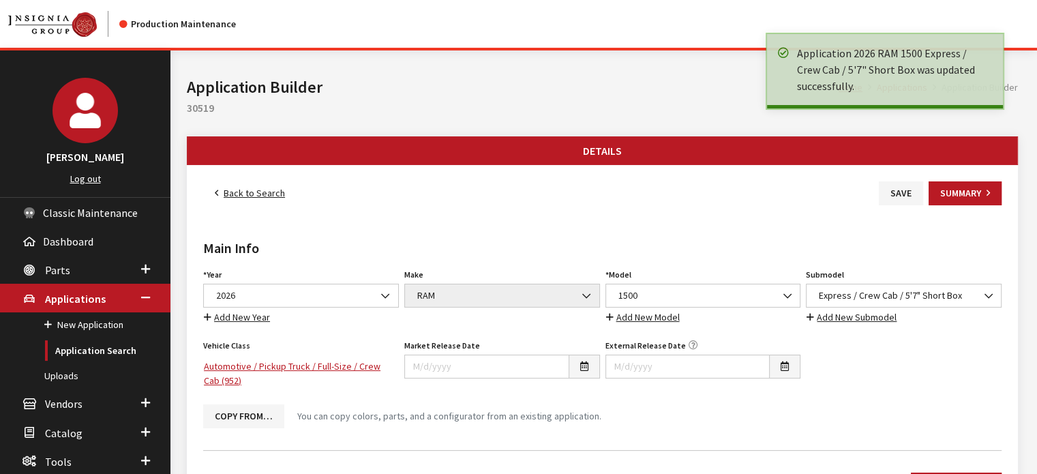
click at [267, 182] on link "Back to Search" at bounding box center [249, 193] width 93 height 24
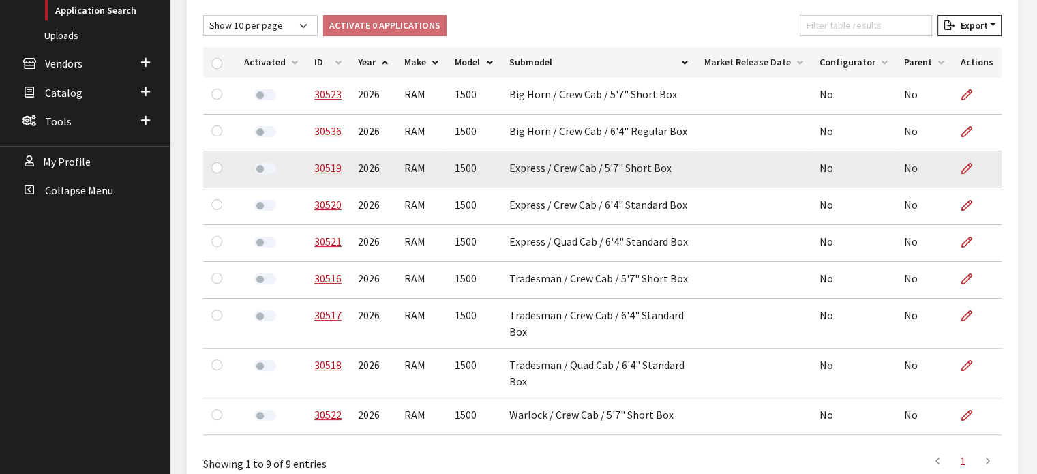
scroll to position [341, 0]
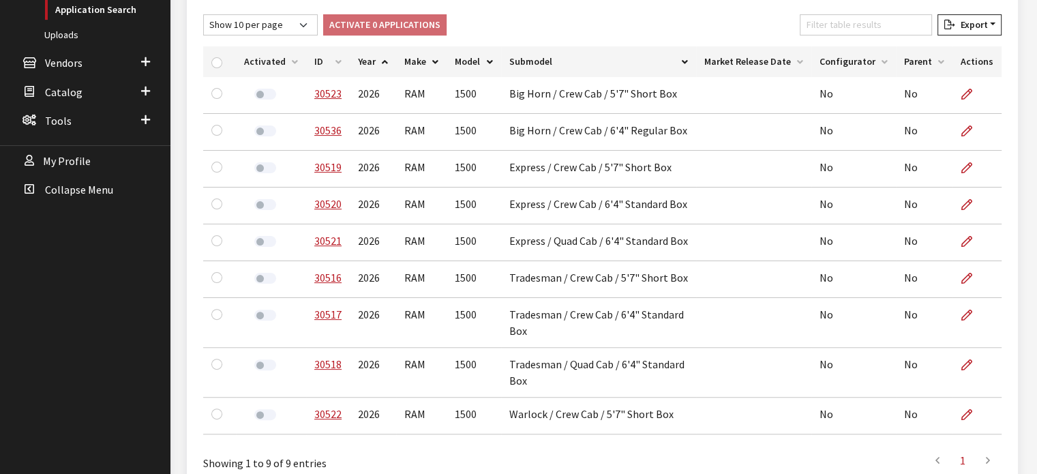
click at [326, 59] on th "ID" at bounding box center [328, 61] width 44 height 31
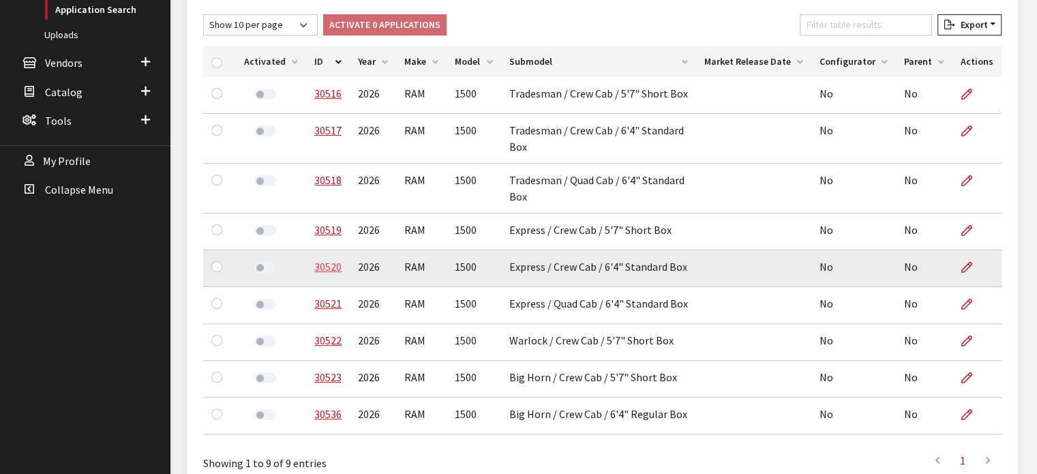
click at [331, 260] on link "30520" at bounding box center [327, 267] width 27 height 14
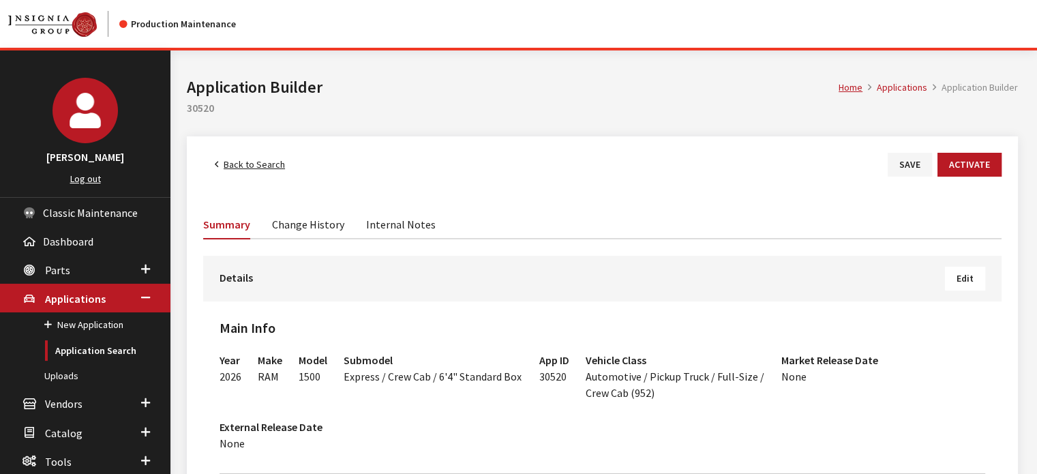
click at [956, 273] on span "Edit" at bounding box center [964, 278] width 17 height 12
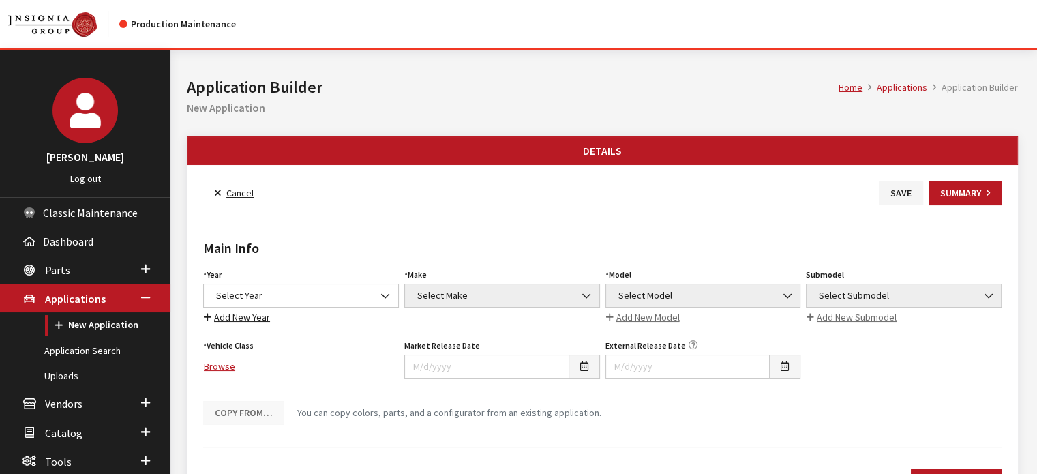
click at [234, 198] on link "Cancel" at bounding box center [234, 193] width 62 height 24
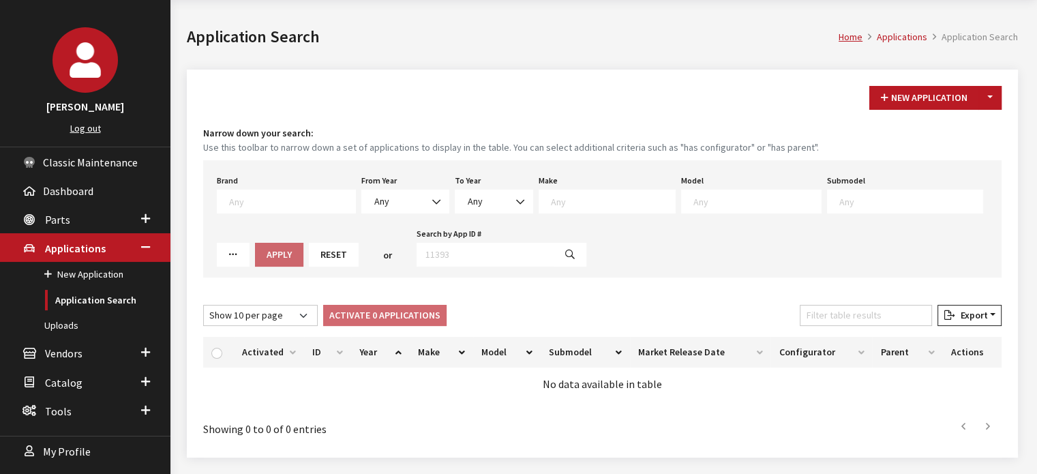
scroll to position [90, 0]
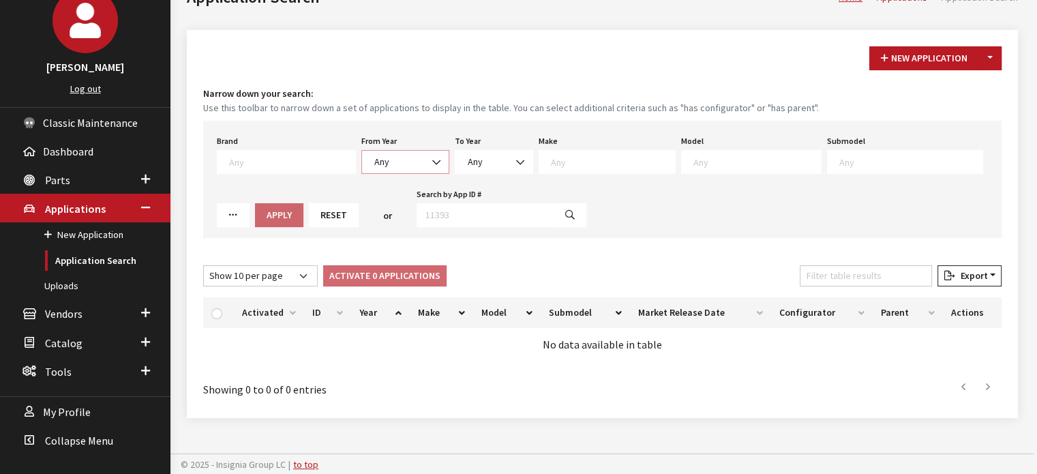
click at [393, 169] on span "Any" at bounding box center [405, 162] width 88 height 24
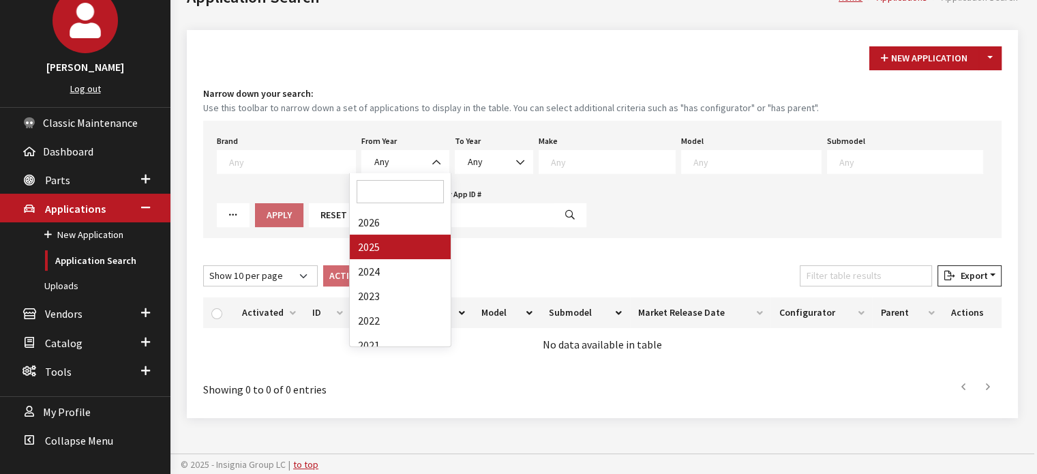
click at [0, 0] on div "Loading..." at bounding box center [0, 0] width 0 height 0
select select "2025"
select select
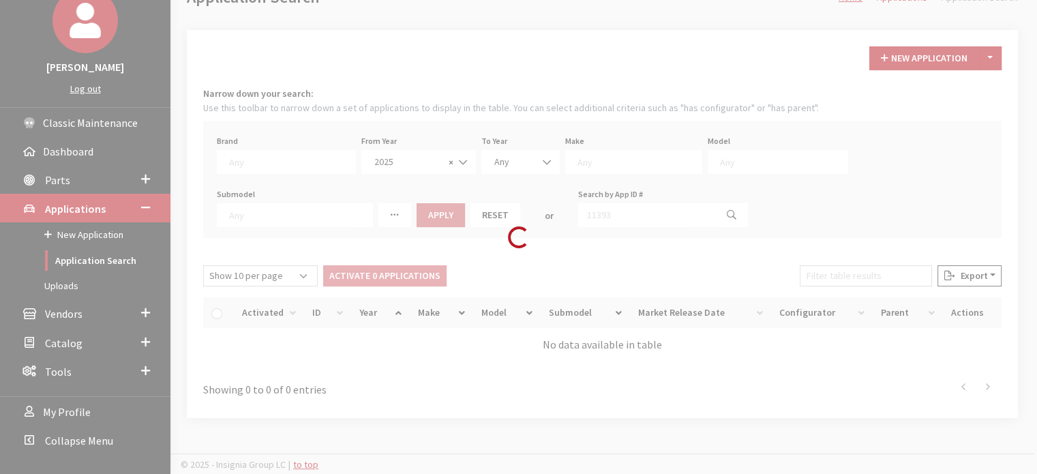
click at [388, 213] on div "Loading..." at bounding box center [518, 237] width 1037 height 474
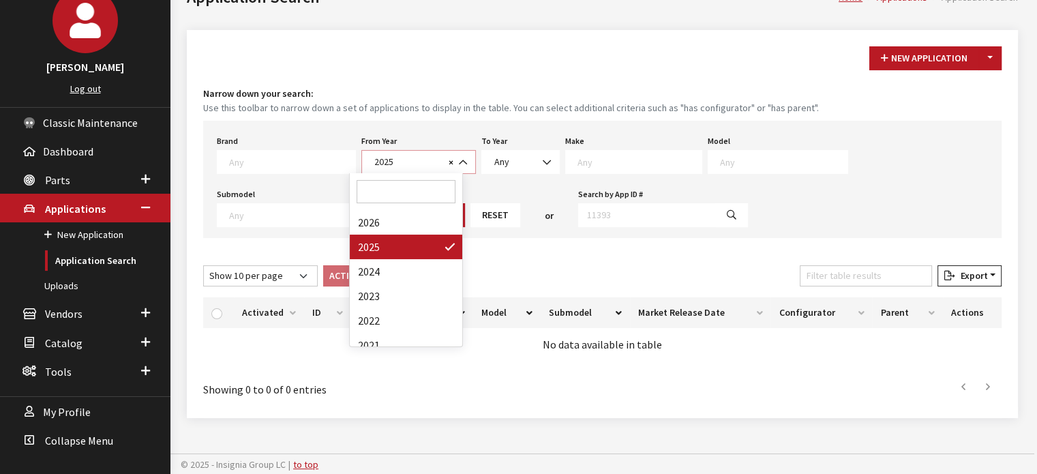
click at [406, 161] on span "2025" at bounding box center [407, 162] width 74 height 14
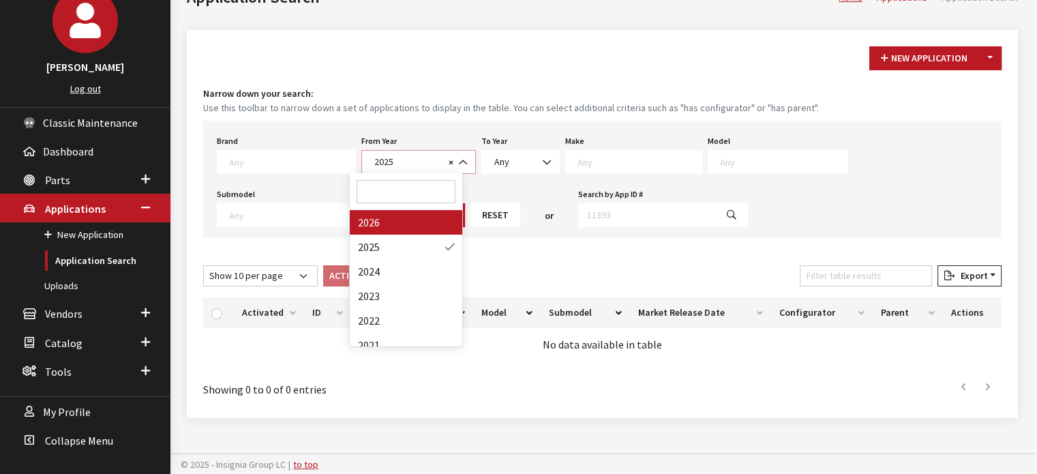
select select "2026"
select select
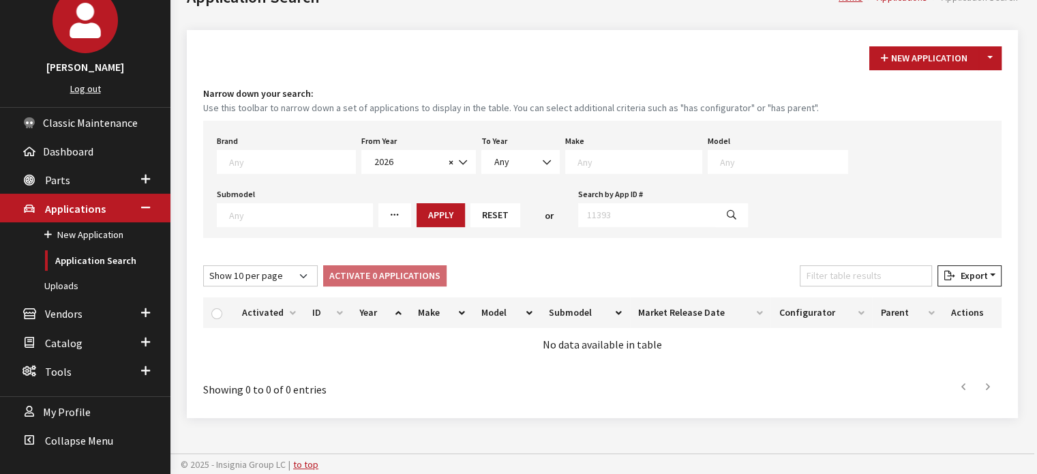
click at [586, 159] on textarea "Search" at bounding box center [639, 161] width 124 height 12
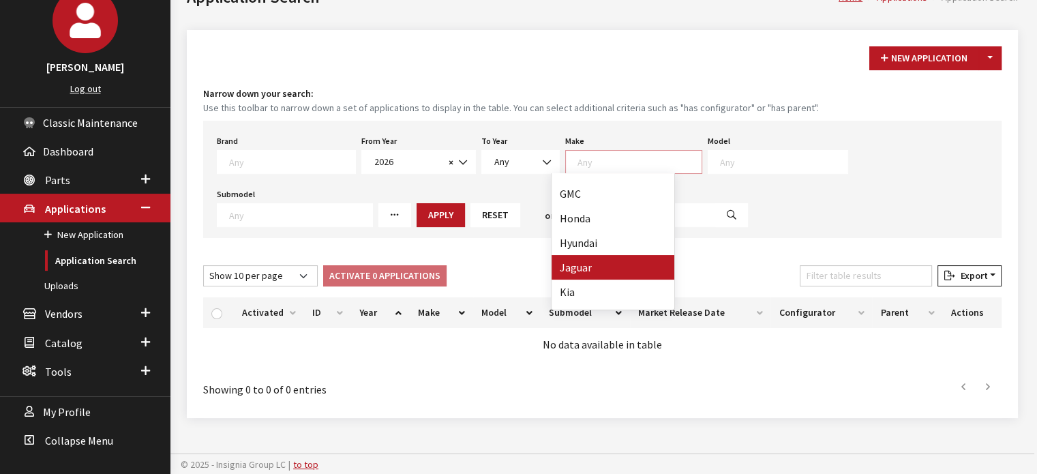
scroll to position [207, 0]
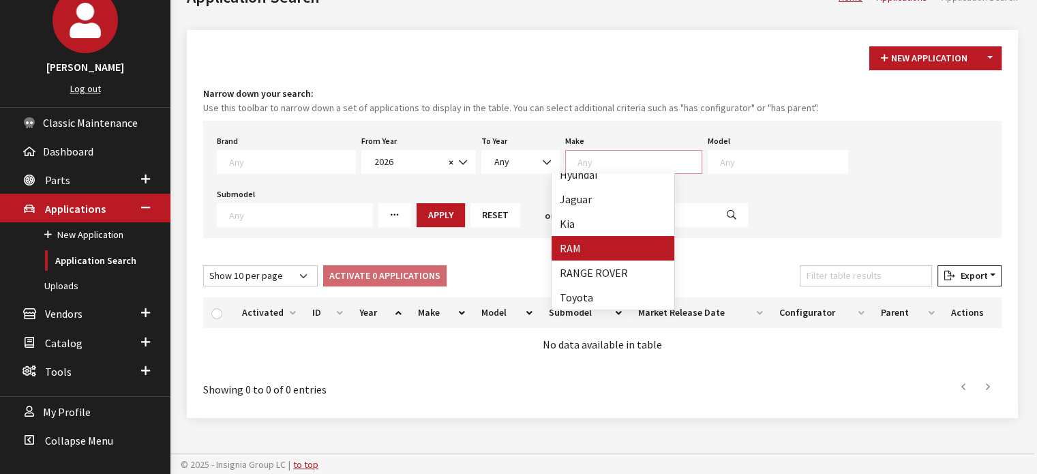
select select "34"
select select
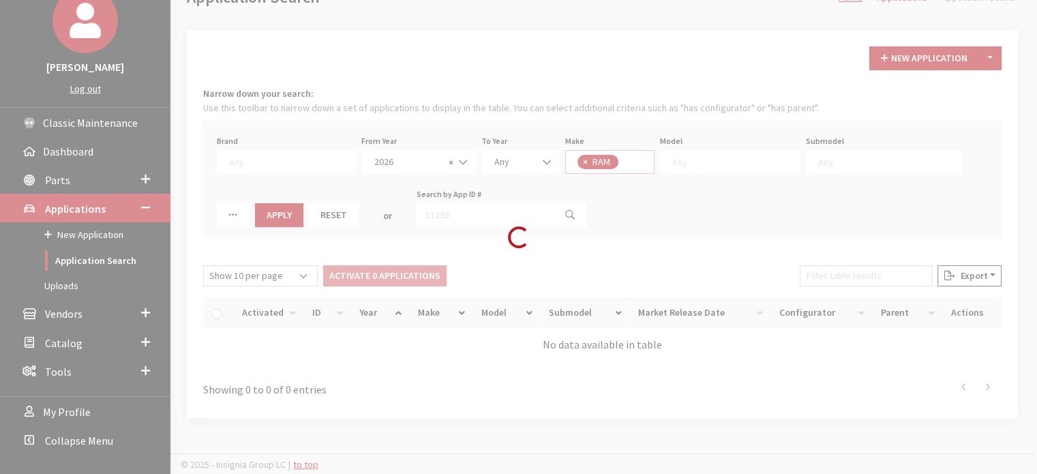
scroll to position [139, 0]
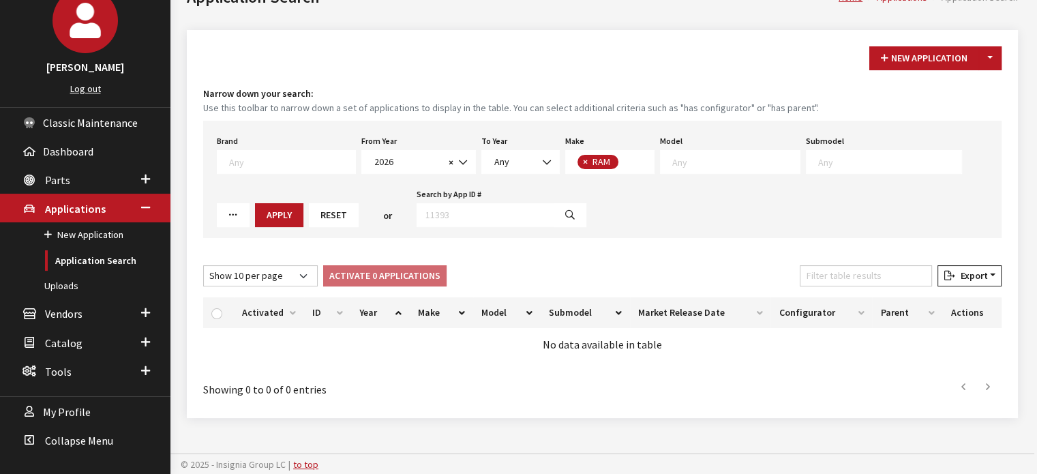
click at [731, 172] on span at bounding box center [730, 162] width 140 height 24
drag, startPoint x: 691, startPoint y: 190, endPoint x: 526, endPoint y: 230, distance: 169.1
select select "1113"
select select
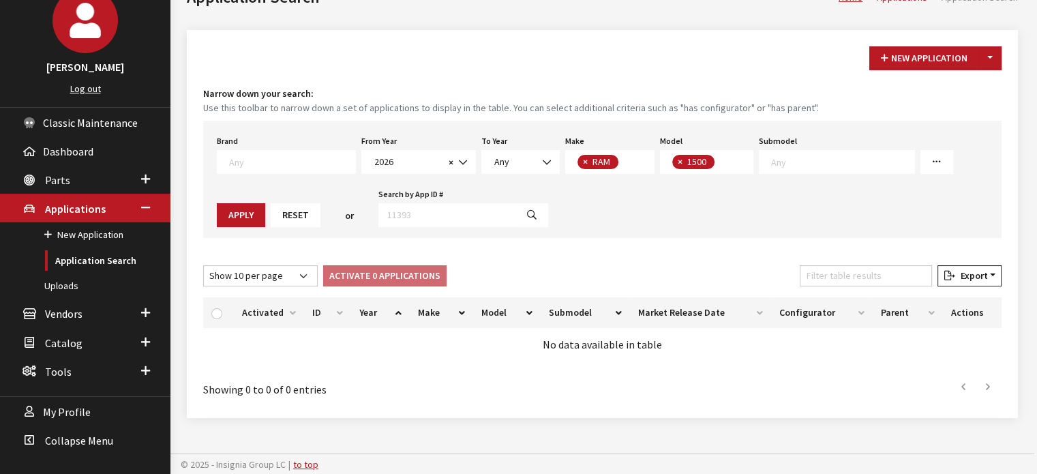
scroll to position [0, 0]
click at [271, 221] on button "Reset" at bounding box center [296, 215] width 50 height 24
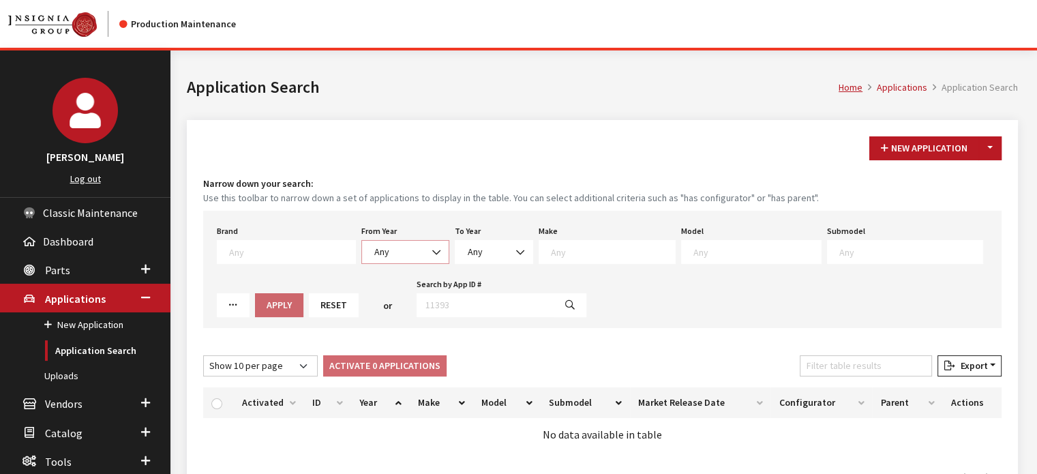
click at [392, 252] on span "Any" at bounding box center [405, 252] width 70 height 14
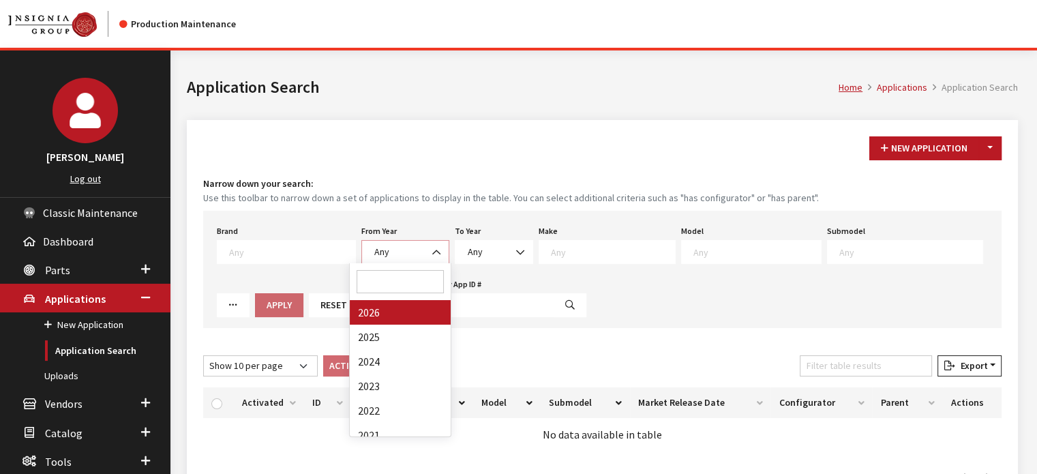
select select "2026"
select select
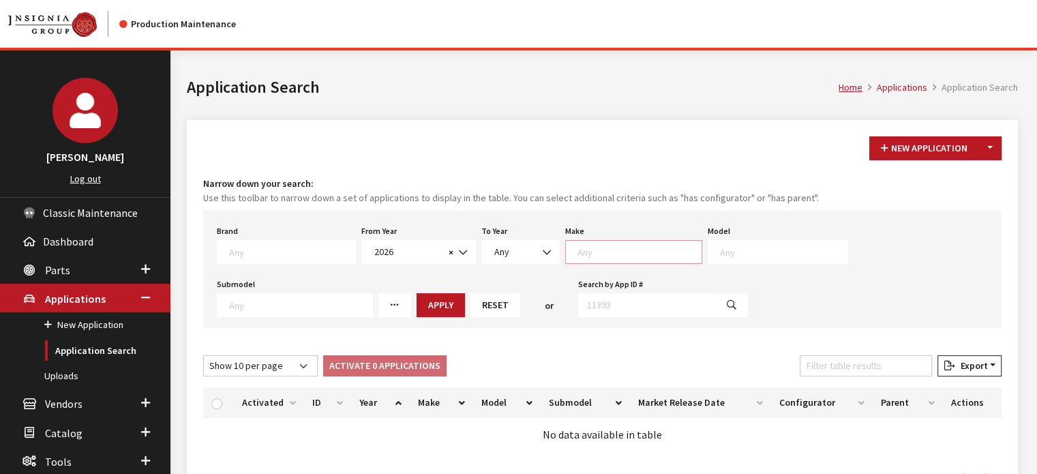
click at [608, 247] on textarea "Search" at bounding box center [639, 251] width 124 height 12
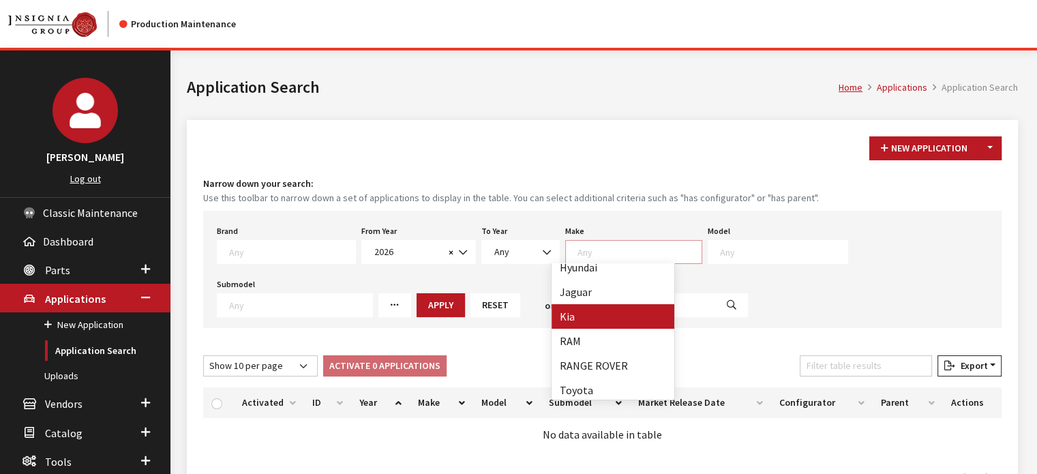
scroll to position [207, 0]
select select "34"
select select
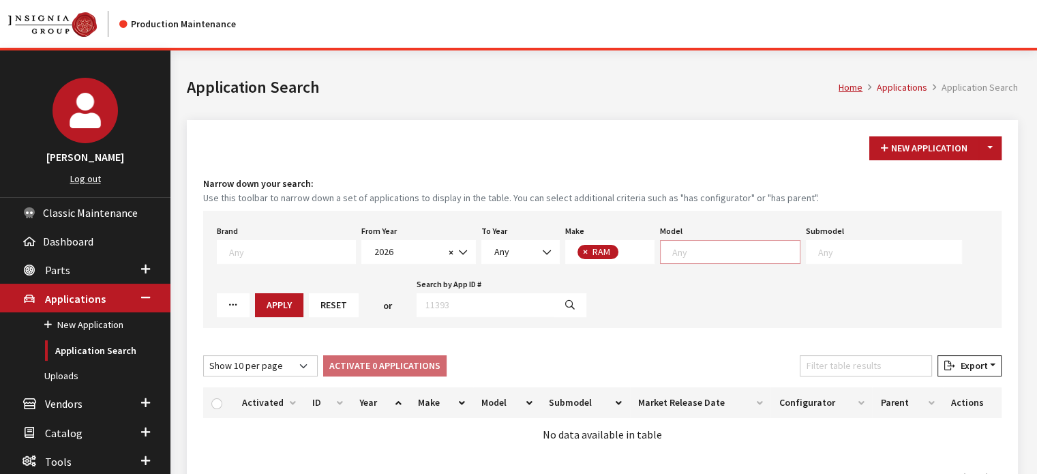
scroll to position [1, 0]
click at [720, 260] on span at bounding box center [730, 252] width 140 height 24
select select "1113"
select select
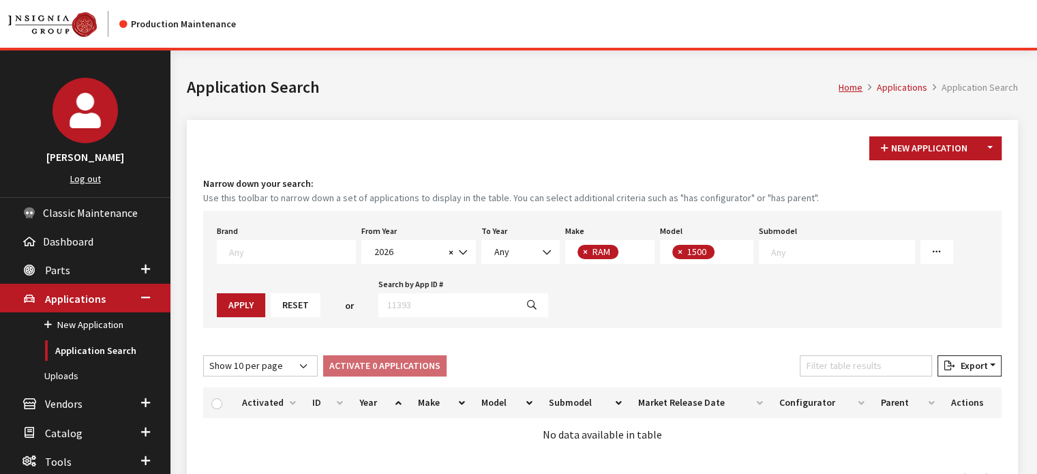
scroll to position [0, 0]
click at [265, 293] on button "Apply" at bounding box center [241, 305] width 48 height 24
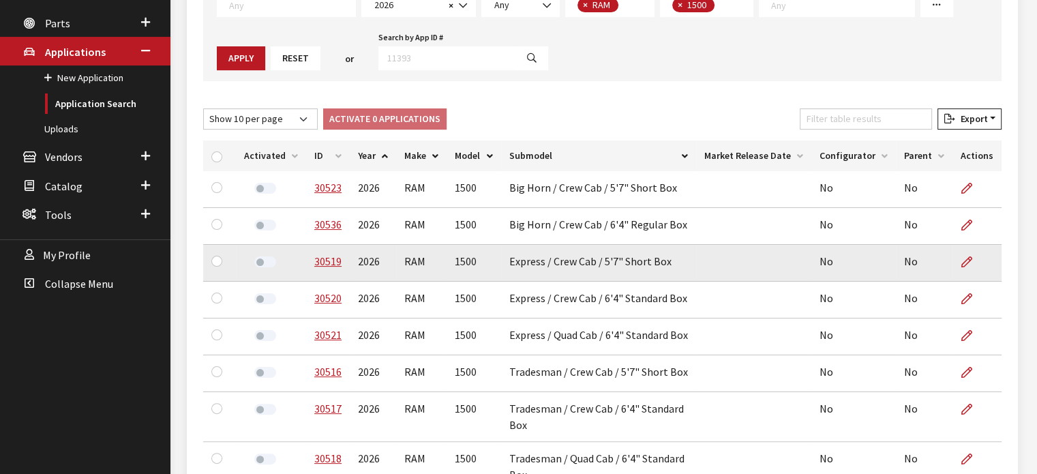
scroll to position [273, 0]
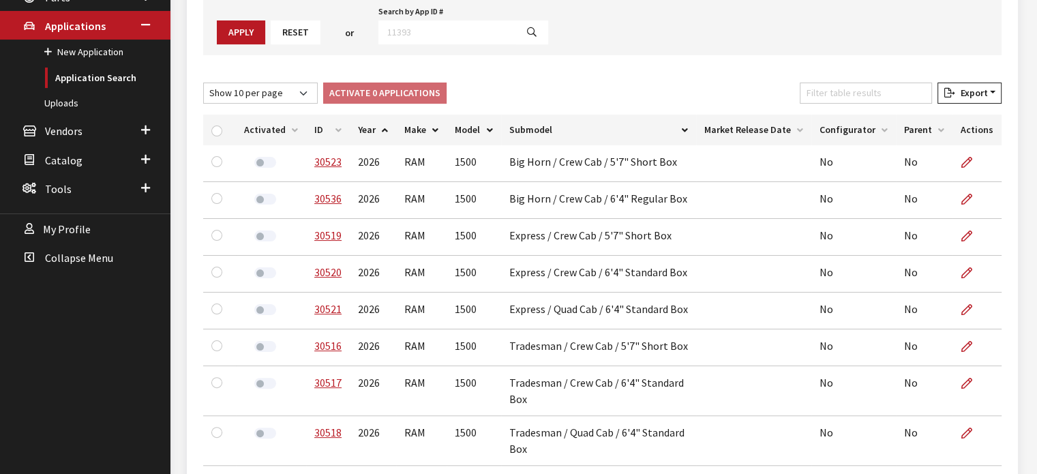
click at [327, 127] on th "ID" at bounding box center [328, 130] width 44 height 31
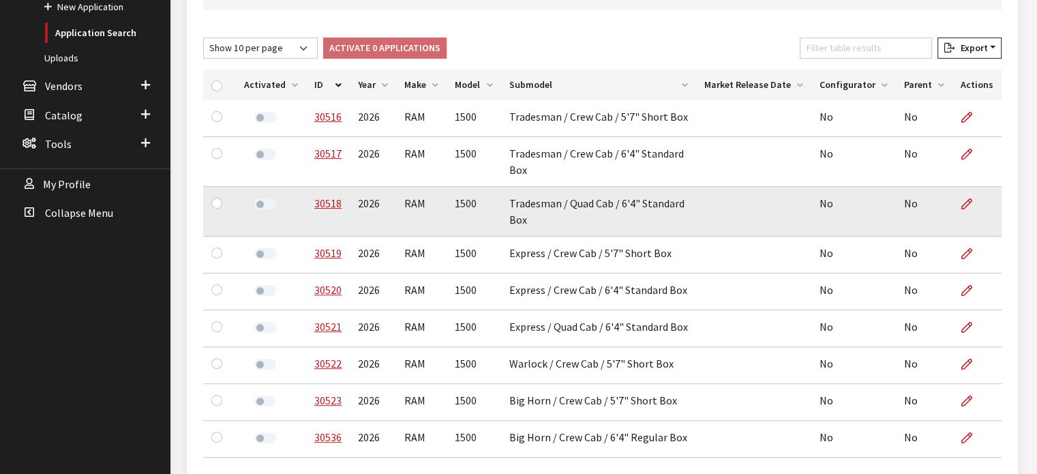
scroll to position [341, 0]
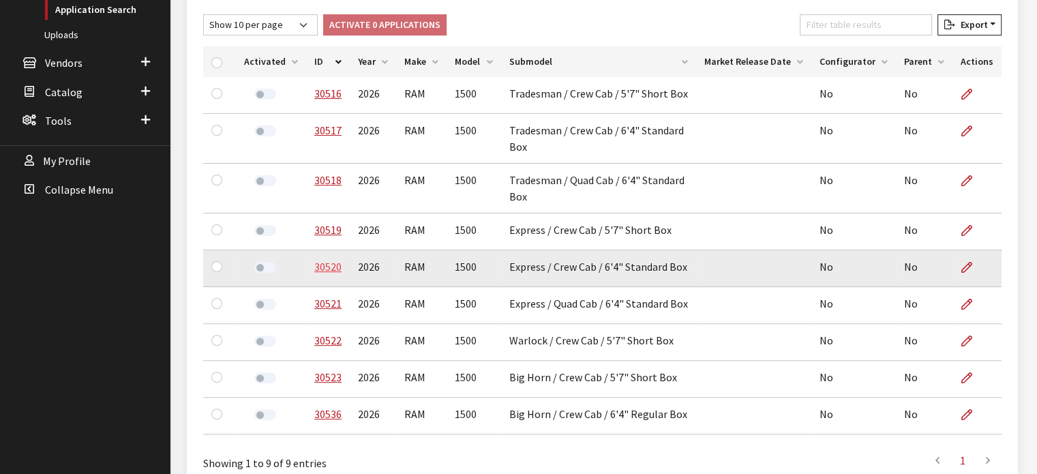
click at [330, 264] on link "30520" at bounding box center [327, 267] width 27 height 14
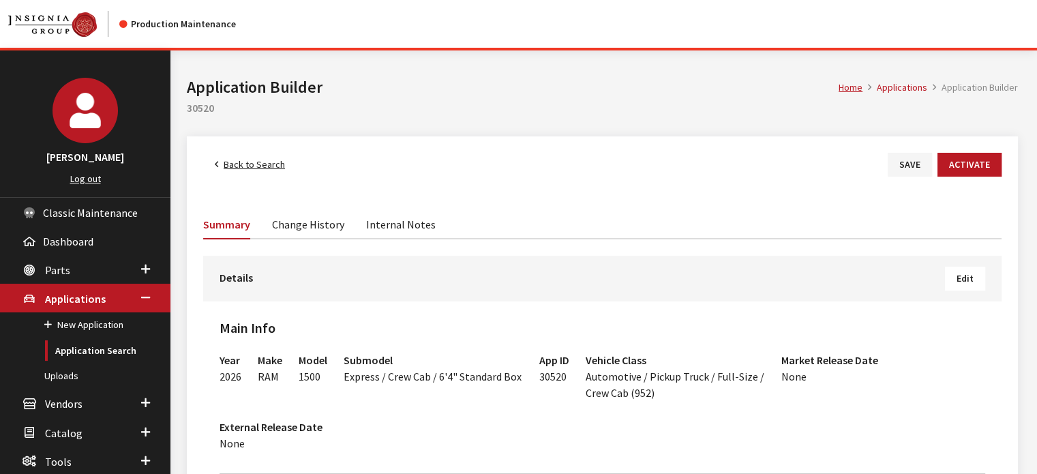
click at [973, 284] on button "Edit" at bounding box center [965, 279] width 40 height 24
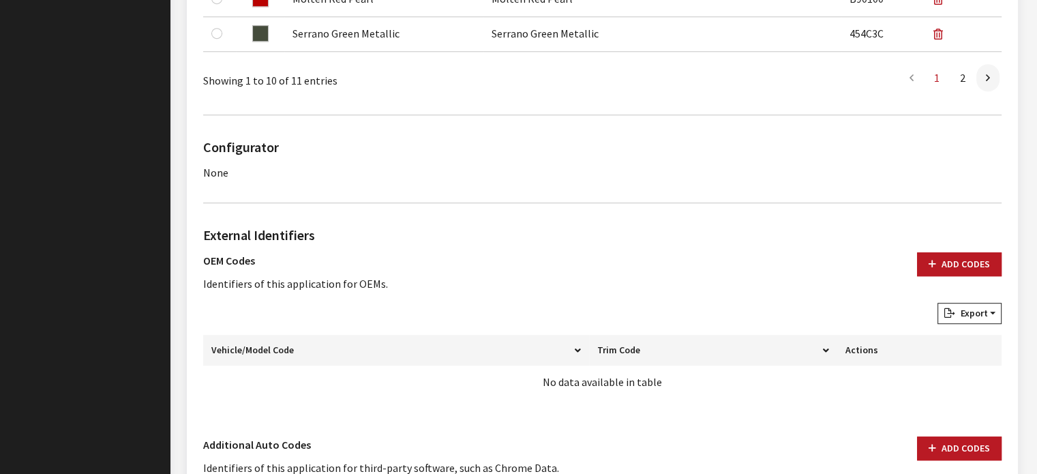
scroll to position [954, 0]
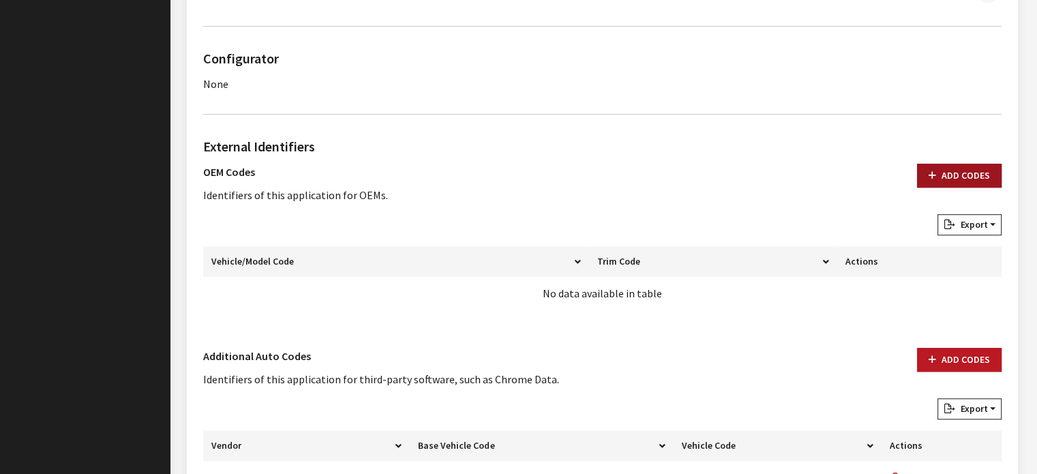
click at [956, 178] on button "Add Codes" at bounding box center [959, 176] width 85 height 24
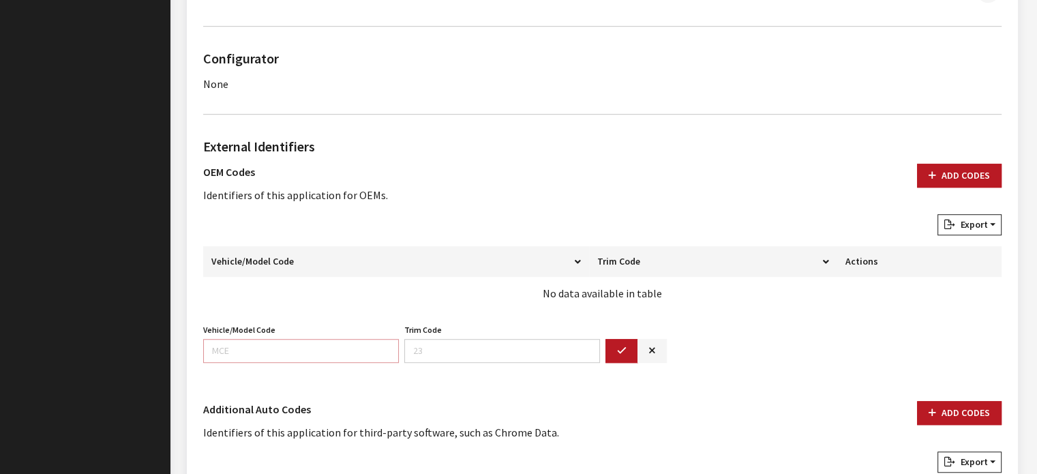
click at [316, 340] on input "Vehicle/Model Code" at bounding box center [301, 351] width 196 height 24
type input "DT1L"
type input "91"
click at [624, 361] on button "button" at bounding box center [621, 351] width 33 height 24
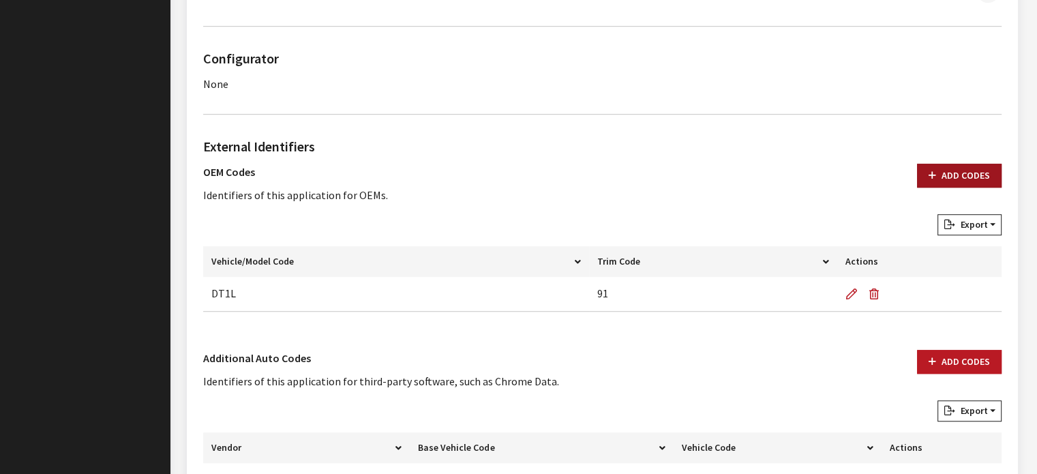
click at [972, 164] on button "Add Codes" at bounding box center [959, 176] width 85 height 24
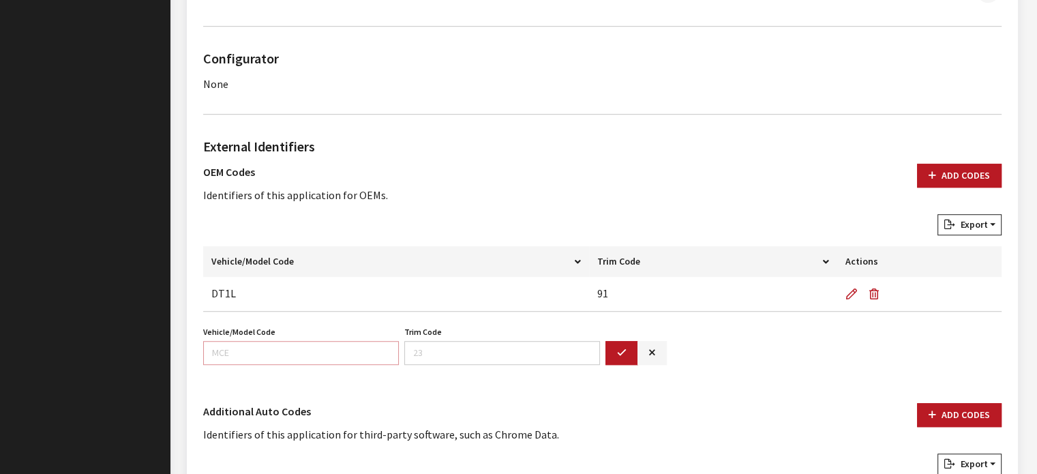
click at [240, 348] on input "Vehicle/Model Code" at bounding box center [301, 353] width 196 height 24
type input "DT6L"
type input "91"
click at [622, 349] on icon "button" at bounding box center [622, 353] width 10 height 10
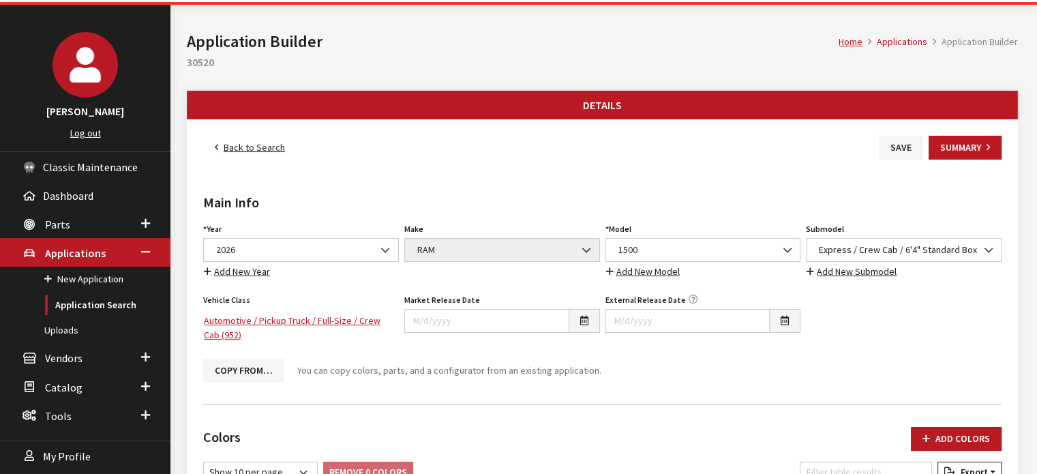
scroll to position [0, 0]
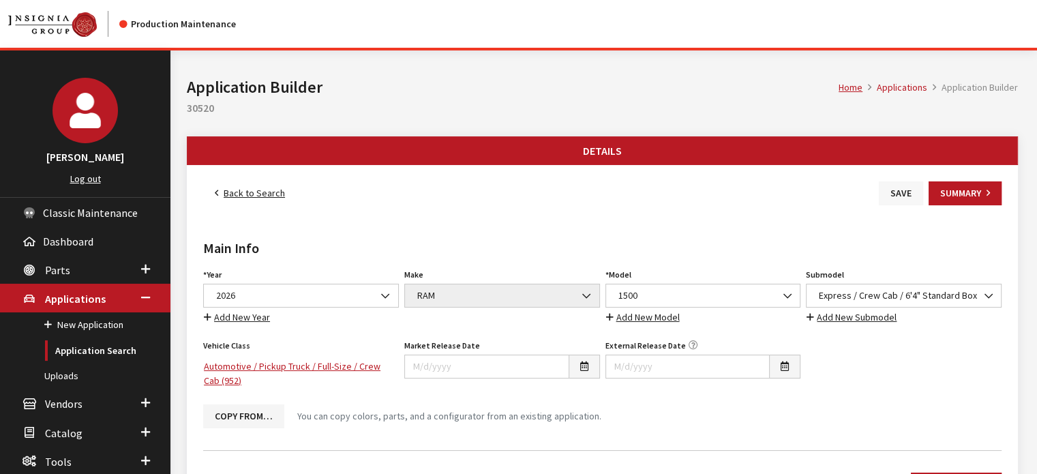
click at [898, 195] on button "Save" at bounding box center [901, 193] width 44 height 24
drag, startPoint x: 0, startPoint y: 0, endPoint x: 901, endPoint y: 192, distance: 921.4
click at [901, 192] on button "Save" at bounding box center [901, 193] width 44 height 24
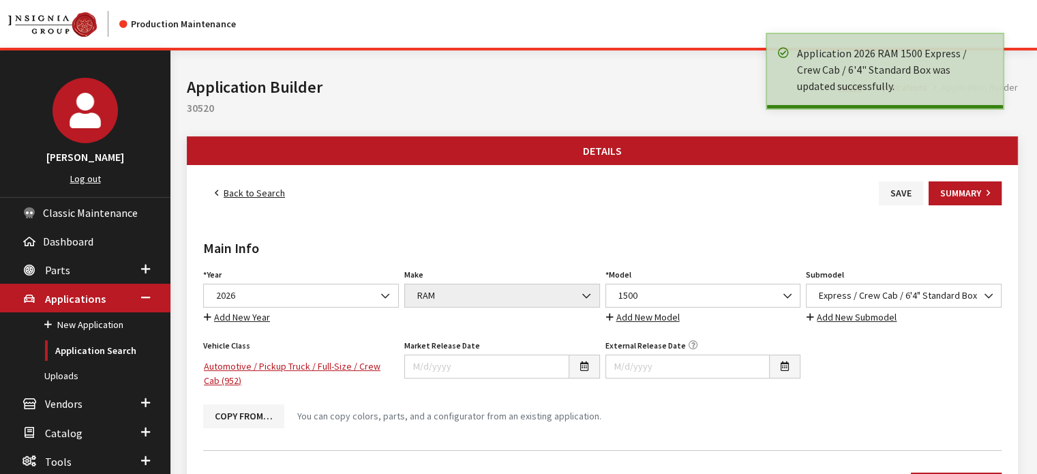
click at [256, 194] on link "Back to Search" at bounding box center [249, 193] width 93 height 24
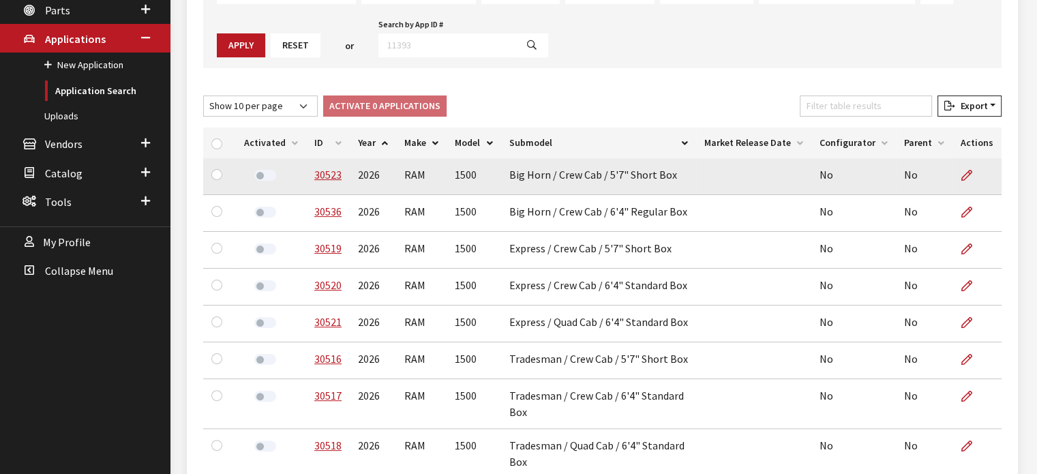
scroll to position [136, 0]
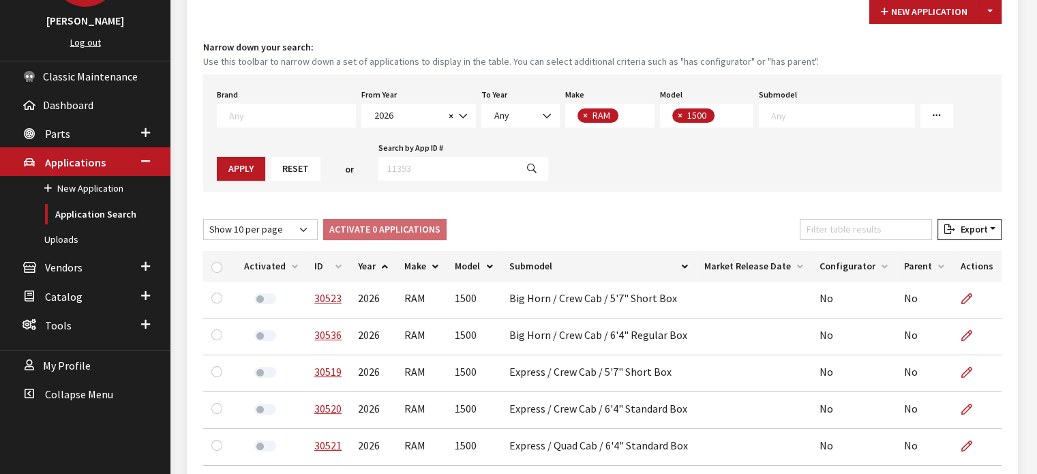
click at [330, 258] on th "ID" at bounding box center [328, 266] width 44 height 31
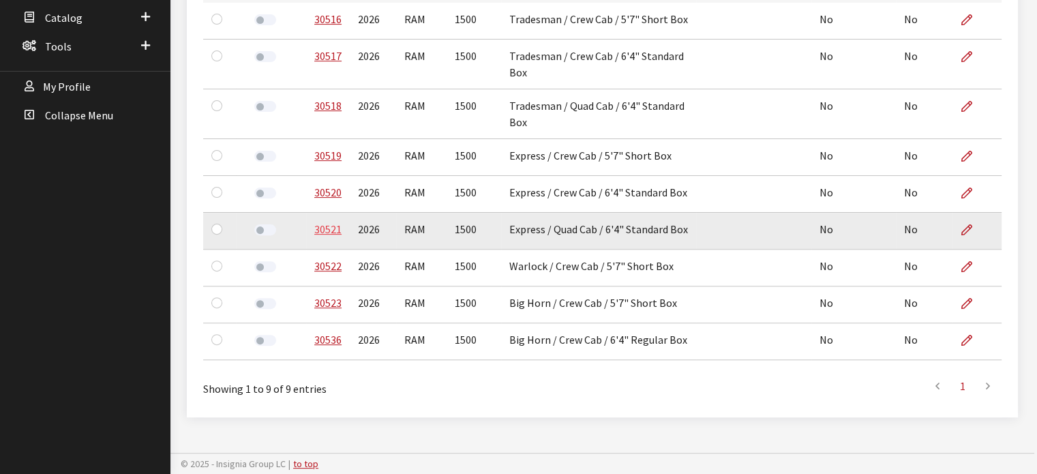
scroll to position [341, 0]
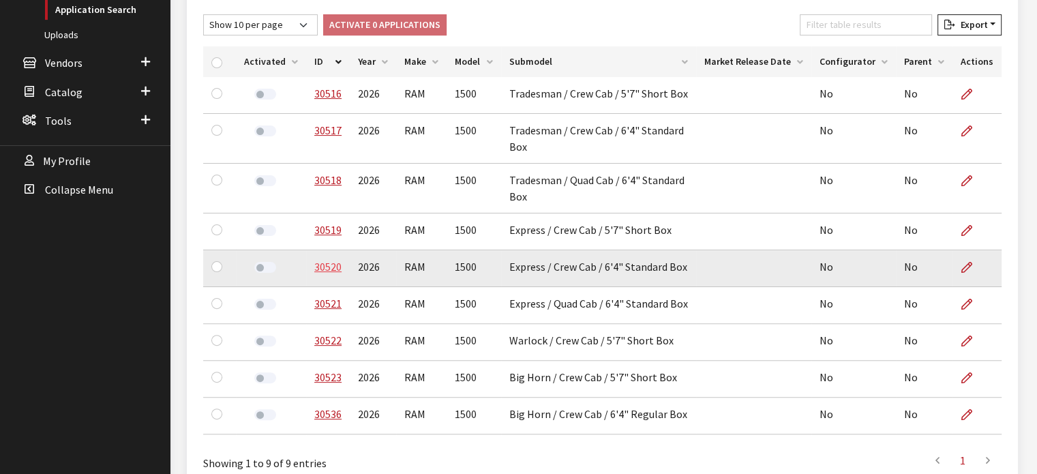
click at [322, 263] on link "30520" at bounding box center [327, 267] width 27 height 14
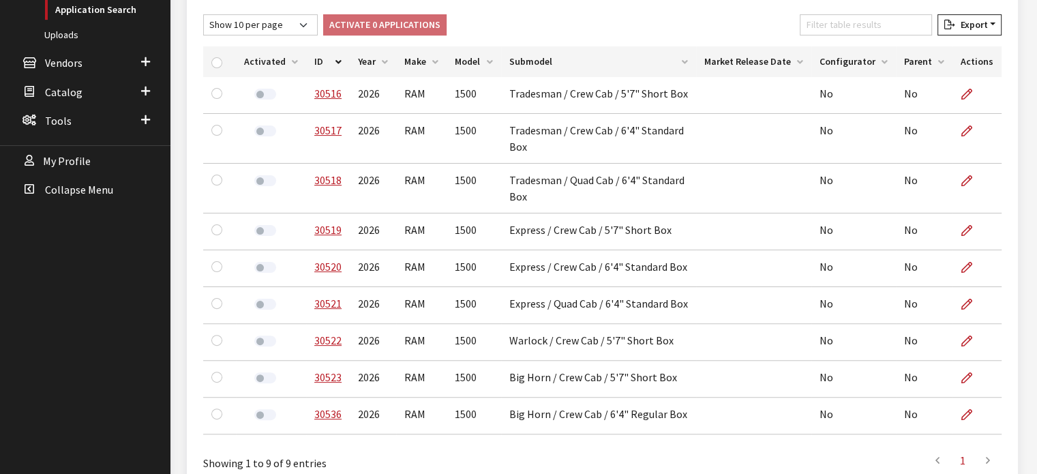
click at [323, 59] on th "ID" at bounding box center [328, 61] width 44 height 31
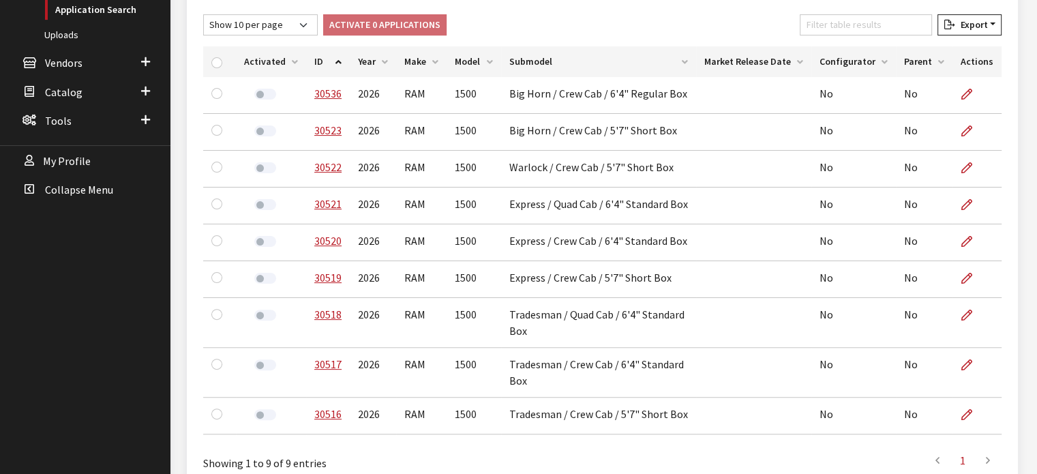
click at [337, 56] on th "ID" at bounding box center [328, 61] width 44 height 31
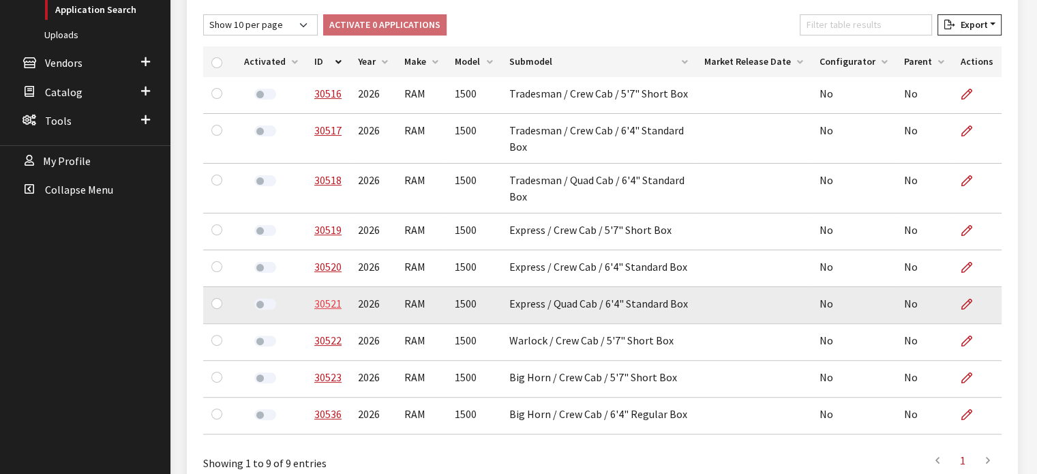
click at [316, 299] on link "30521" at bounding box center [327, 304] width 27 height 14
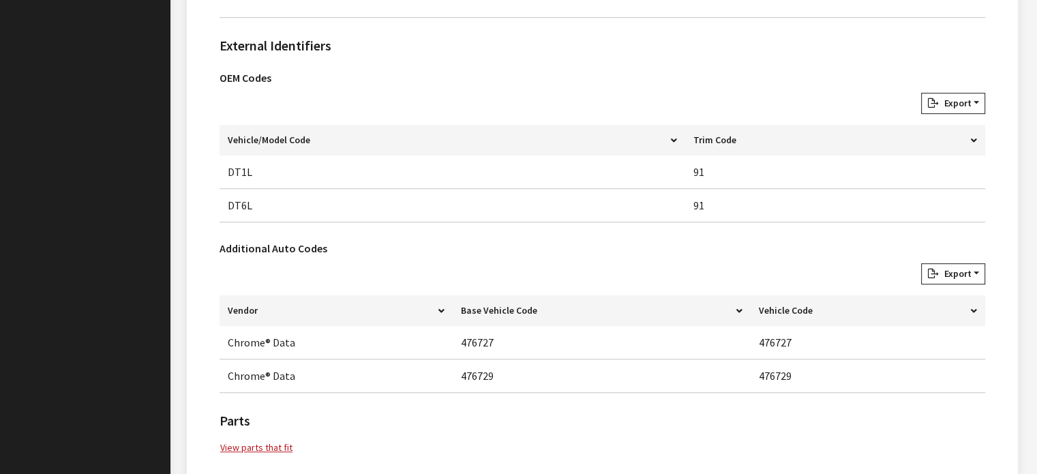
scroll to position [795, 0]
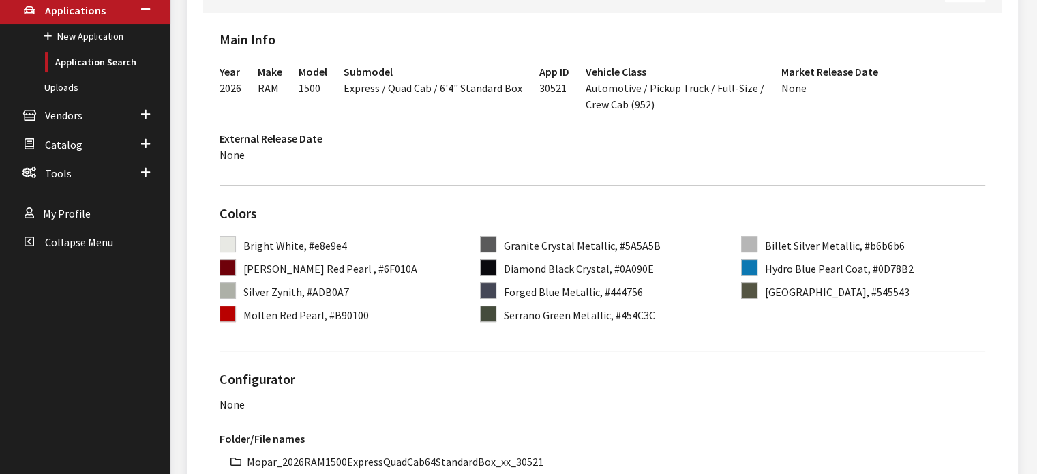
scroll to position [136, 0]
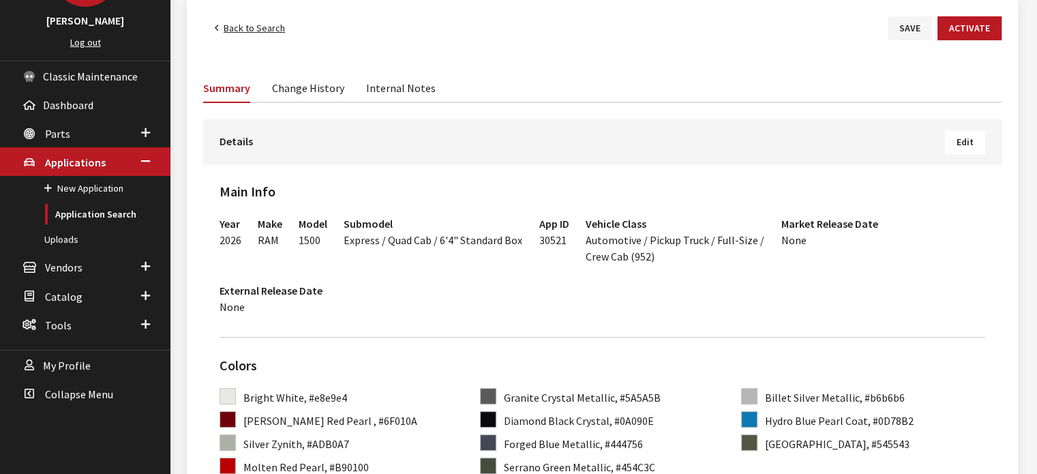
click at [969, 142] on span "Edit" at bounding box center [964, 142] width 17 height 12
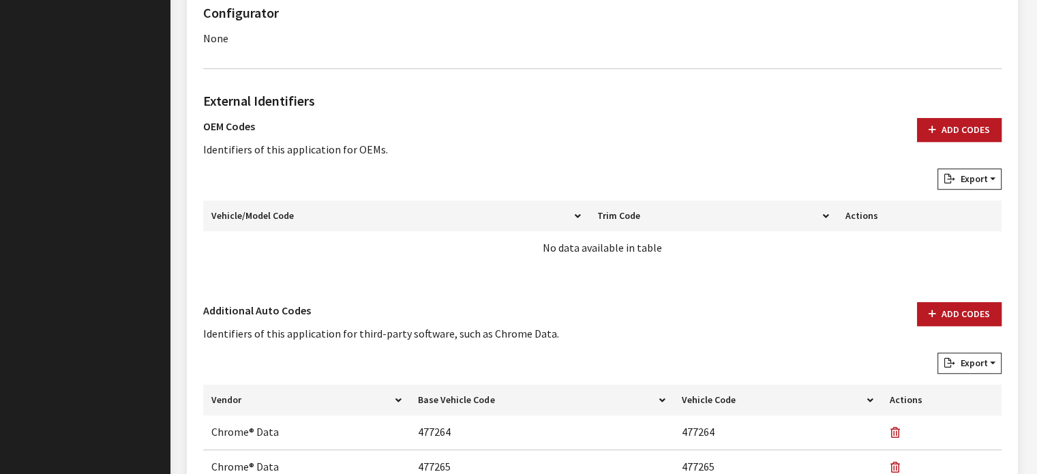
scroll to position [1022, 0]
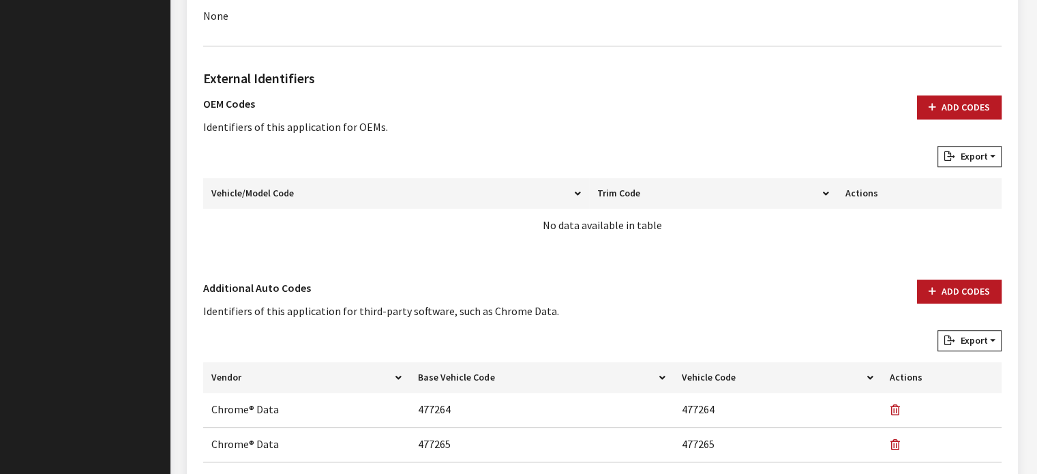
click at [980, 88] on div "External Identifiers OEM Codes Identifiers of this application for OEMs. Add Co…" at bounding box center [602, 160] width 804 height 184
drag, startPoint x: 948, startPoint y: 119, endPoint x: 941, endPoint y: 125, distance: 8.2
click at [945, 121] on div "Add Codes" at bounding box center [959, 120] width 101 height 50
click at [943, 93] on div "External Identifiers OEM Codes Identifiers of this application for OEMs. Add Co…" at bounding box center [602, 160] width 804 height 184
drag, startPoint x: 939, startPoint y: 104, endPoint x: 923, endPoint y: 111, distance: 18.0
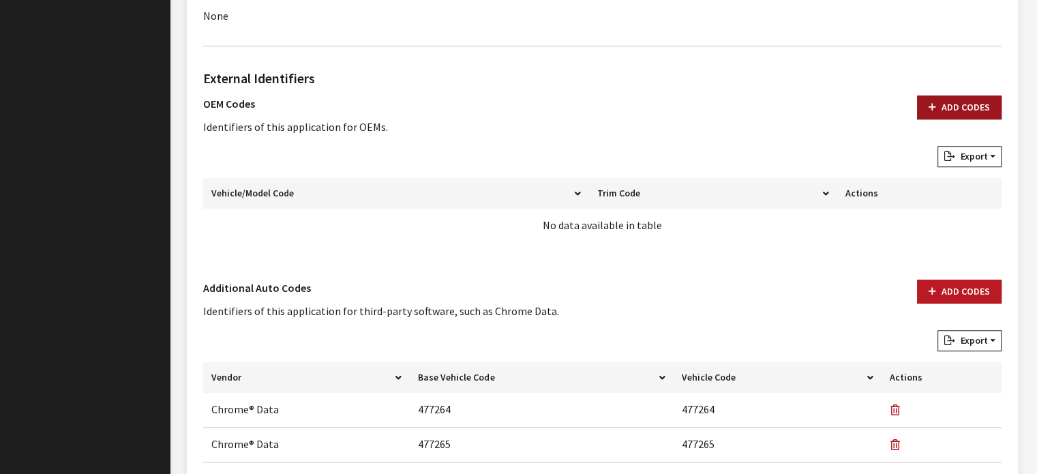
click at [939, 104] on button "Add Codes" at bounding box center [959, 107] width 85 height 24
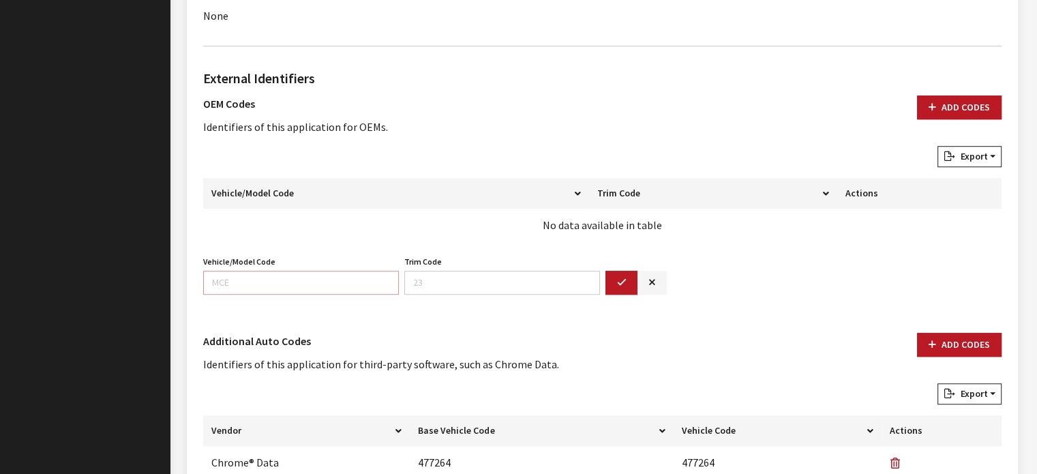
click at [267, 286] on input "Vehicle/Model Code" at bounding box center [301, 283] width 196 height 24
paste input "DT6L41"
type input "DT6L"
type input "41"
click at [621, 293] on div "Vehicle/Model Code DT6L Vehicle/Model Code is required. Trim Code 41 Trim Code …" at bounding box center [602, 278] width 804 height 53
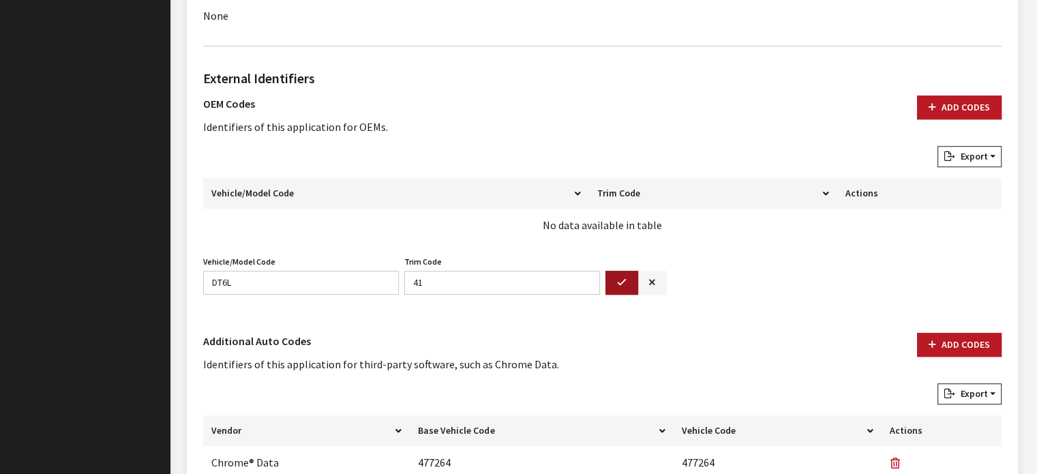
click at [620, 290] on button "button" at bounding box center [621, 283] width 33 height 24
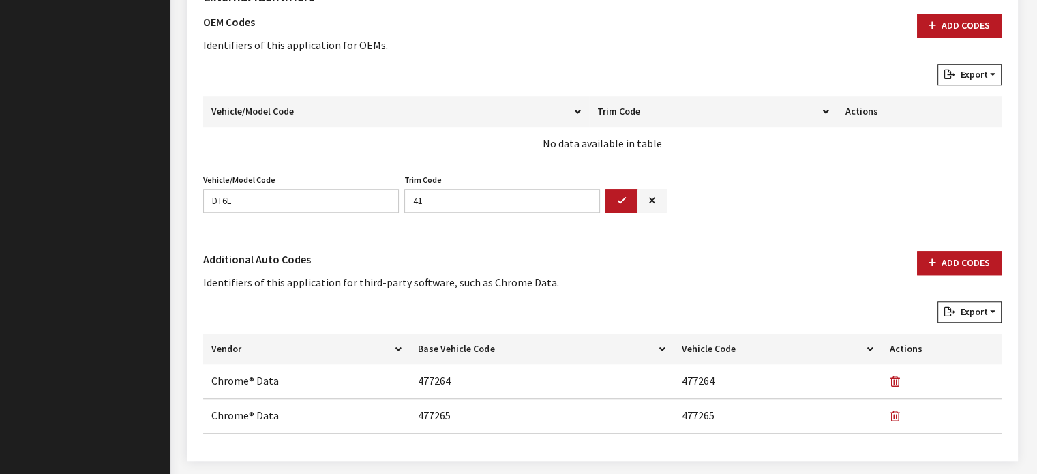
scroll to position [1146, 0]
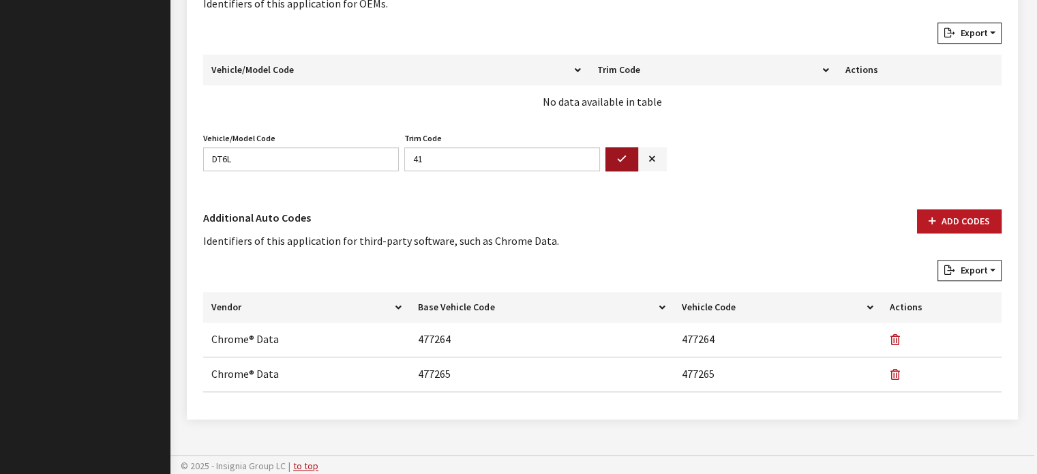
click at [631, 152] on button "button" at bounding box center [621, 159] width 33 height 24
click at [619, 157] on icon "button" at bounding box center [622, 160] width 10 height 10
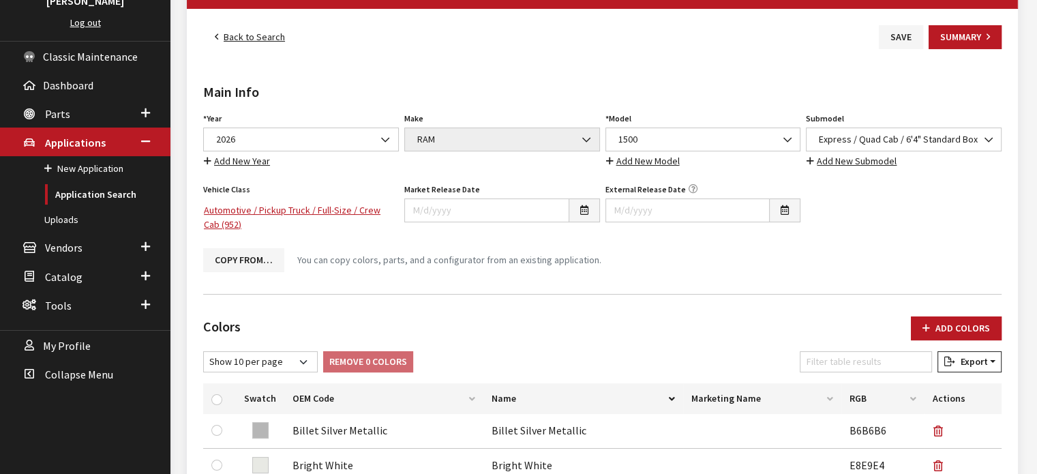
scroll to position [123, 0]
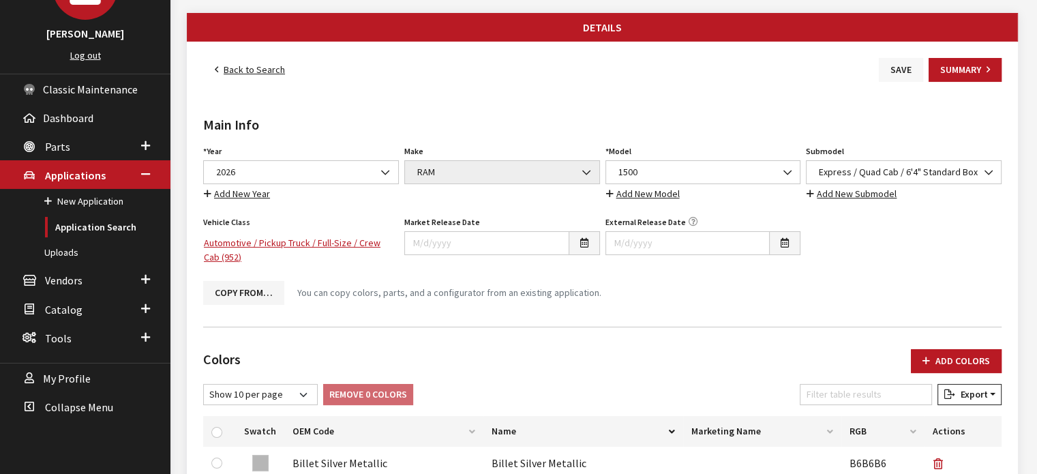
click at [892, 74] on button "Save" at bounding box center [901, 70] width 44 height 24
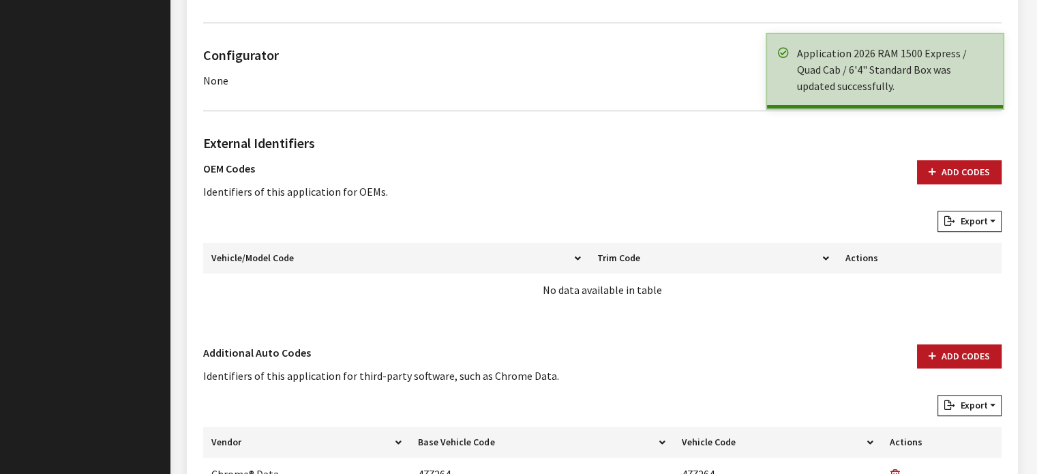
scroll to position [957, 0]
click at [949, 163] on button "Add Codes" at bounding box center [959, 173] width 85 height 24
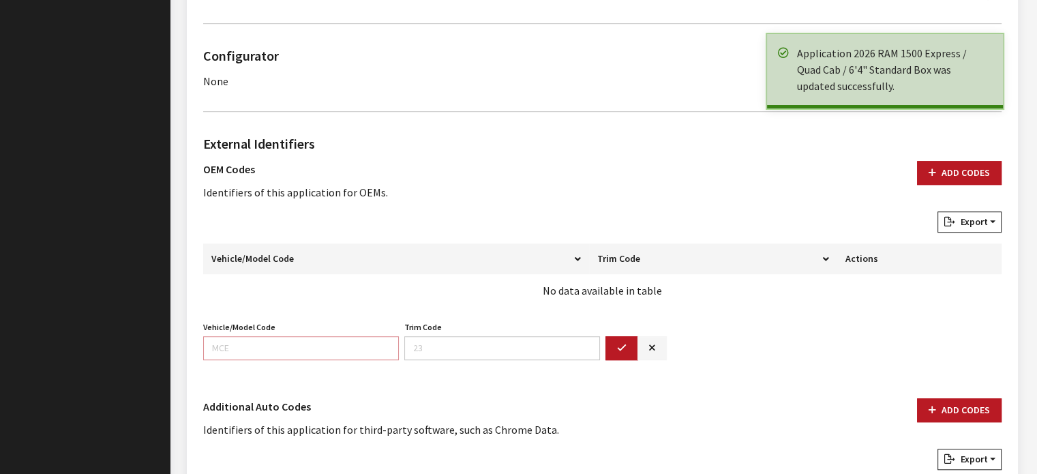
click at [303, 348] on input "Vehicle/Model Code" at bounding box center [301, 348] width 196 height 24
click at [361, 350] on input "Vehicle/Model Code" at bounding box center [301, 348] width 196 height 24
paste input "DT6L41"
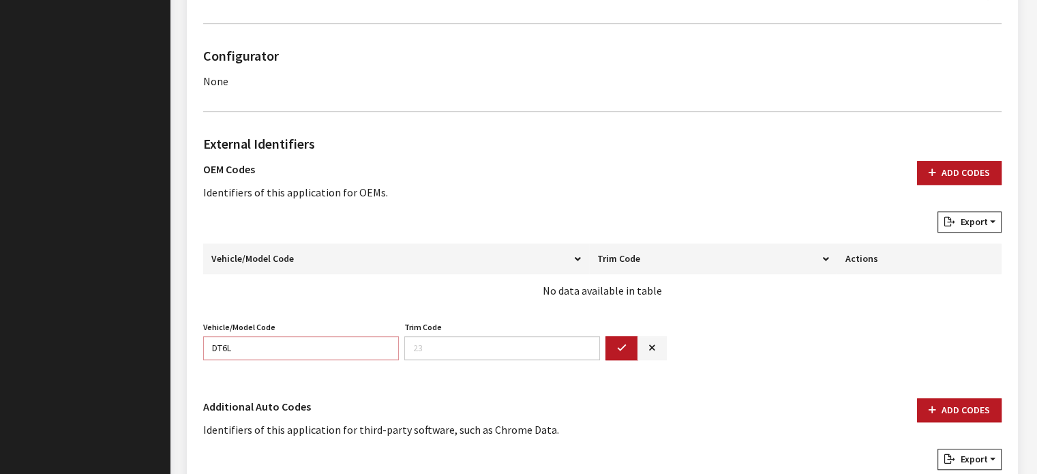
type input "DT6L"
type input "41"
click at [619, 346] on icon "button" at bounding box center [622, 349] width 10 height 10
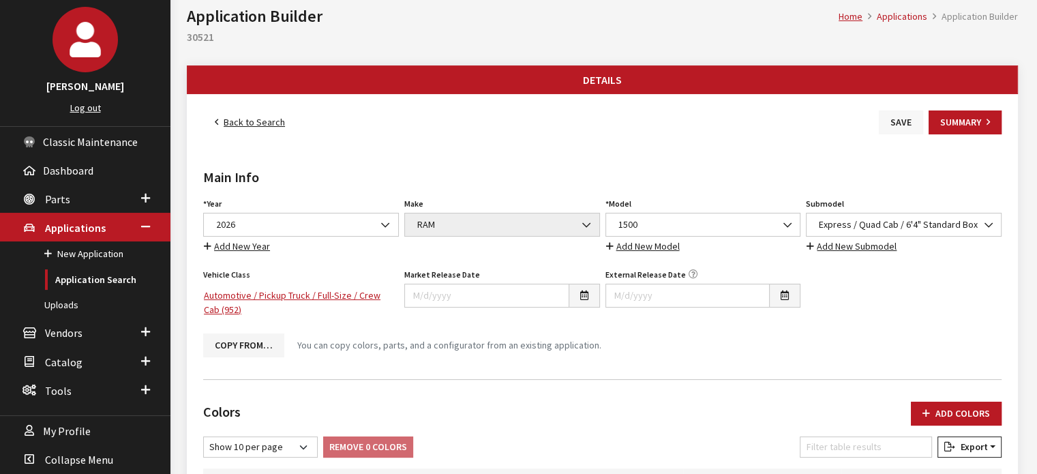
scroll to position [0, 0]
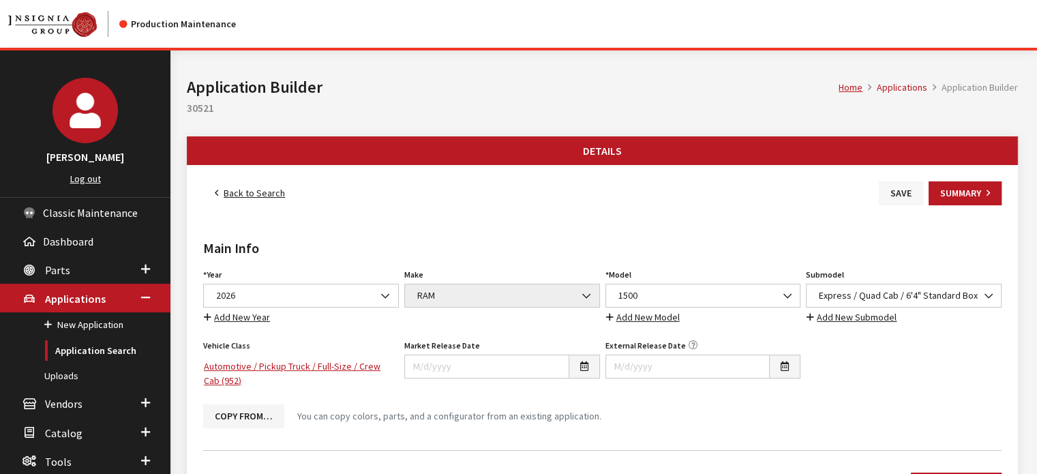
click at [883, 185] on button "Save" at bounding box center [901, 193] width 44 height 24
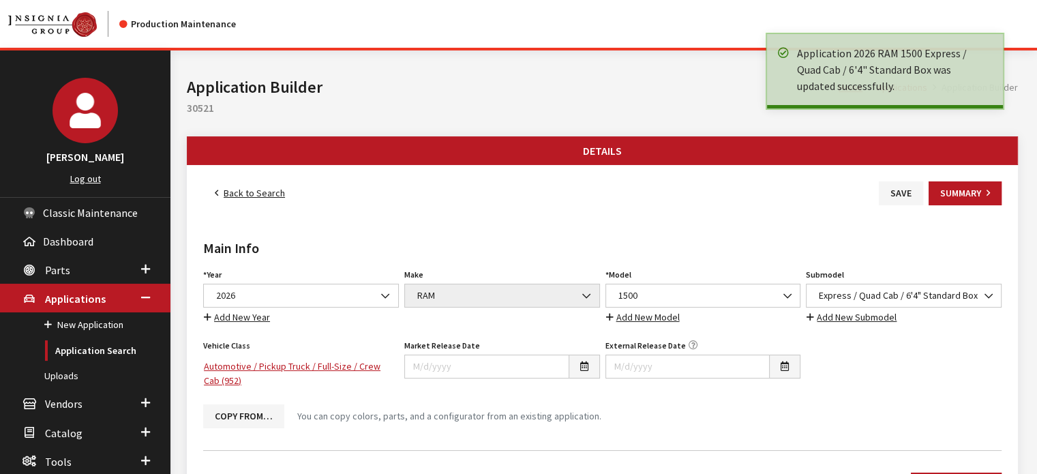
click at [271, 193] on link "Back to Search" at bounding box center [249, 193] width 93 height 24
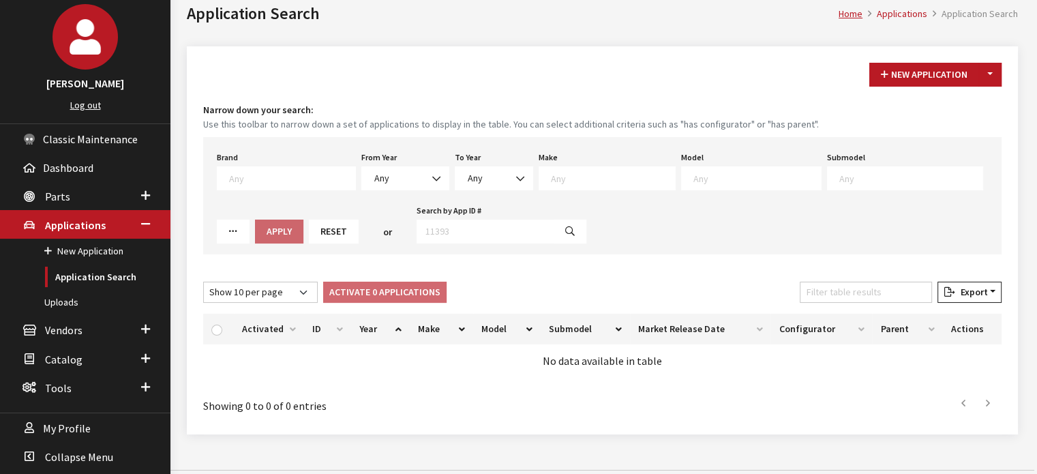
scroll to position [90, 0]
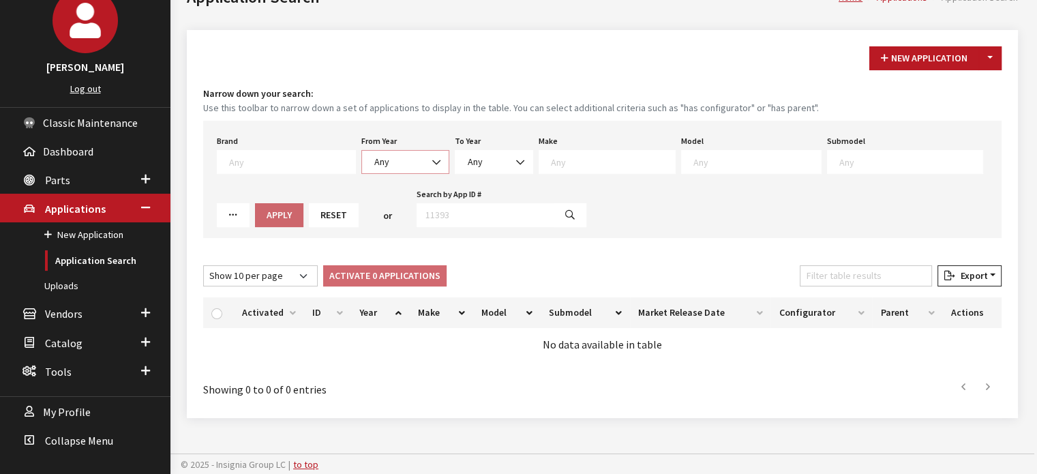
click at [402, 155] on span "Any" at bounding box center [405, 162] width 70 height 14
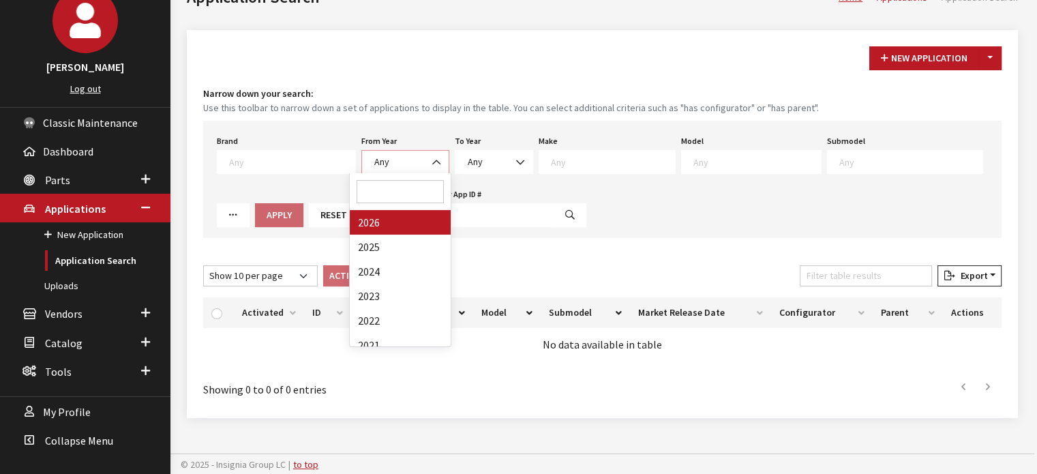
select select "2026"
select select
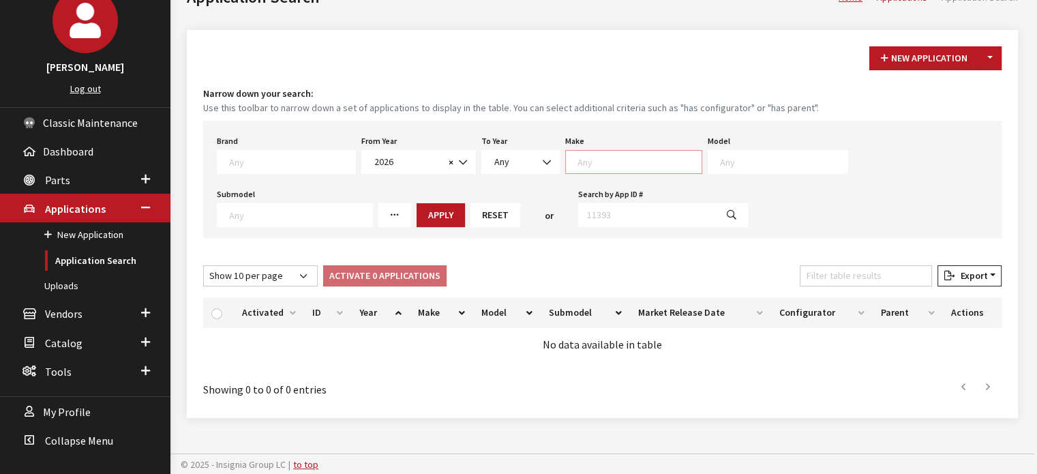
drag, startPoint x: 590, startPoint y: 164, endPoint x: 588, endPoint y: 172, distance: 8.3
click at [591, 164] on textarea "Search" at bounding box center [639, 161] width 124 height 12
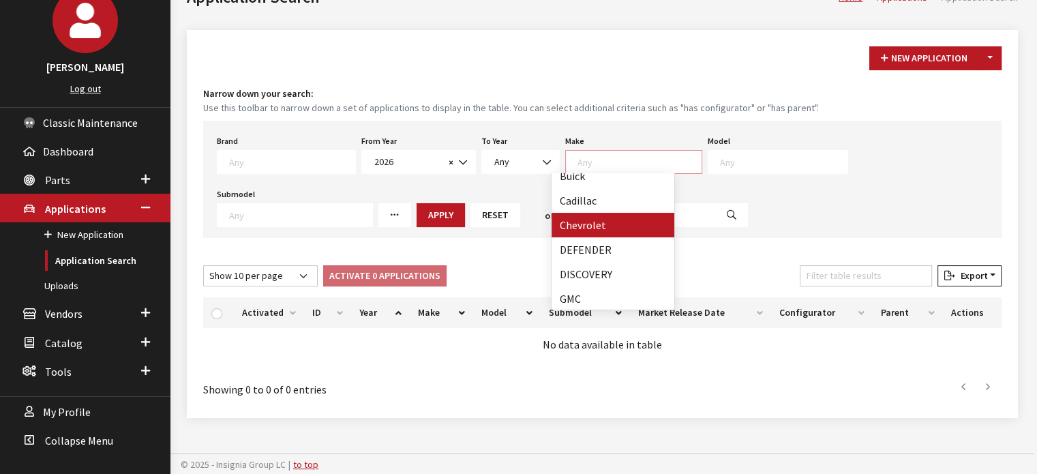
scroll to position [207, 0]
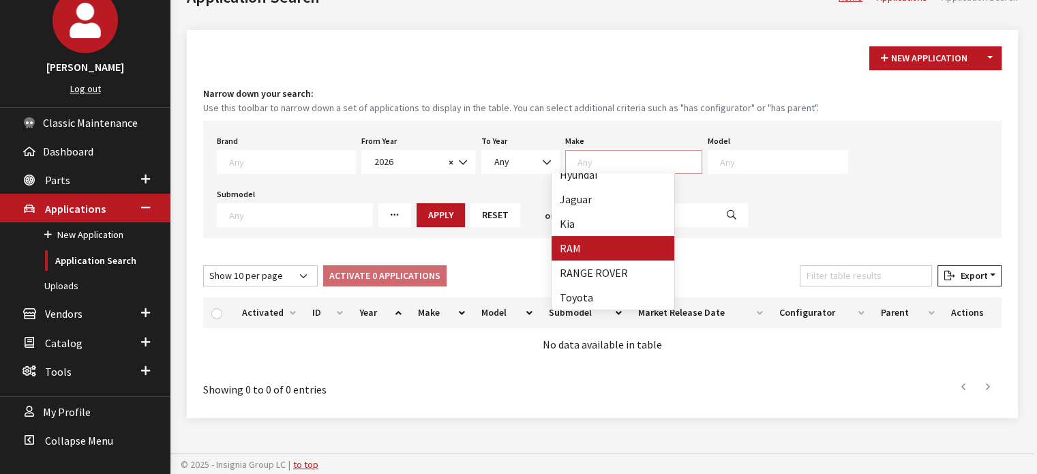
select select "34"
select select
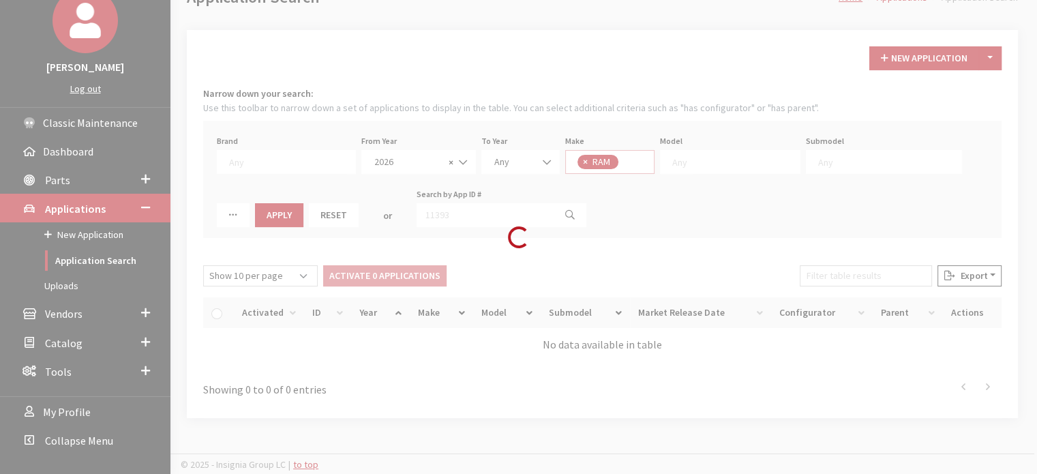
scroll to position [139, 0]
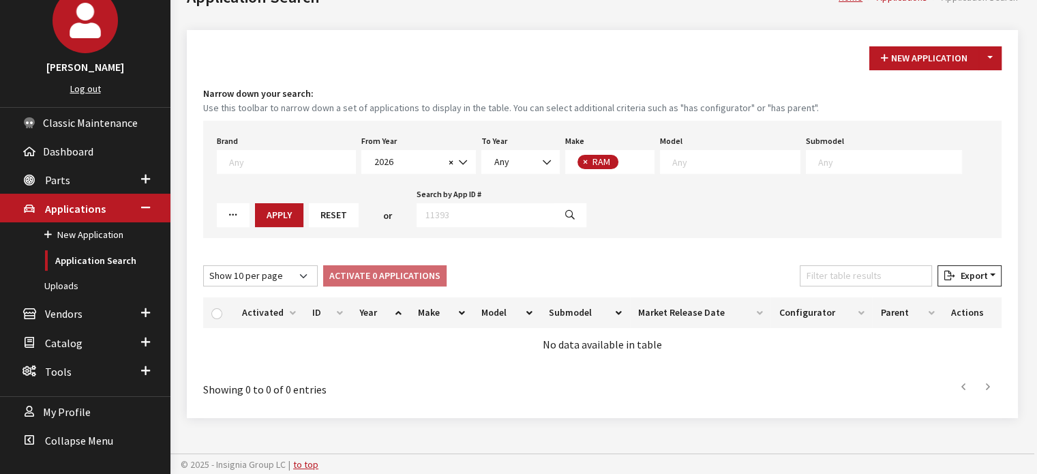
click at [706, 163] on textarea "Search" at bounding box center [735, 161] width 127 height 12
select select "1113"
select select
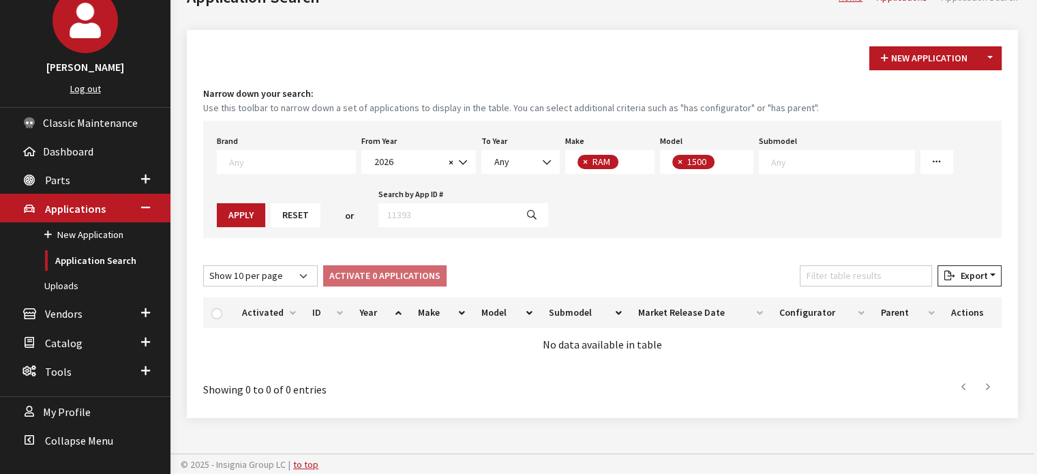
scroll to position [0, 0]
click at [271, 215] on button "Reset" at bounding box center [296, 215] width 50 height 24
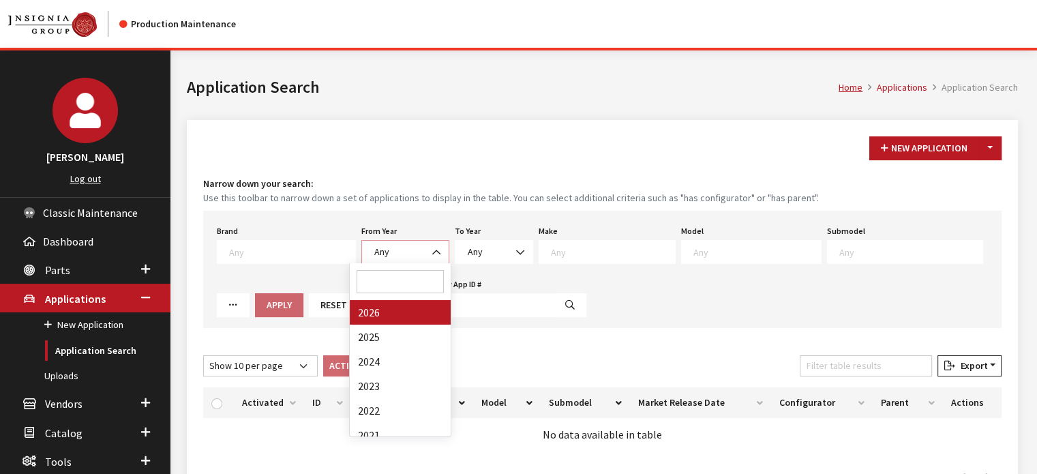
click at [384, 243] on span "Any" at bounding box center [405, 252] width 88 height 24
drag, startPoint x: 388, startPoint y: 327, endPoint x: 389, endPoint y: 320, distance: 6.9
select select "2026"
select select
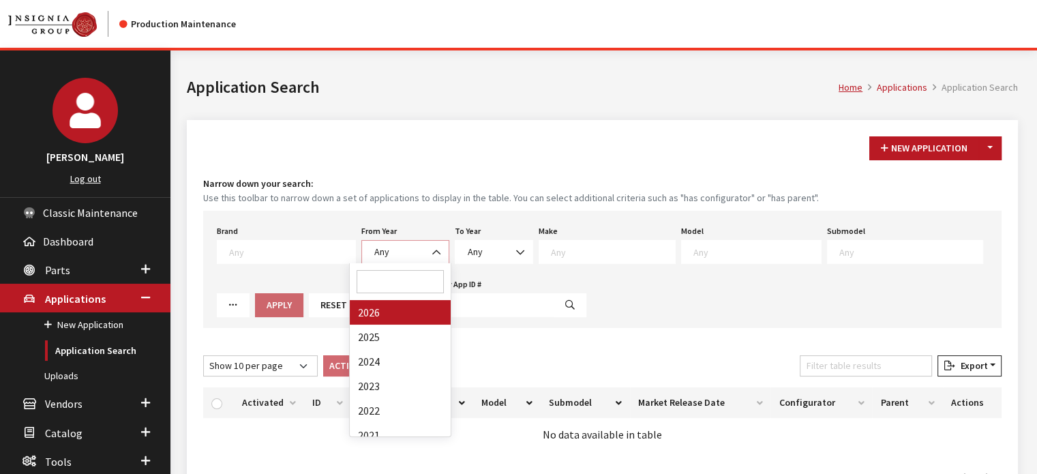
select select
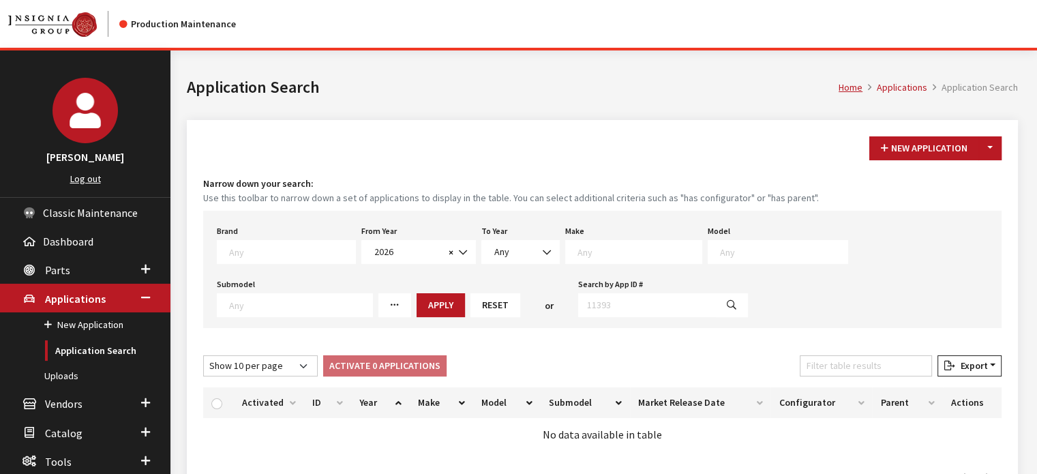
click at [586, 233] on div "Make Any Acura Buick Cadillac Chevrolet DEFENDER DISCOVERY GMC Honda Hyundai Ja…" at bounding box center [633, 243] width 142 height 42
click at [584, 245] on textarea "Search" at bounding box center [639, 251] width 124 height 12
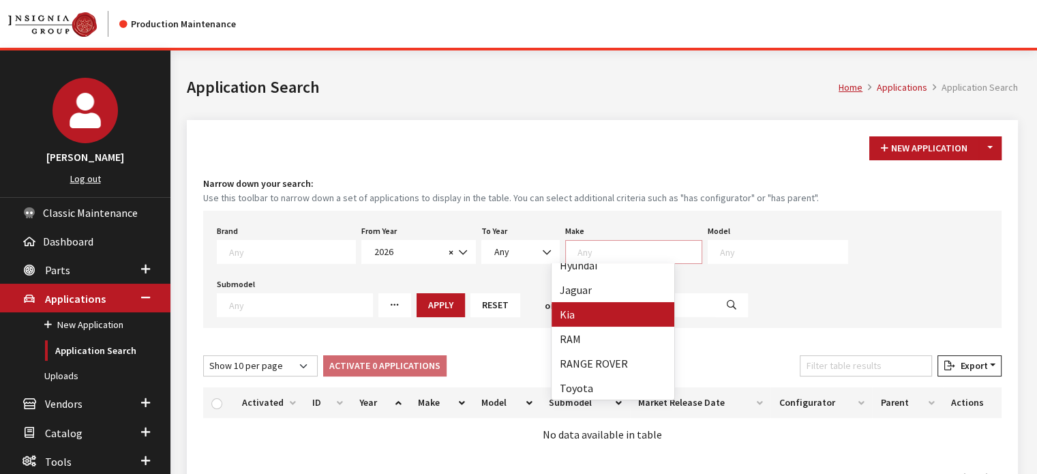
scroll to position [207, 0]
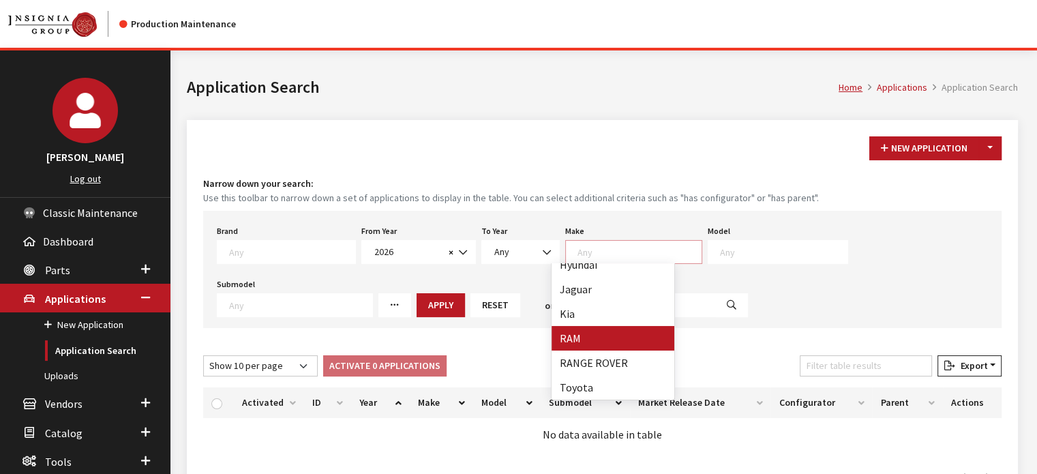
drag, startPoint x: 604, startPoint y: 335, endPoint x: 619, endPoint y: 320, distance: 21.2
select select "34"
select select
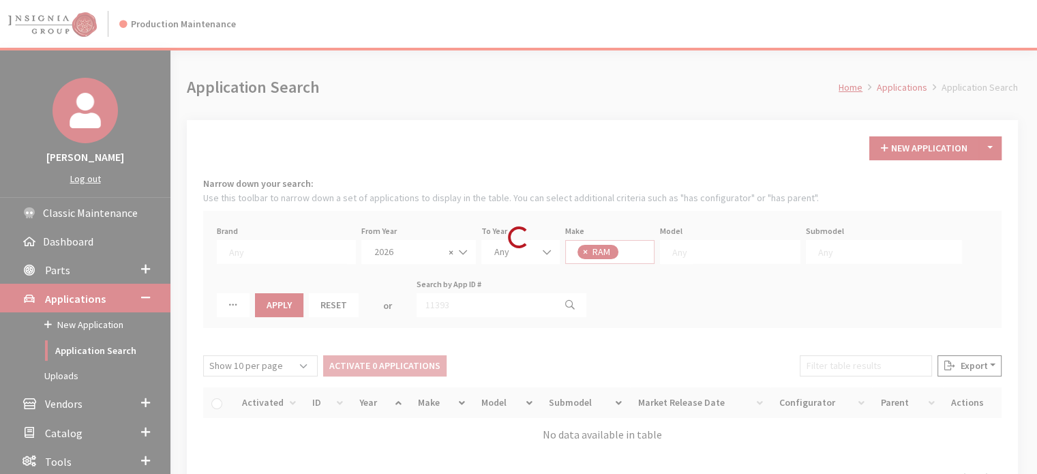
scroll to position [139, 0]
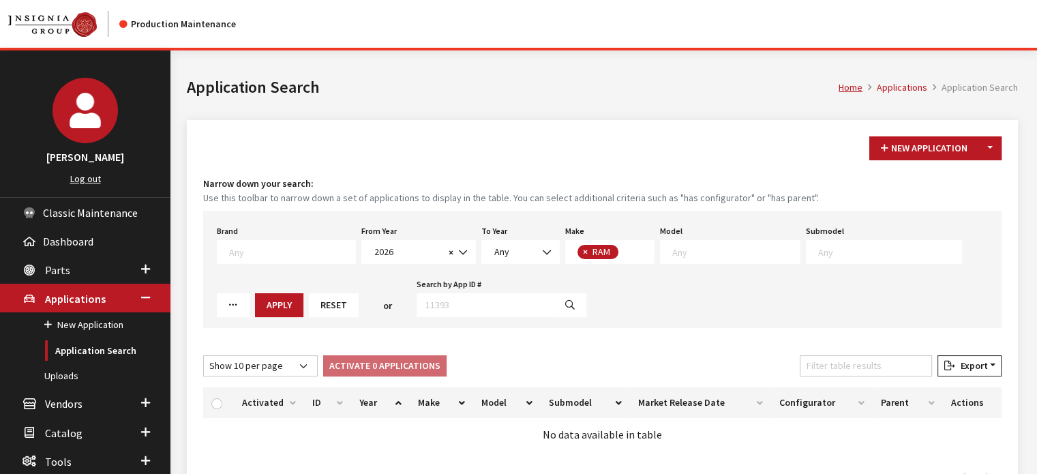
click at [745, 246] on textarea "Search" at bounding box center [735, 251] width 127 height 12
select select "1113"
select select
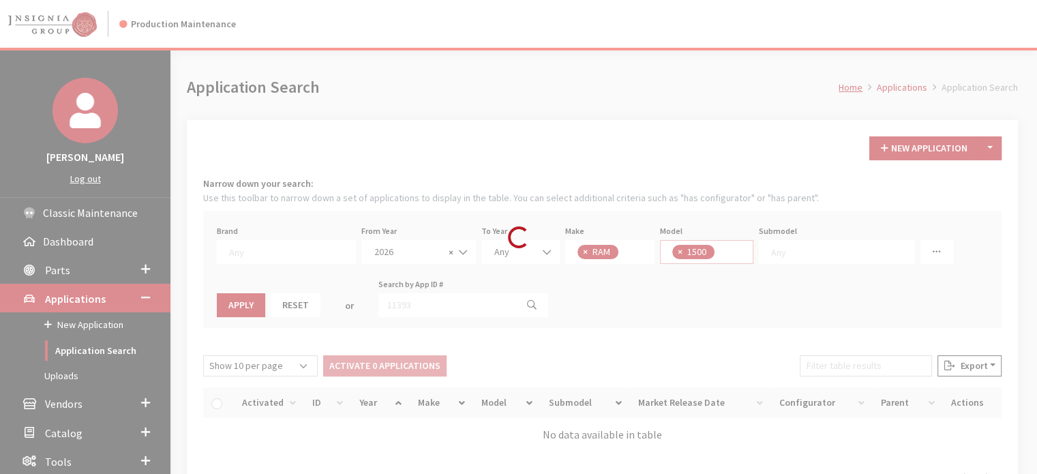
scroll to position [0, 0]
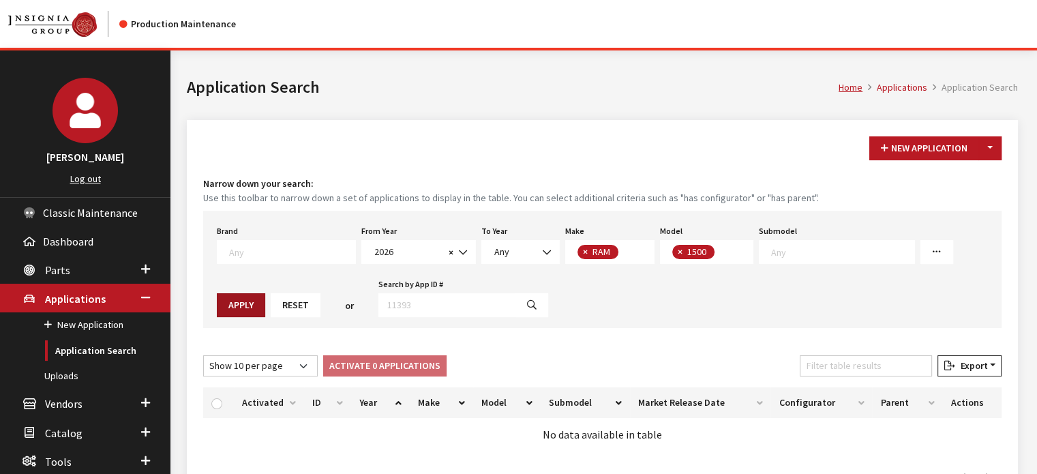
click at [265, 293] on button "Apply" at bounding box center [241, 305] width 48 height 24
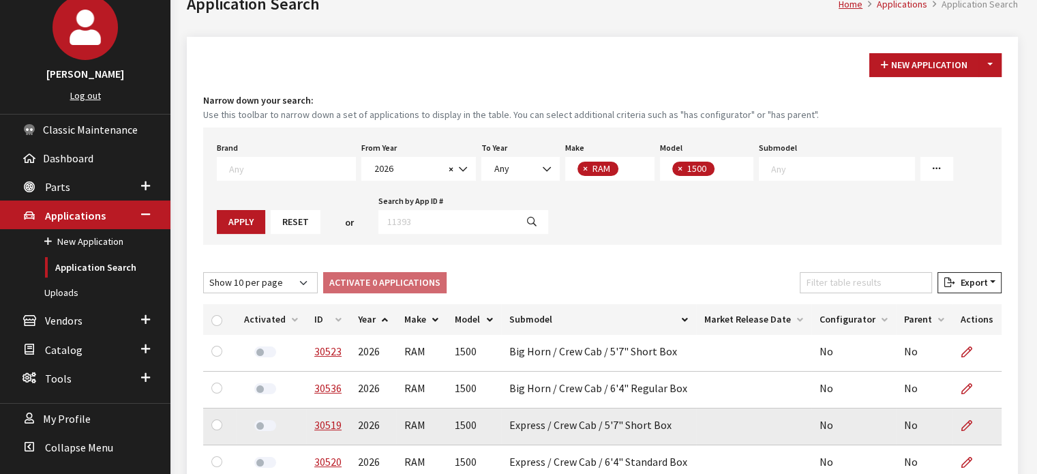
scroll to position [204, 0]
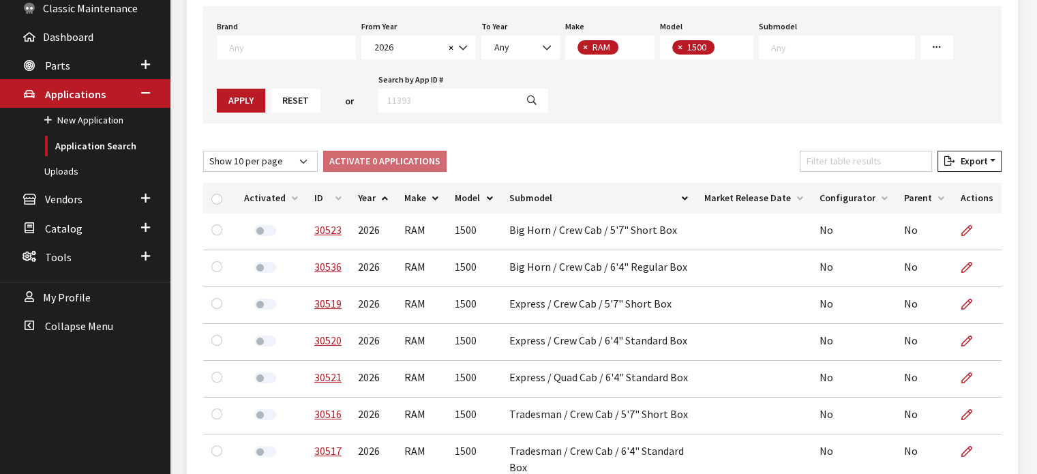
click at [338, 200] on th "ID" at bounding box center [328, 198] width 44 height 31
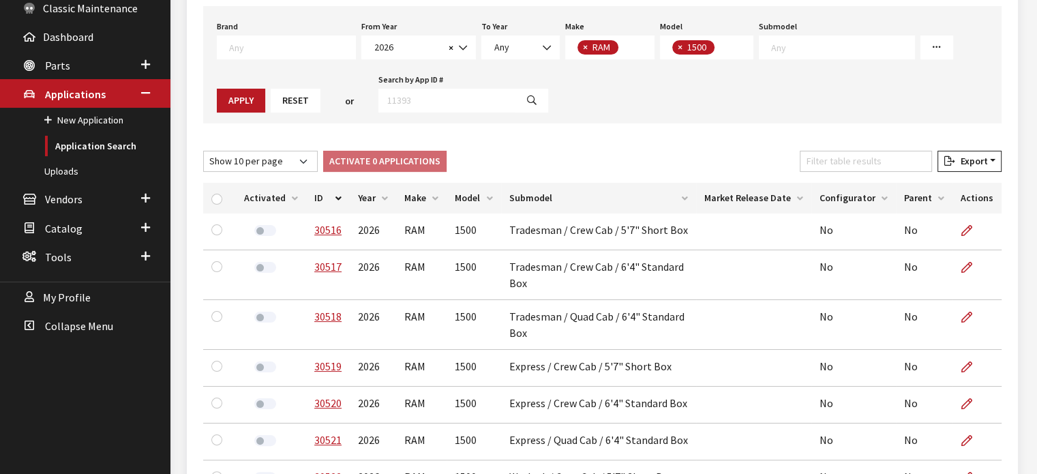
click at [323, 198] on th "ID" at bounding box center [328, 198] width 44 height 31
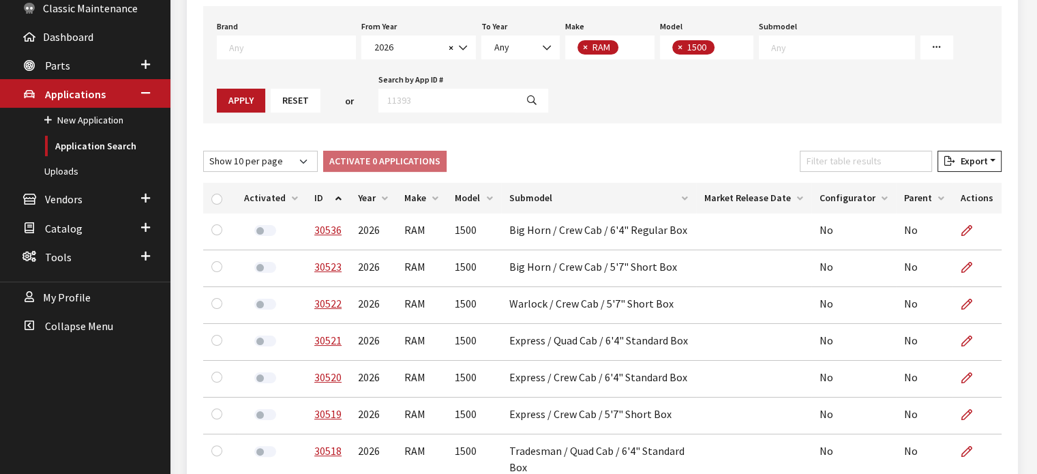
click at [323, 198] on th "ID" at bounding box center [328, 198] width 44 height 31
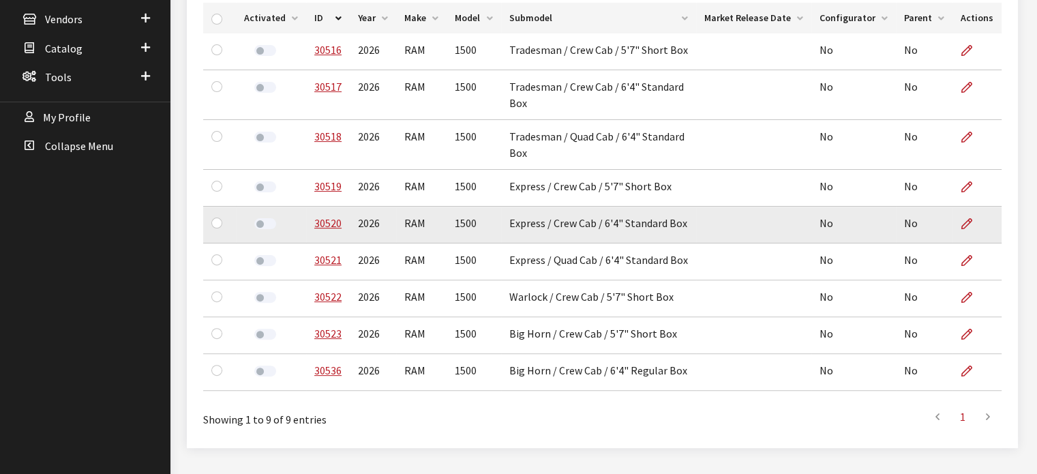
scroll to position [409, 0]
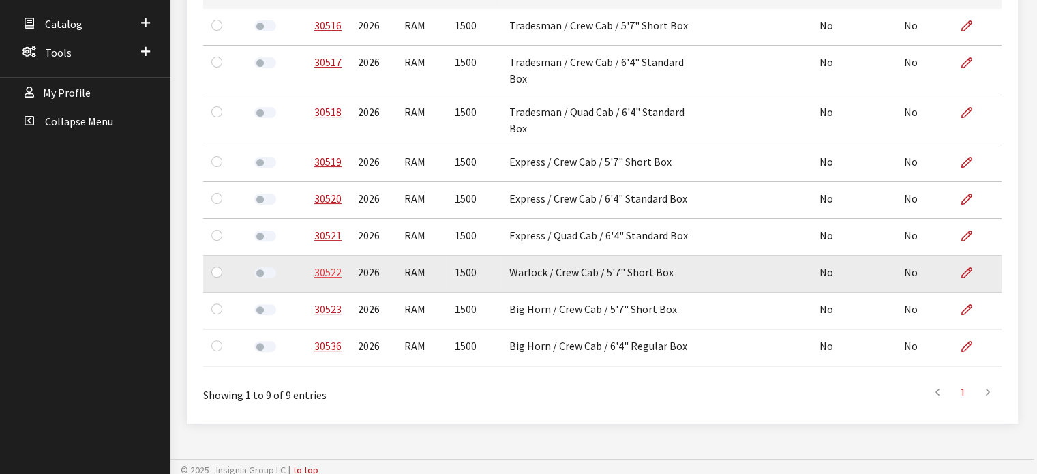
click at [329, 272] on link "30522" at bounding box center [327, 272] width 27 height 14
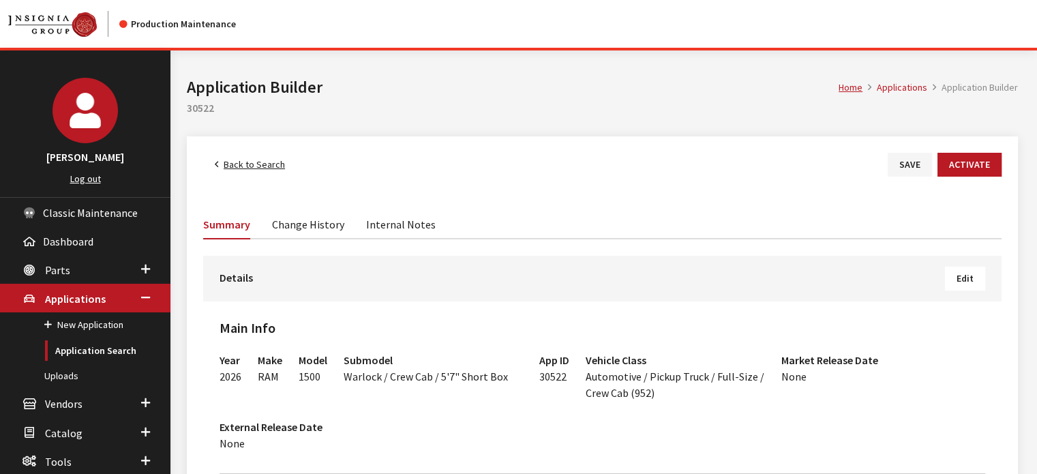
click at [965, 271] on button "Edit" at bounding box center [965, 279] width 40 height 24
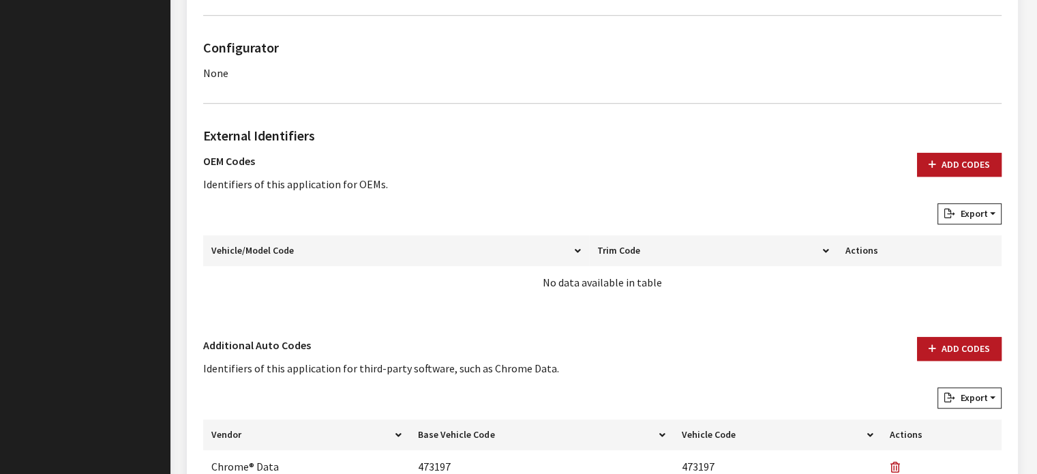
scroll to position [1059, 0]
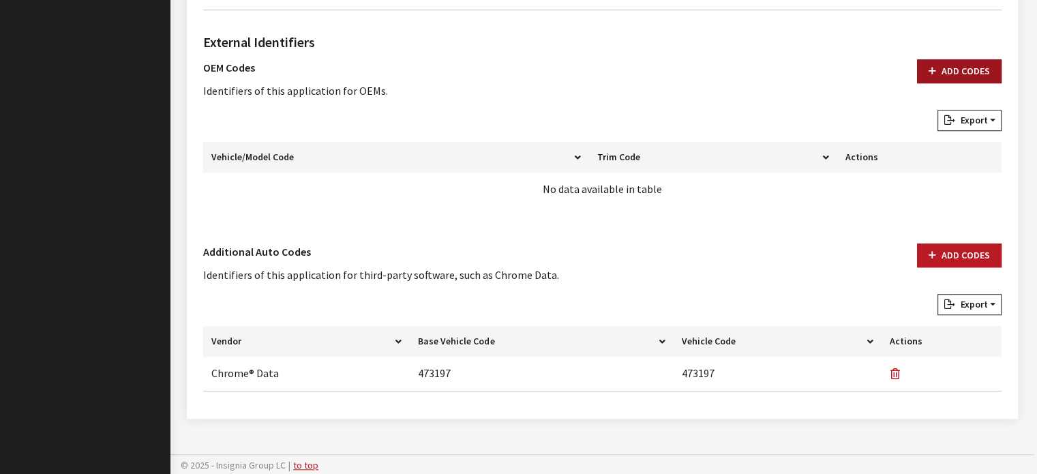
click at [939, 67] on button "Add Codes" at bounding box center [959, 71] width 85 height 24
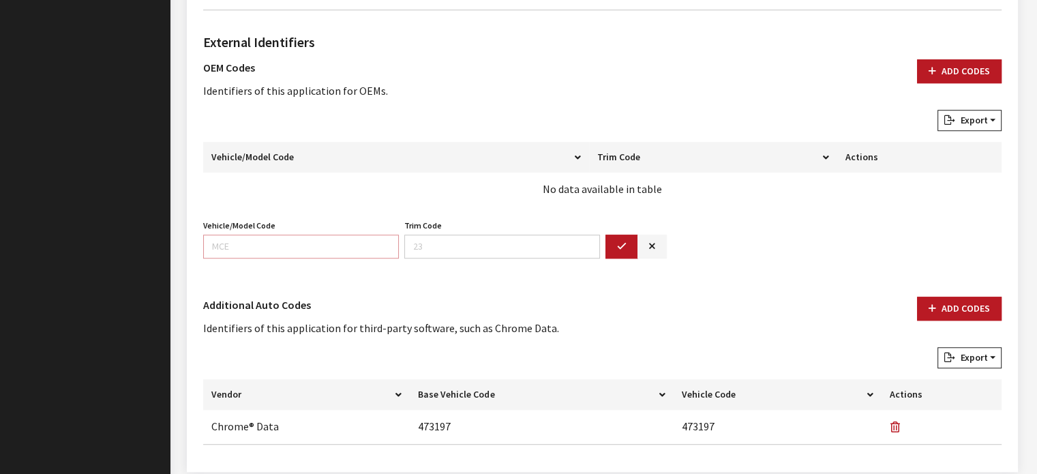
click at [318, 237] on input "Vehicle/Model Code" at bounding box center [301, 246] width 196 height 24
type input "d"
type input "DT6L"
type input "8"
type input "98"
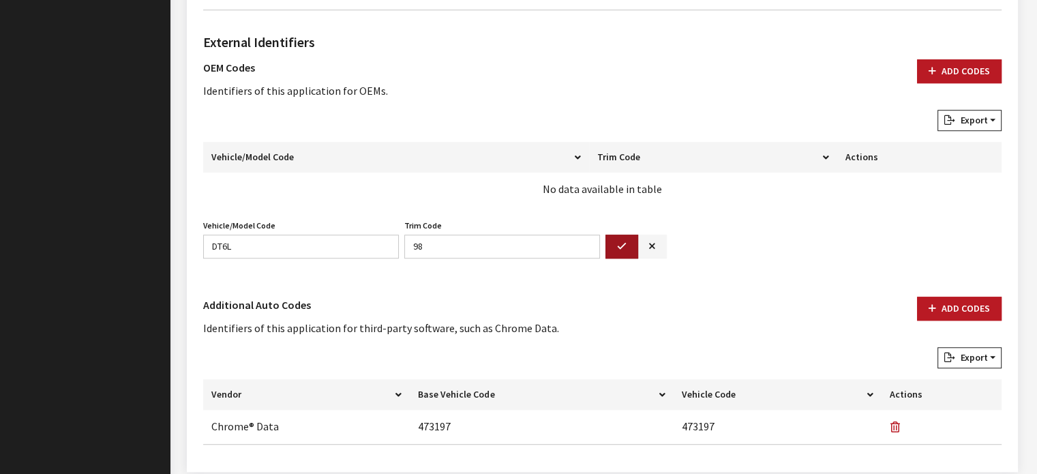
click at [626, 245] on button "button" at bounding box center [621, 246] width 33 height 24
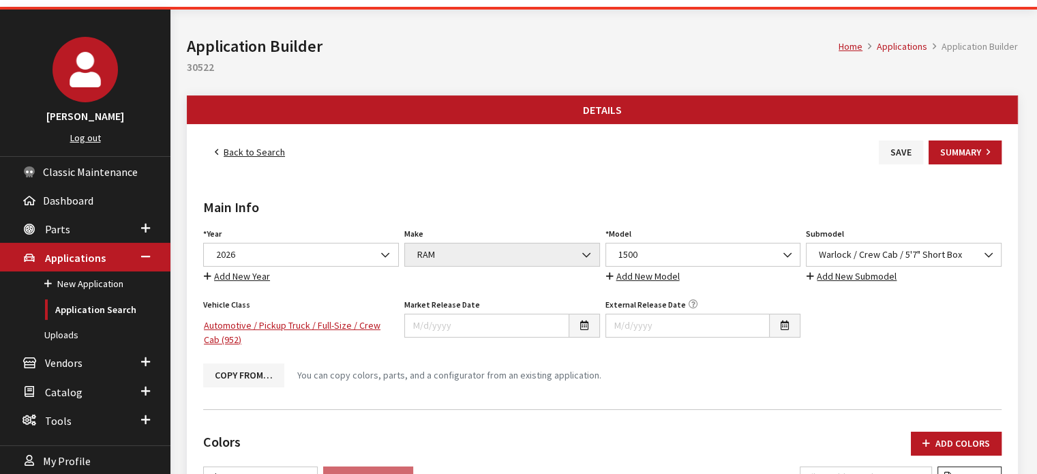
scroll to position [0, 0]
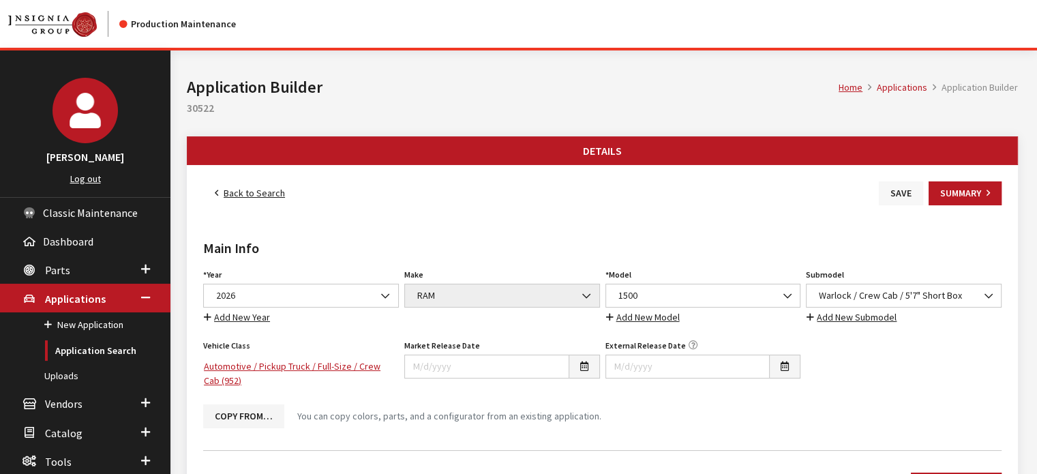
click at [900, 185] on button "Save" at bounding box center [901, 193] width 44 height 24
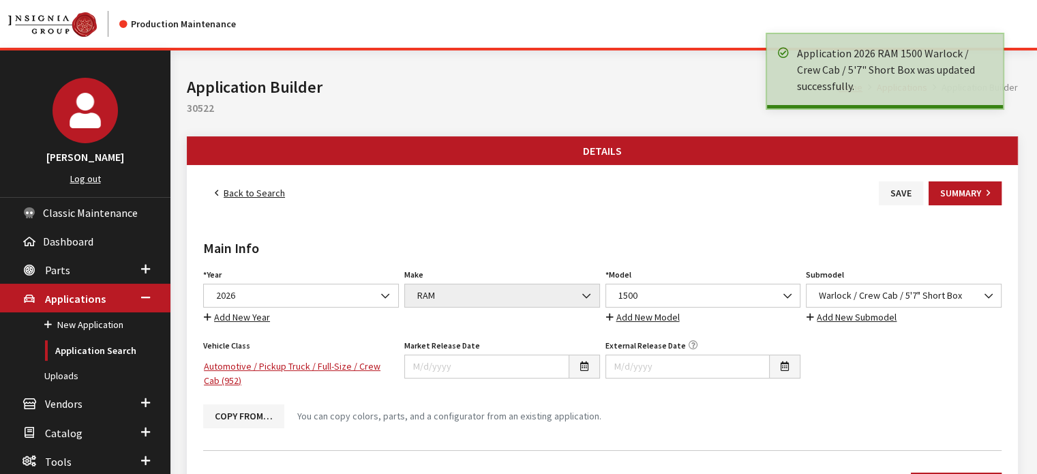
click at [254, 190] on link "Back to Search" at bounding box center [249, 193] width 93 height 24
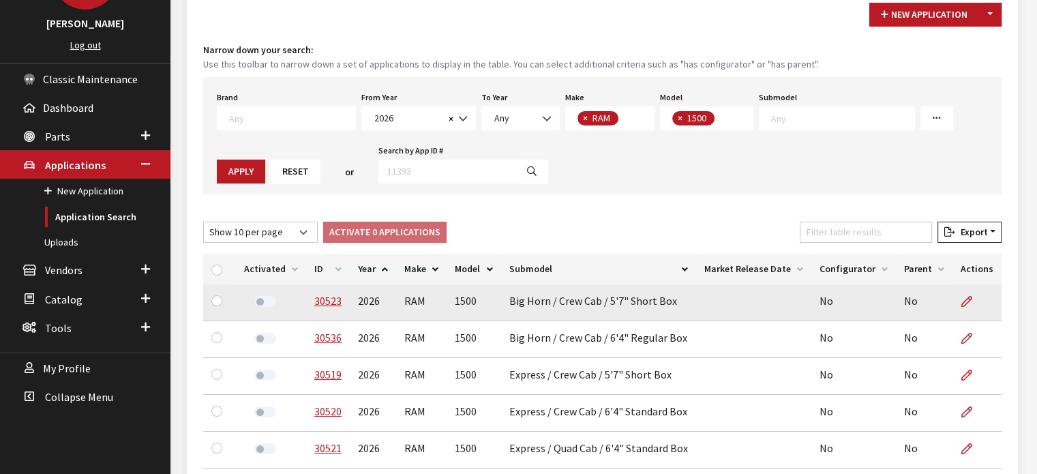
scroll to position [136, 0]
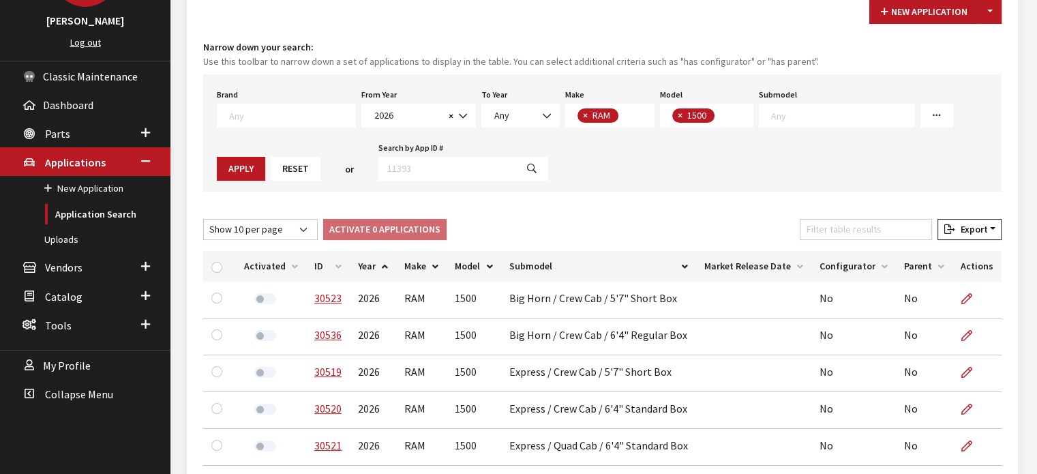
click at [319, 261] on th "ID" at bounding box center [328, 266] width 44 height 31
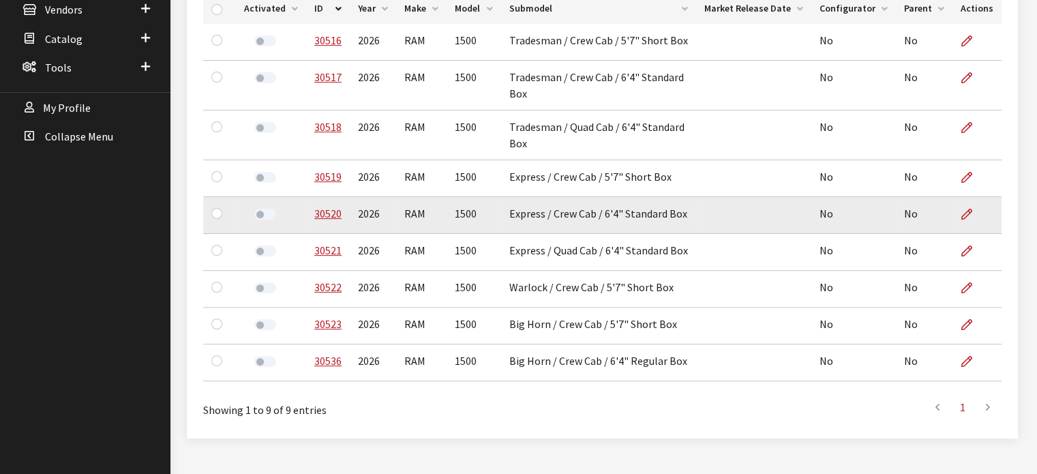
scroll to position [409, 0]
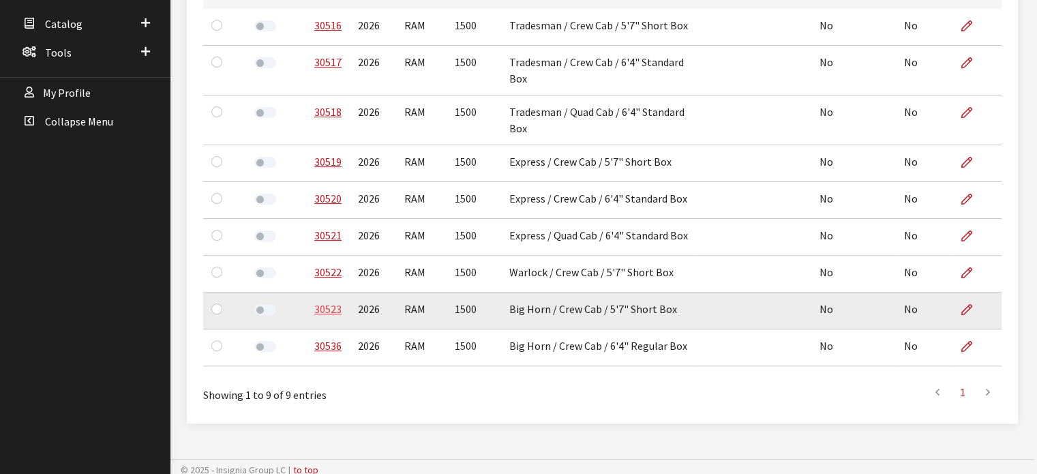
click at [316, 305] on link "30523" at bounding box center [327, 309] width 27 height 14
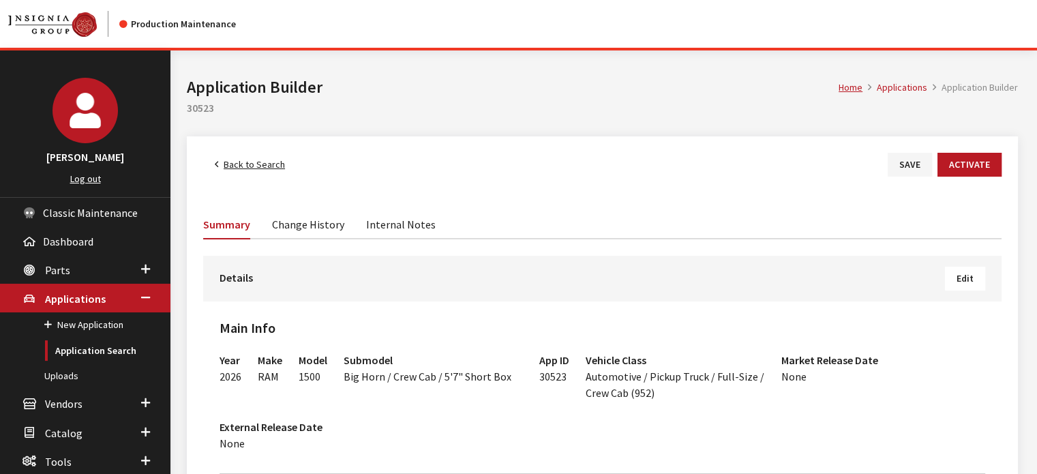
click at [971, 272] on span "Edit" at bounding box center [964, 278] width 17 height 12
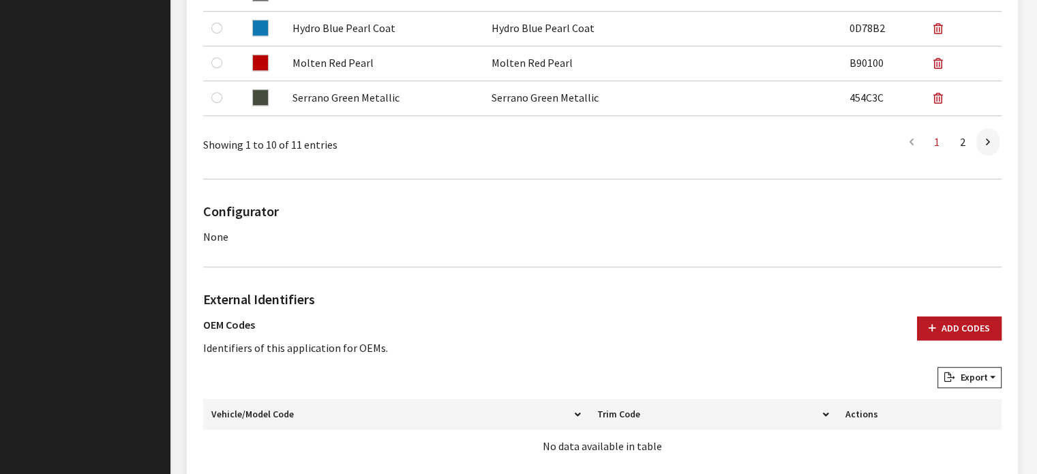
scroll to position [1013, 0]
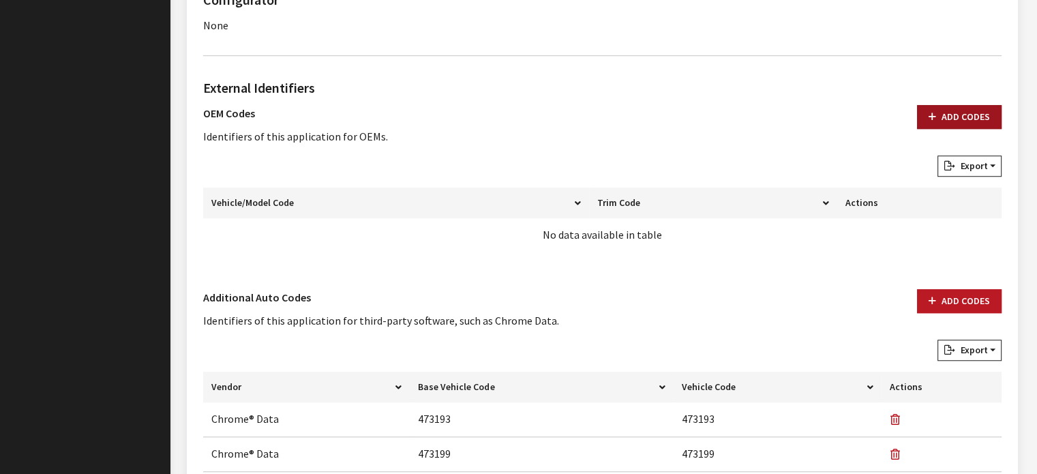
click at [979, 119] on button "Add Codes" at bounding box center [959, 117] width 85 height 24
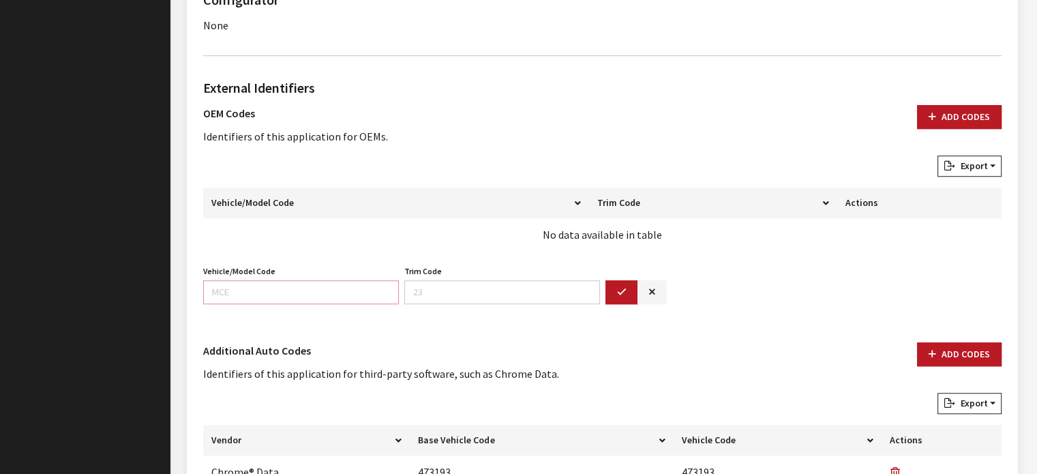
drag, startPoint x: 311, startPoint y: 302, endPoint x: 314, endPoint y: 293, distance: 9.3
click at [311, 301] on input "Vehicle/Model Code" at bounding box center [301, 292] width 196 height 24
click at [314, 297] on input "Vehicle/Model Code" at bounding box center [301, 292] width 196 height 24
type input "DT1H"
type input "98"
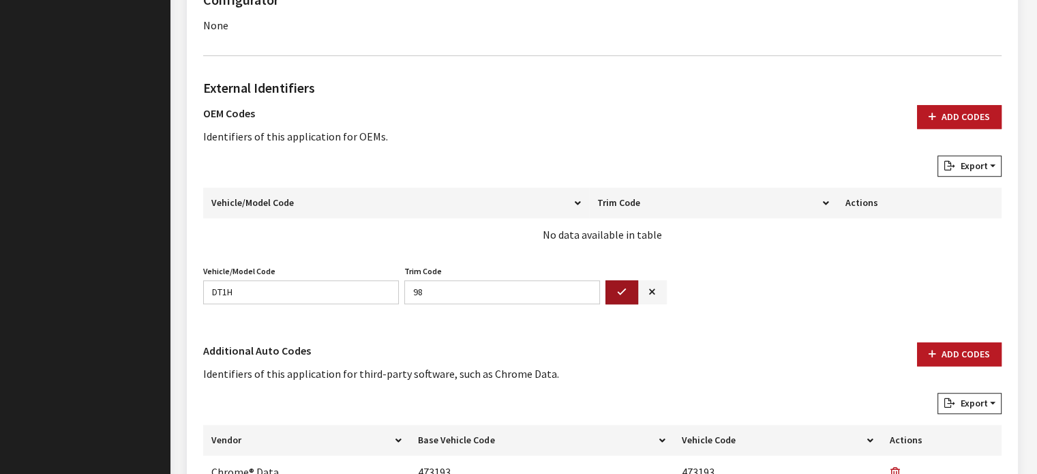
click at [627, 294] on button "button" at bounding box center [621, 292] width 33 height 24
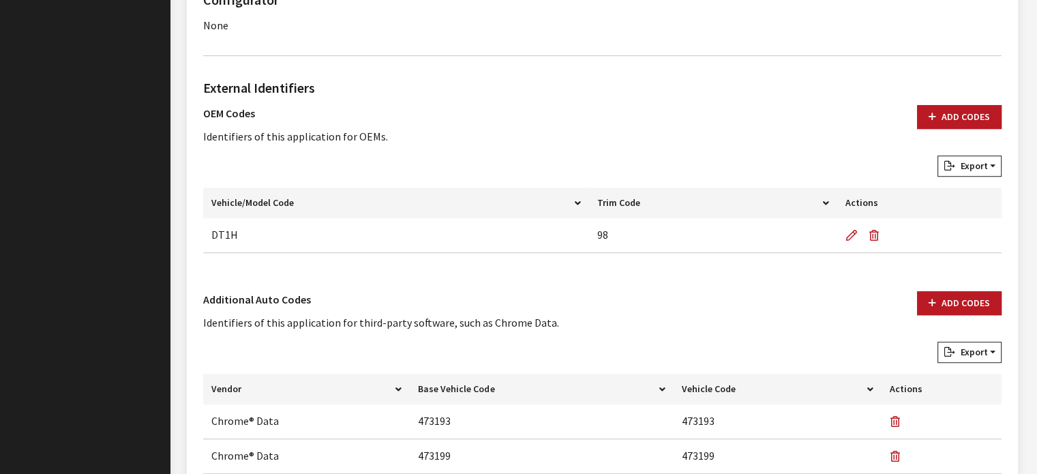
click at [947, 103] on div "External Identifiers OEM Codes Identifiers of this application for OEMs. Add Co…" at bounding box center [602, 171] width 804 height 186
click at [941, 119] on button "Add Codes" at bounding box center [959, 117] width 85 height 24
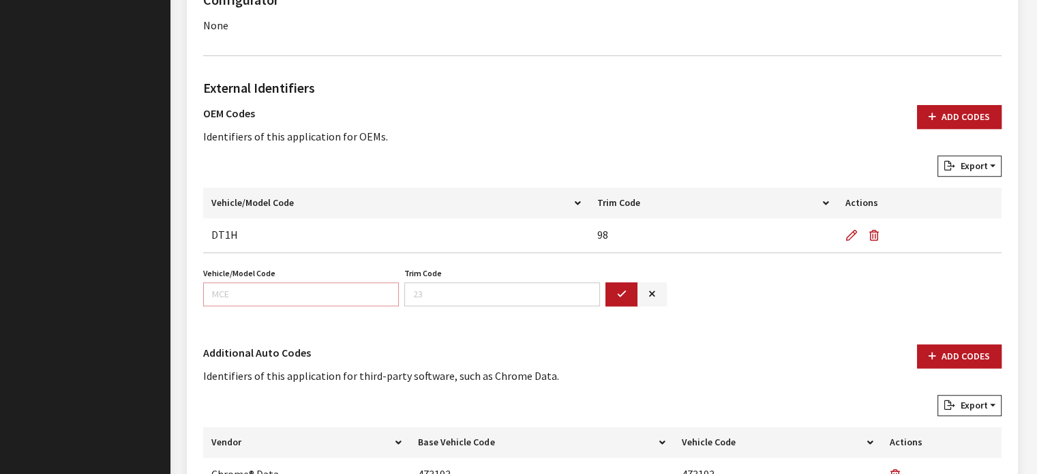
click at [330, 301] on input "Vehicle/Model Code" at bounding box center [301, 294] width 196 height 24
type input "DT6H"
type input "98"
click at [633, 294] on button "button" at bounding box center [621, 294] width 33 height 24
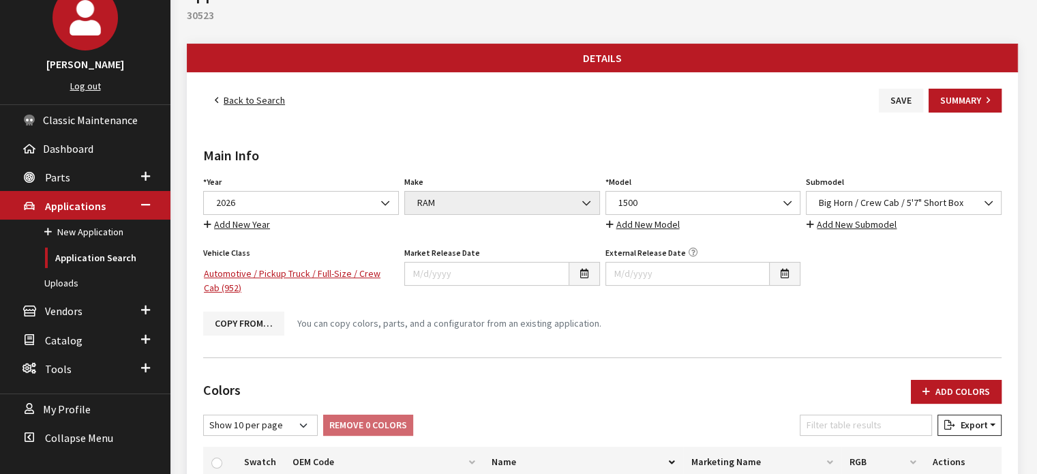
scroll to position [0, 0]
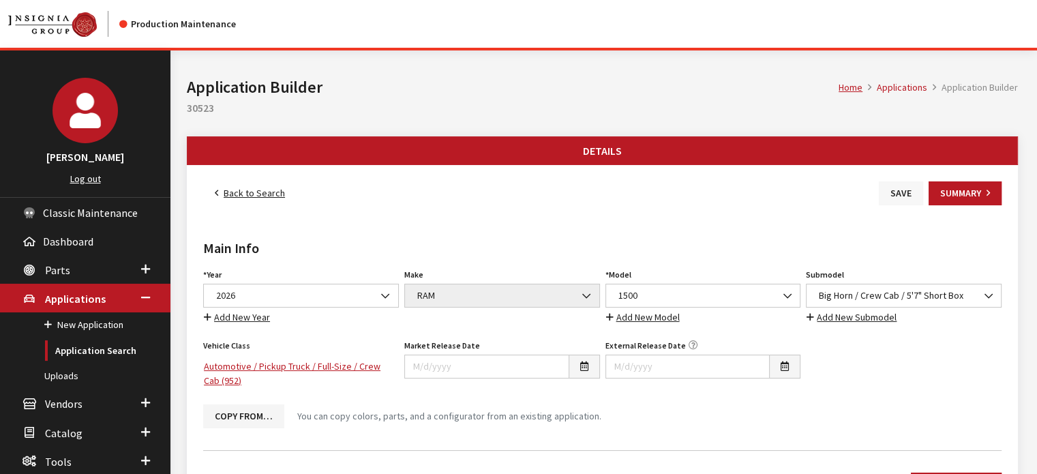
click at [899, 182] on button "Save" at bounding box center [901, 193] width 44 height 24
click at [235, 194] on link "Back to Search" at bounding box center [249, 193] width 93 height 24
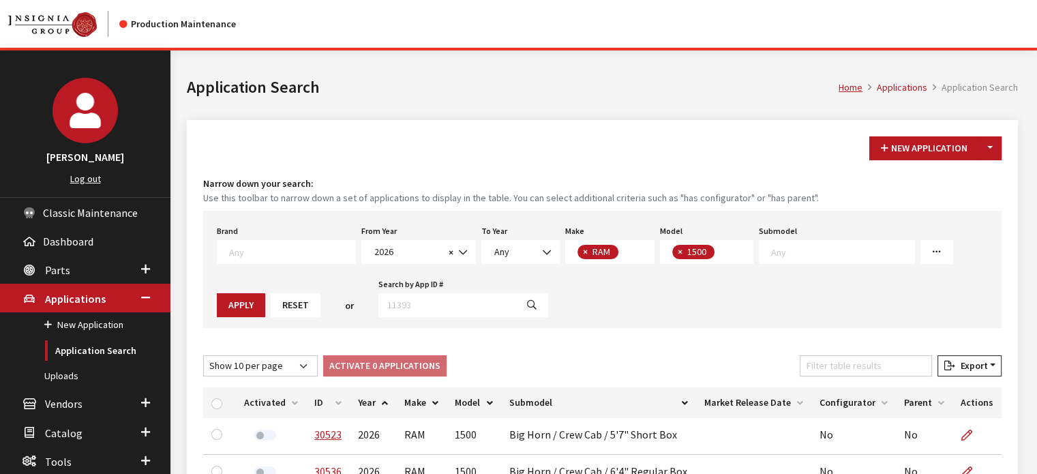
scroll to position [110, 0]
